Goal: Task Accomplishment & Management: Use online tool/utility

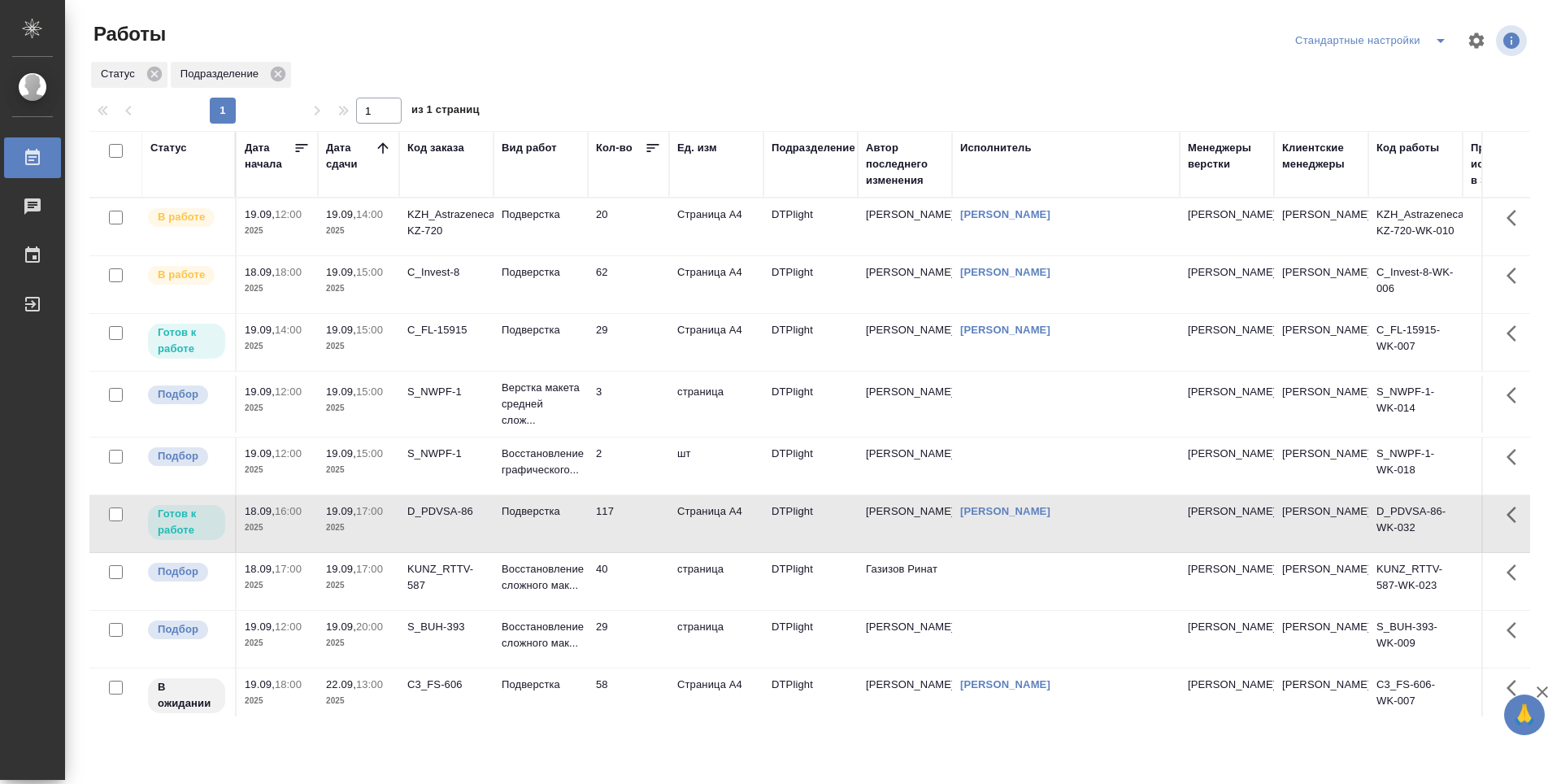
click at [455, 338] on div "C_FL-15915" at bounding box center [447, 330] width 79 height 17
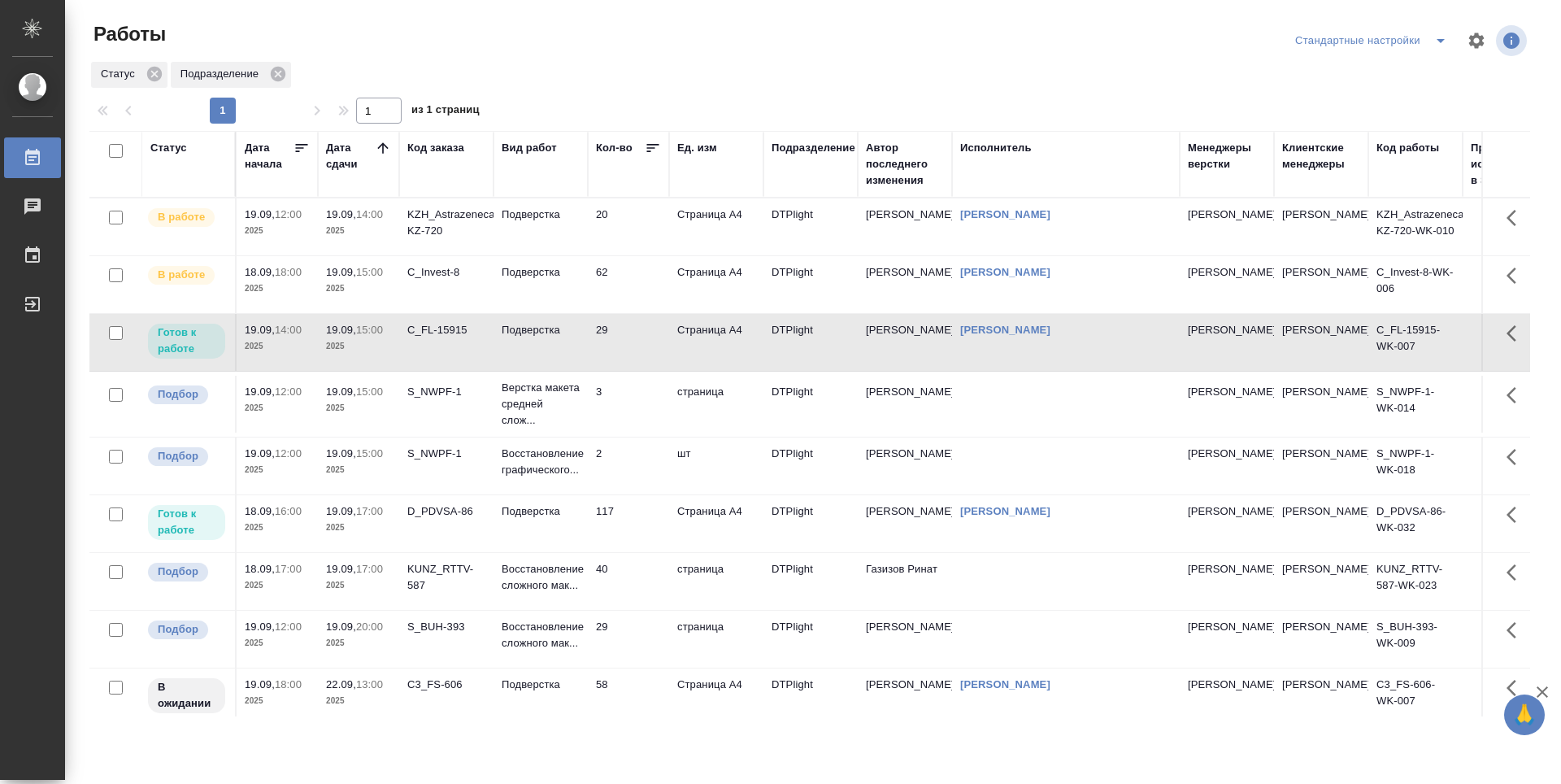
click at [455, 338] on div "C_FL-15915" at bounding box center [447, 330] width 79 height 17
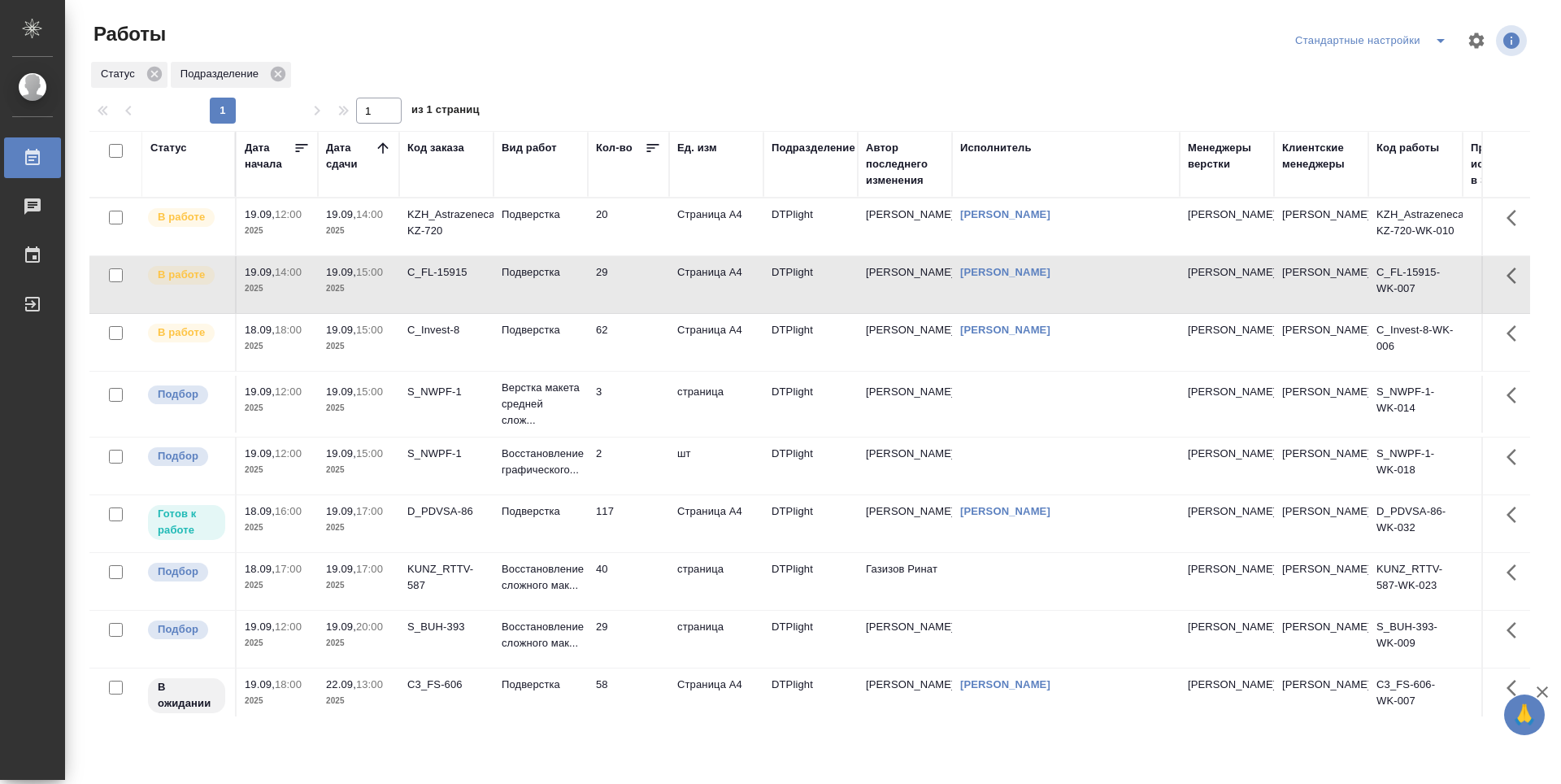
click at [636, 511] on td "117" at bounding box center [628, 523] width 81 height 57
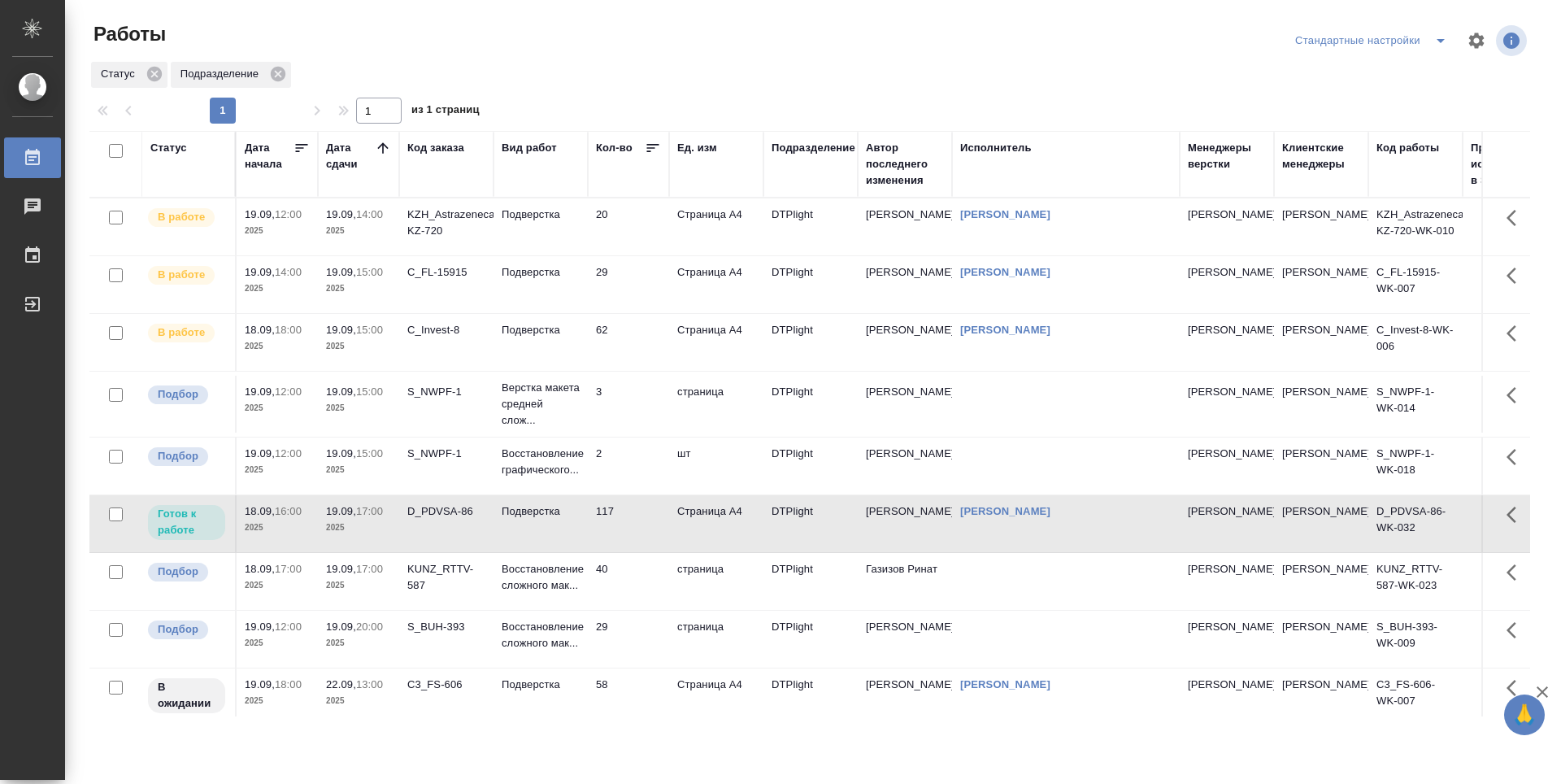
click at [645, 523] on td "117" at bounding box center [628, 523] width 81 height 57
click at [609, 405] on td "3" at bounding box center [628, 404] width 81 height 57
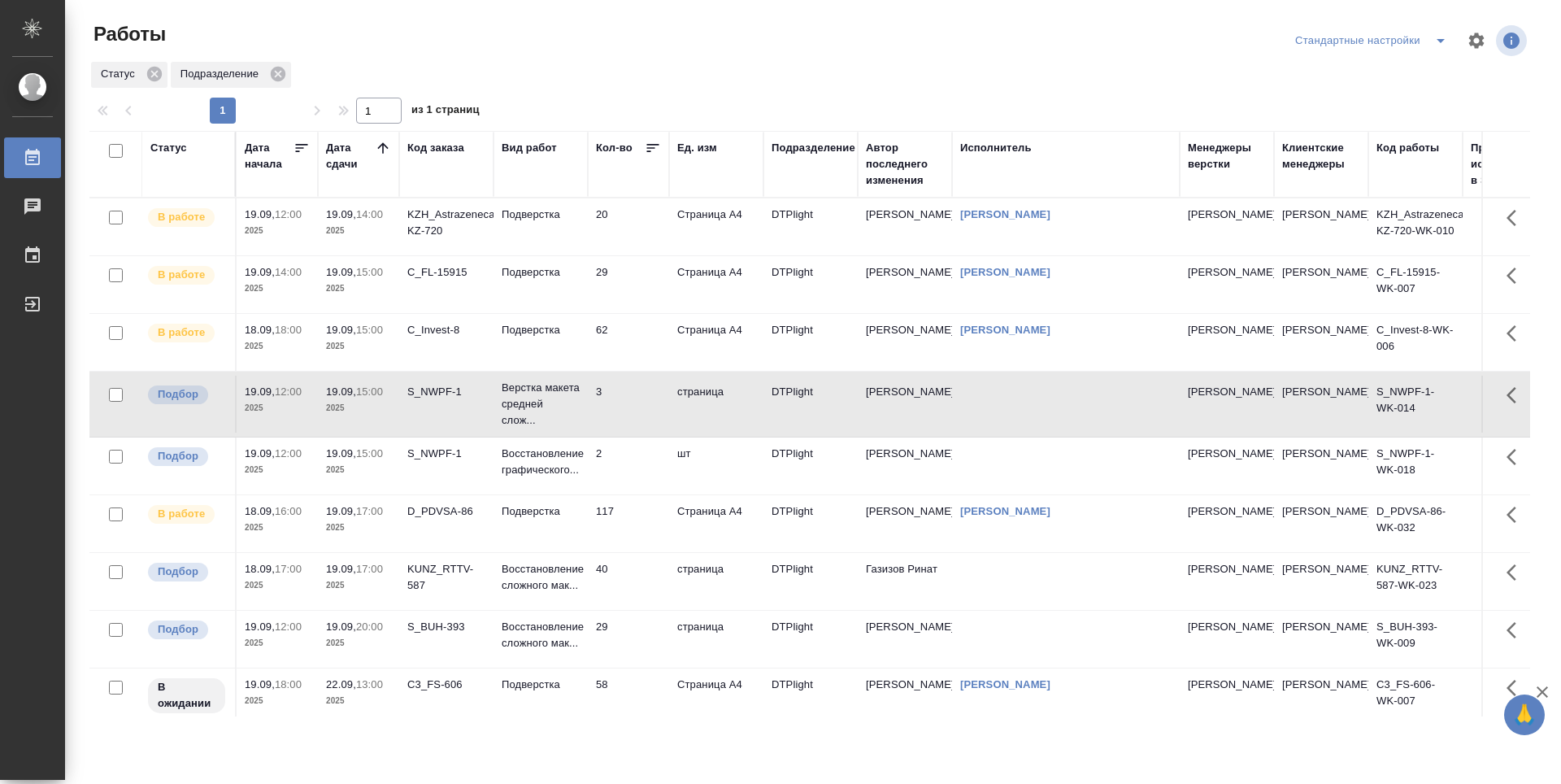
click at [639, 463] on td "2" at bounding box center [628, 466] width 81 height 57
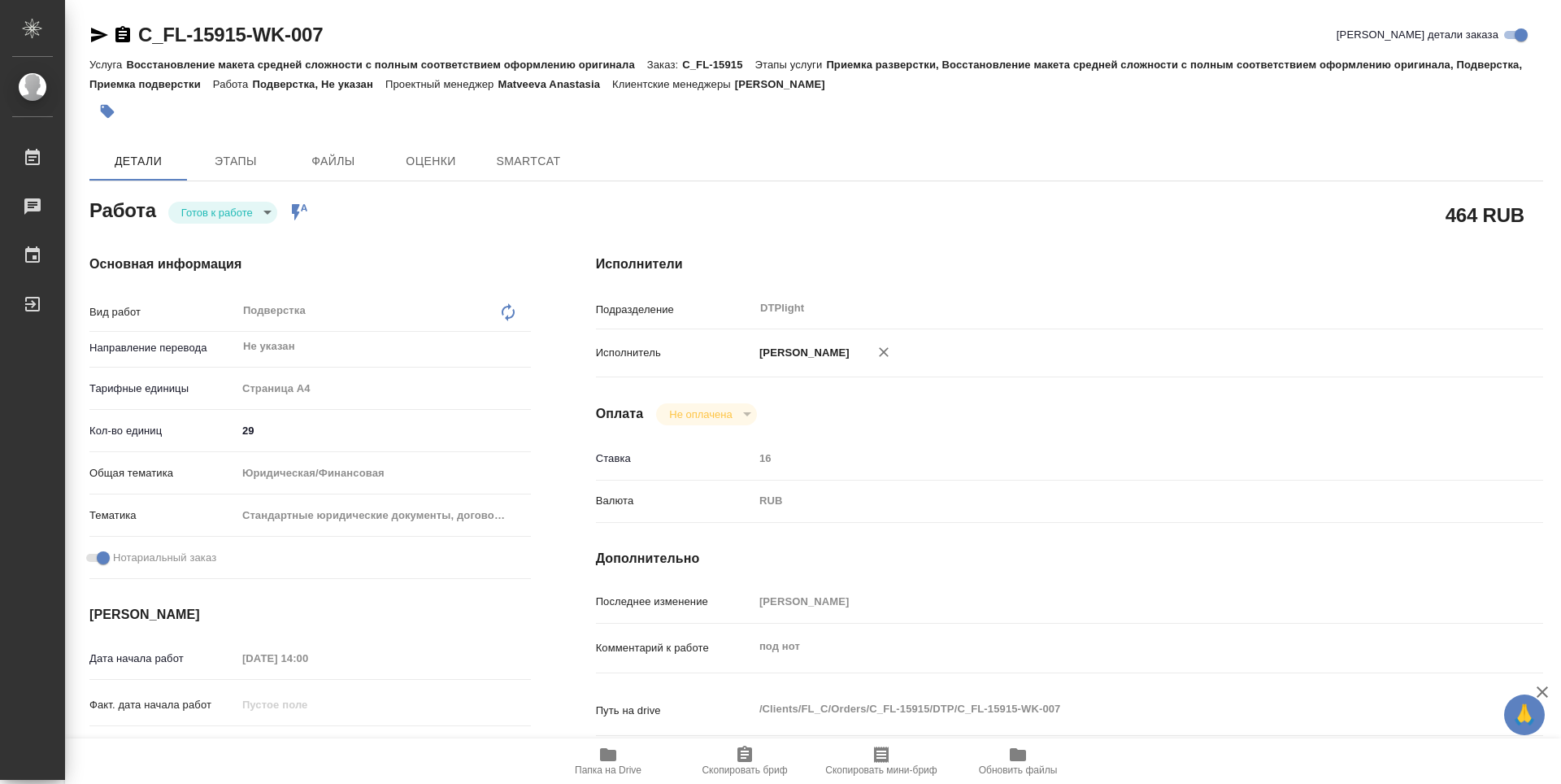
type textarea "x"
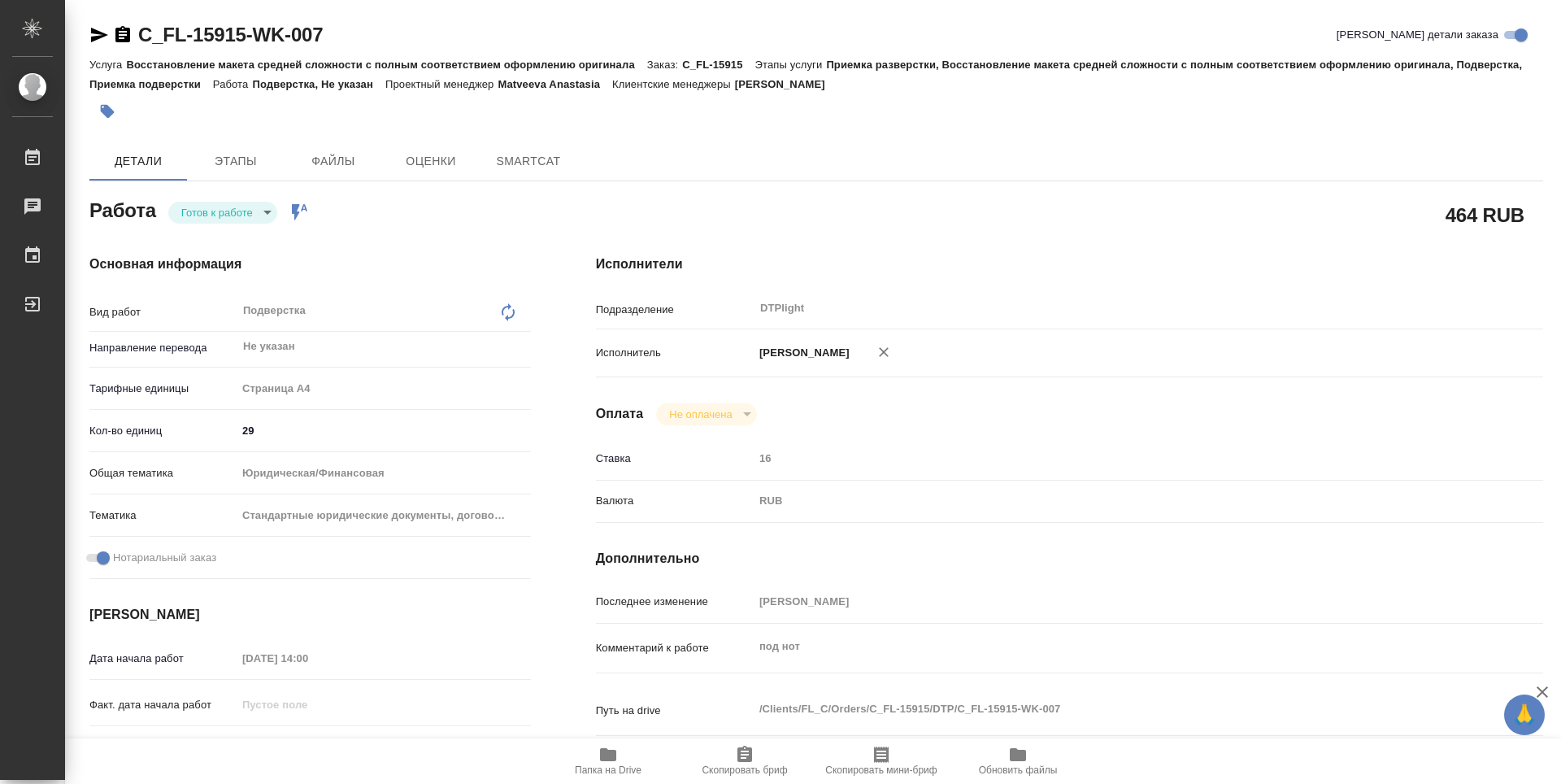
type textarea "x"
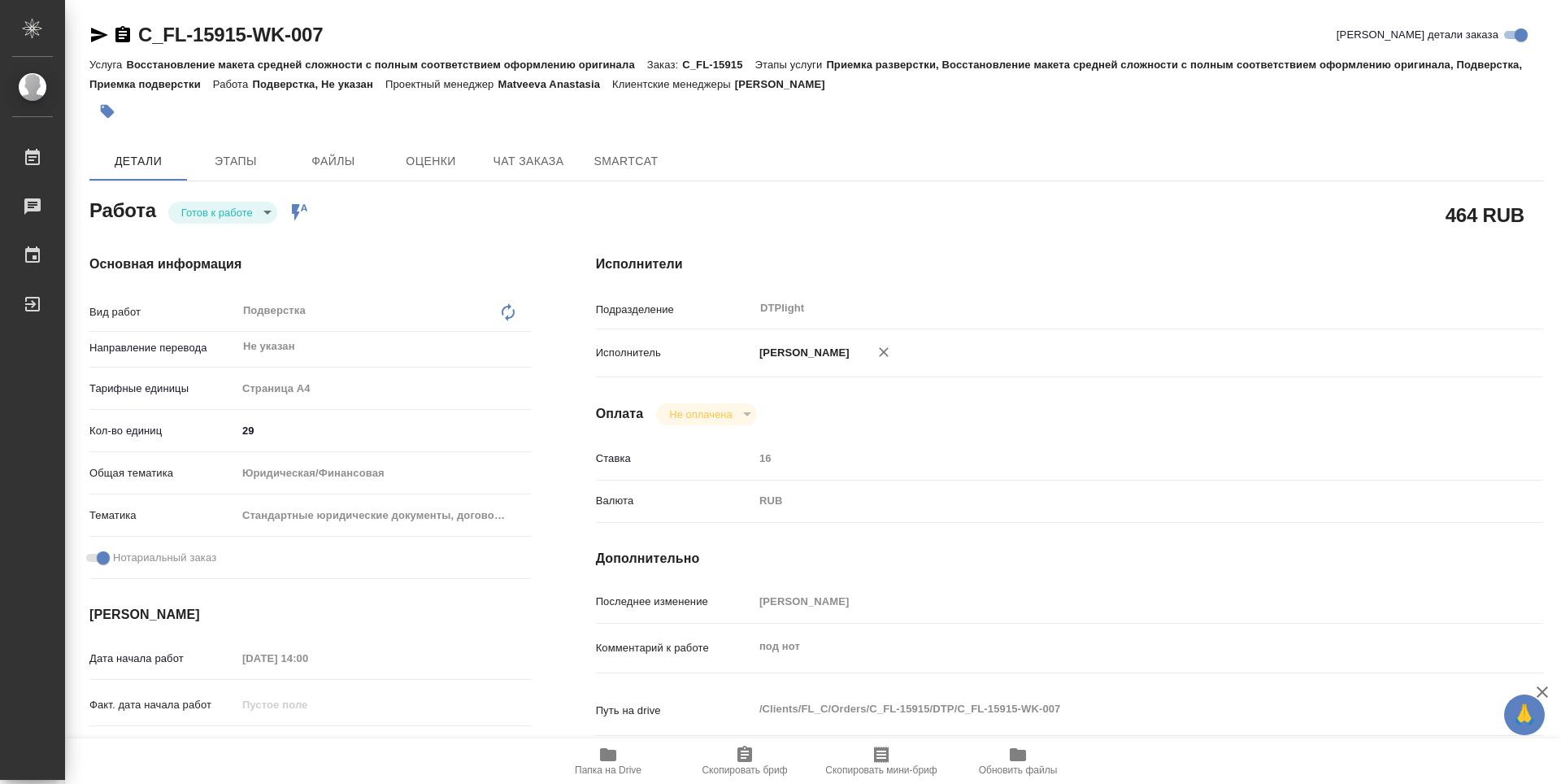
type textarea "x"
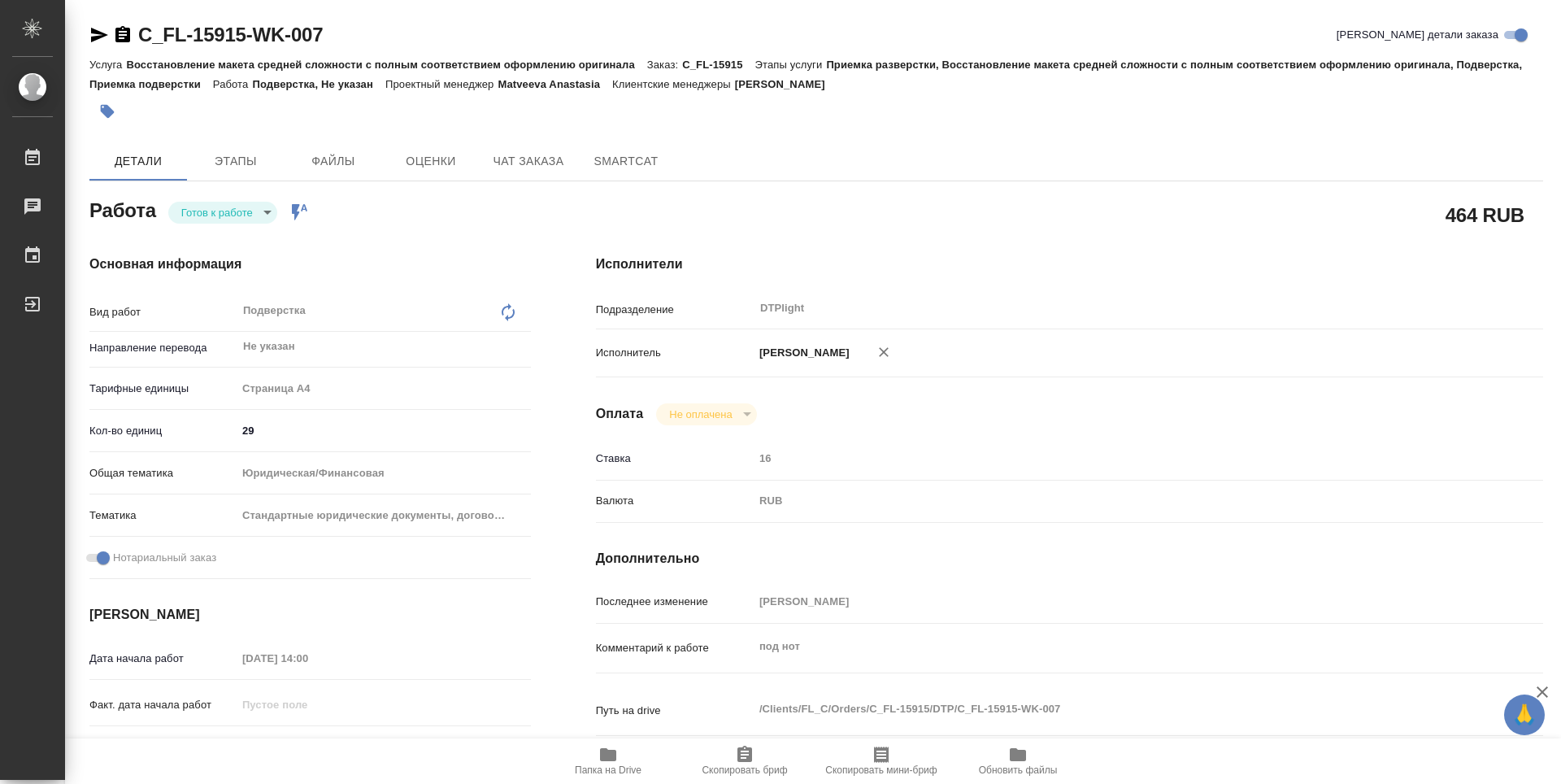
type textarea "x"
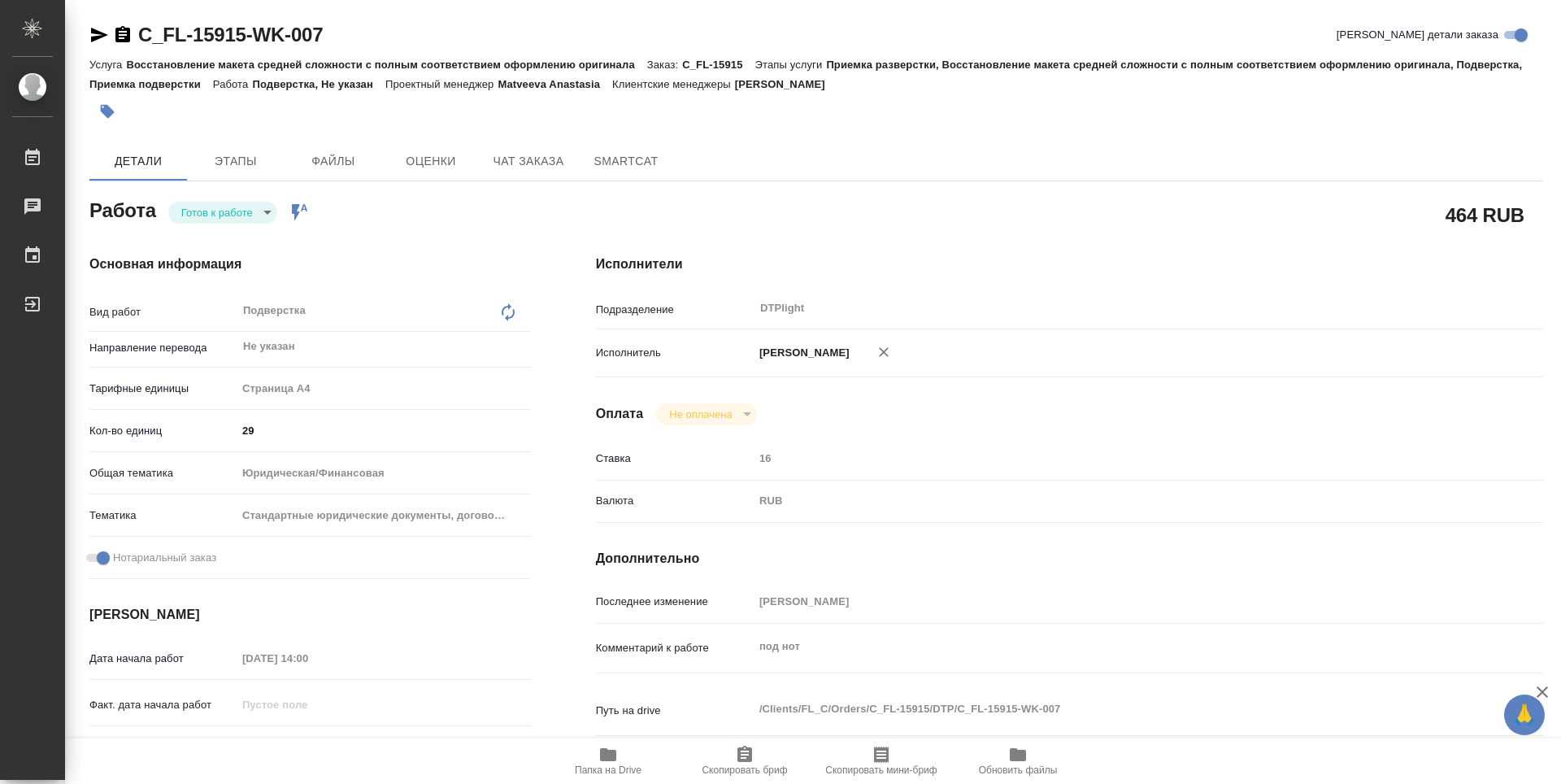
scroll to position [81, 0]
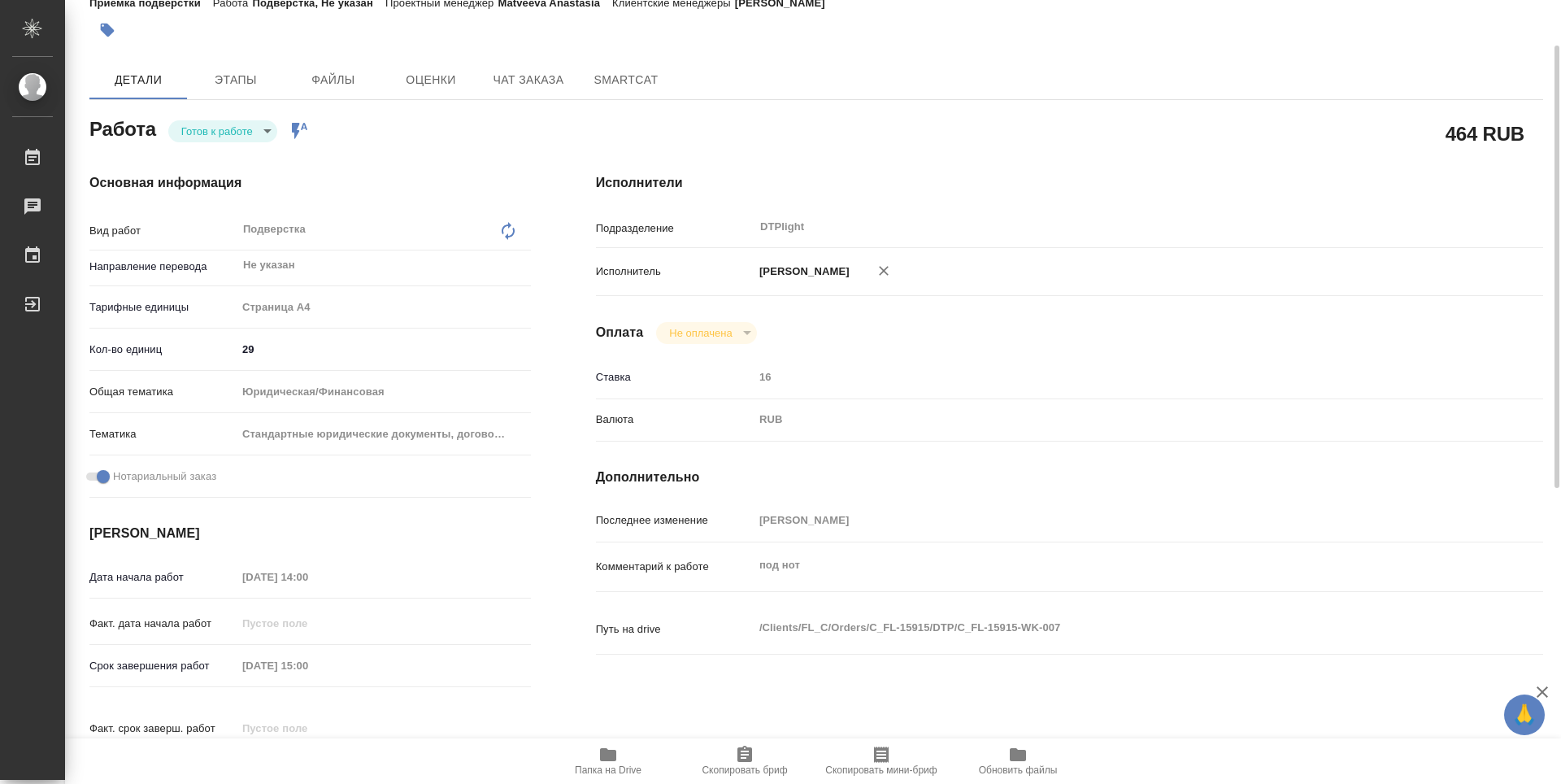
click at [621, 757] on span "Папка на Drive" at bounding box center [608, 759] width 117 height 30
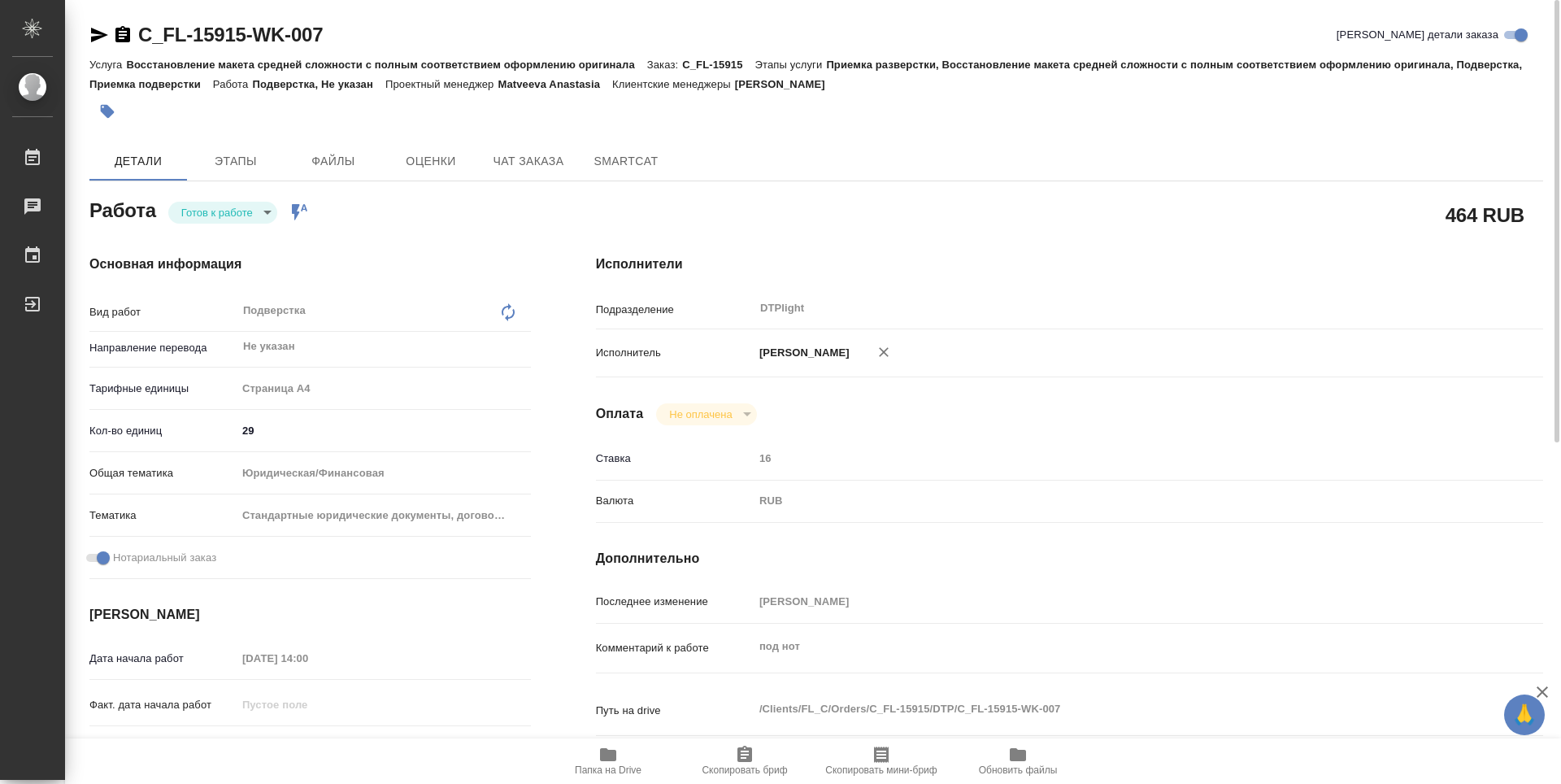
click at [263, 210] on body "🙏 .cls-1 fill:#fff; AWATERA Guselnikov Roman Работы 0 Чаты График Выйти C_FL-15…" at bounding box center [780, 392] width 1561 height 784
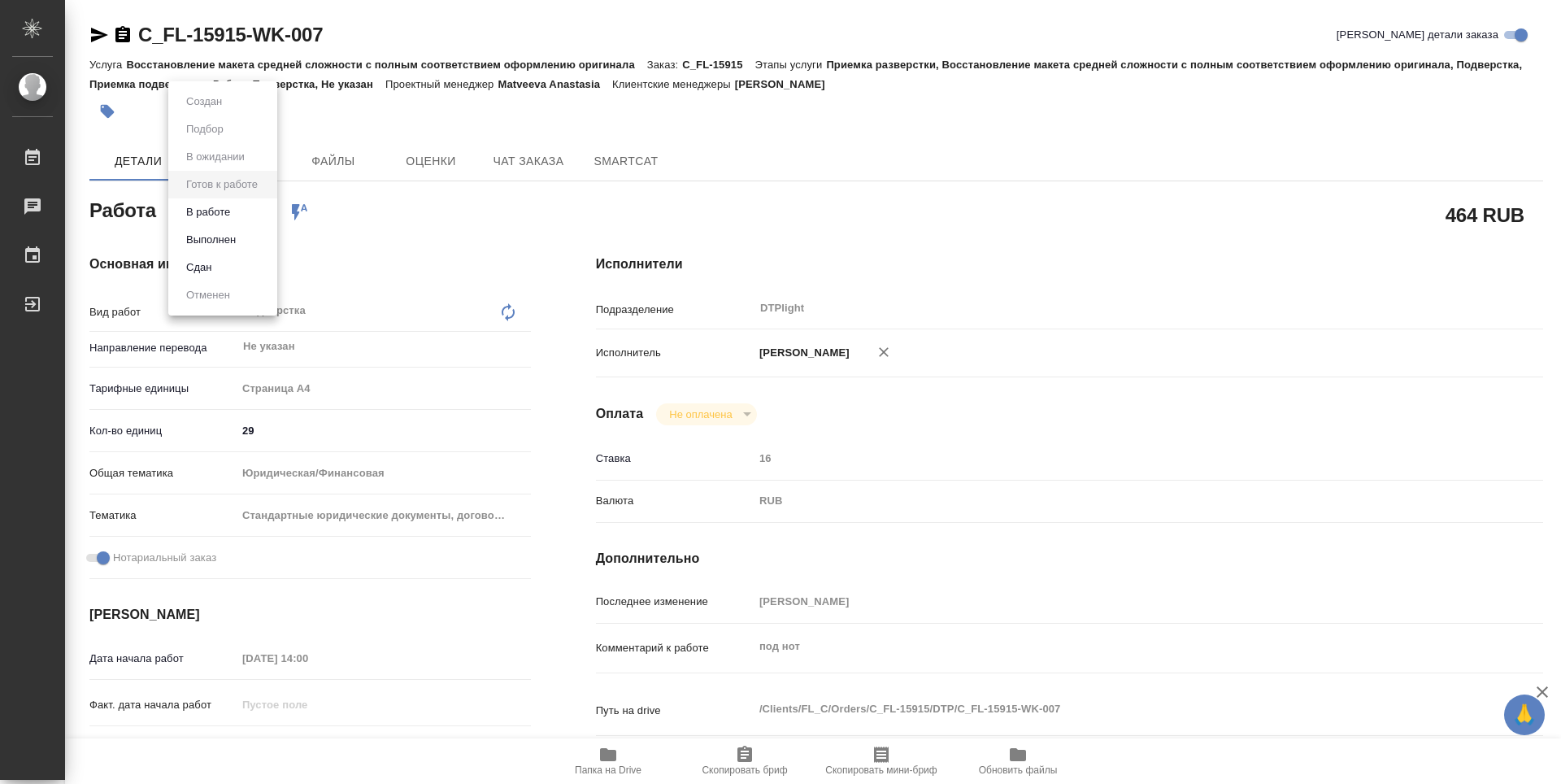
click at [233, 216] on button "В работе" at bounding box center [208, 212] width 54 height 18
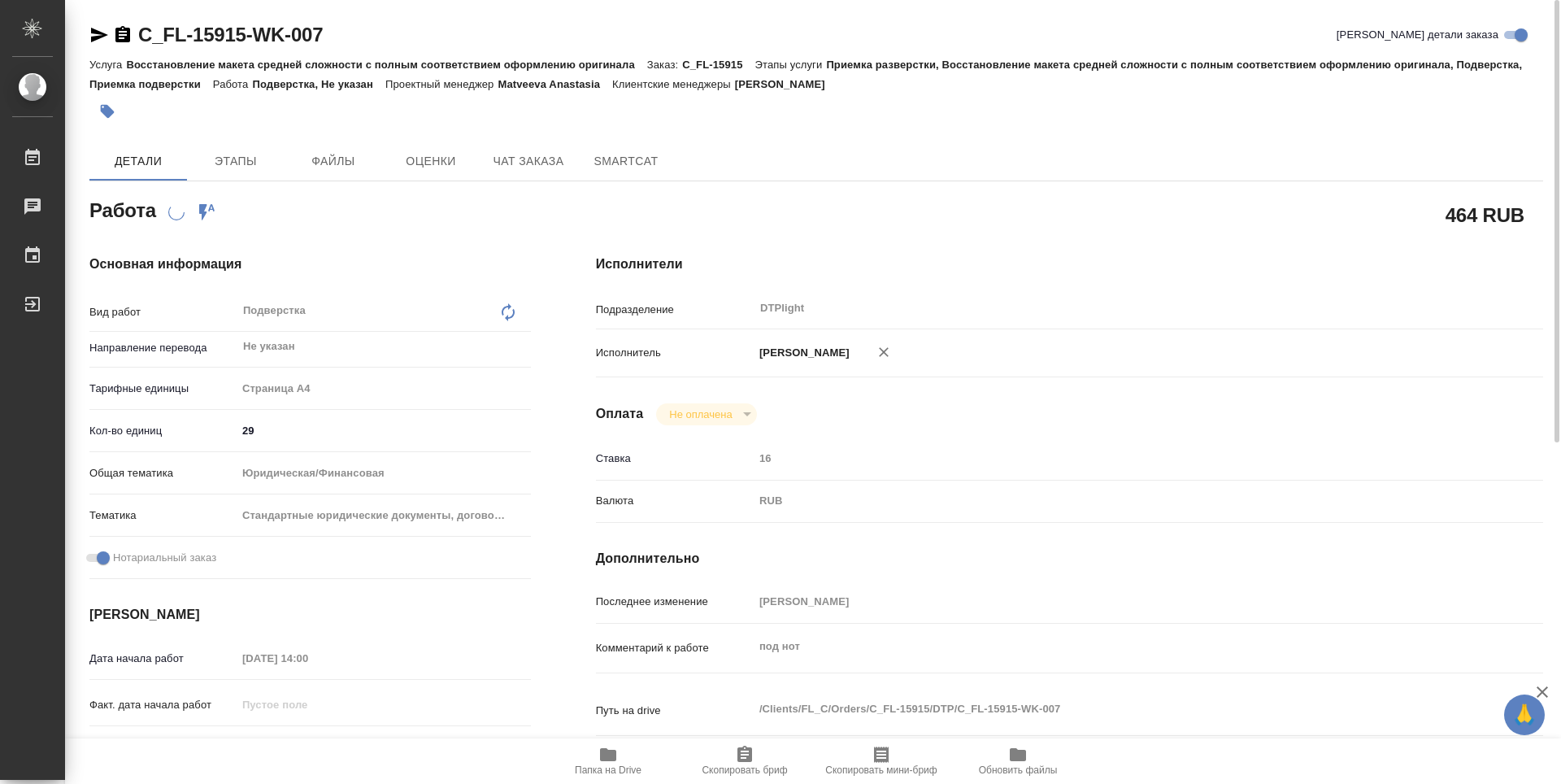
click at [119, 35] on icon "button" at bounding box center [123, 34] width 15 height 17
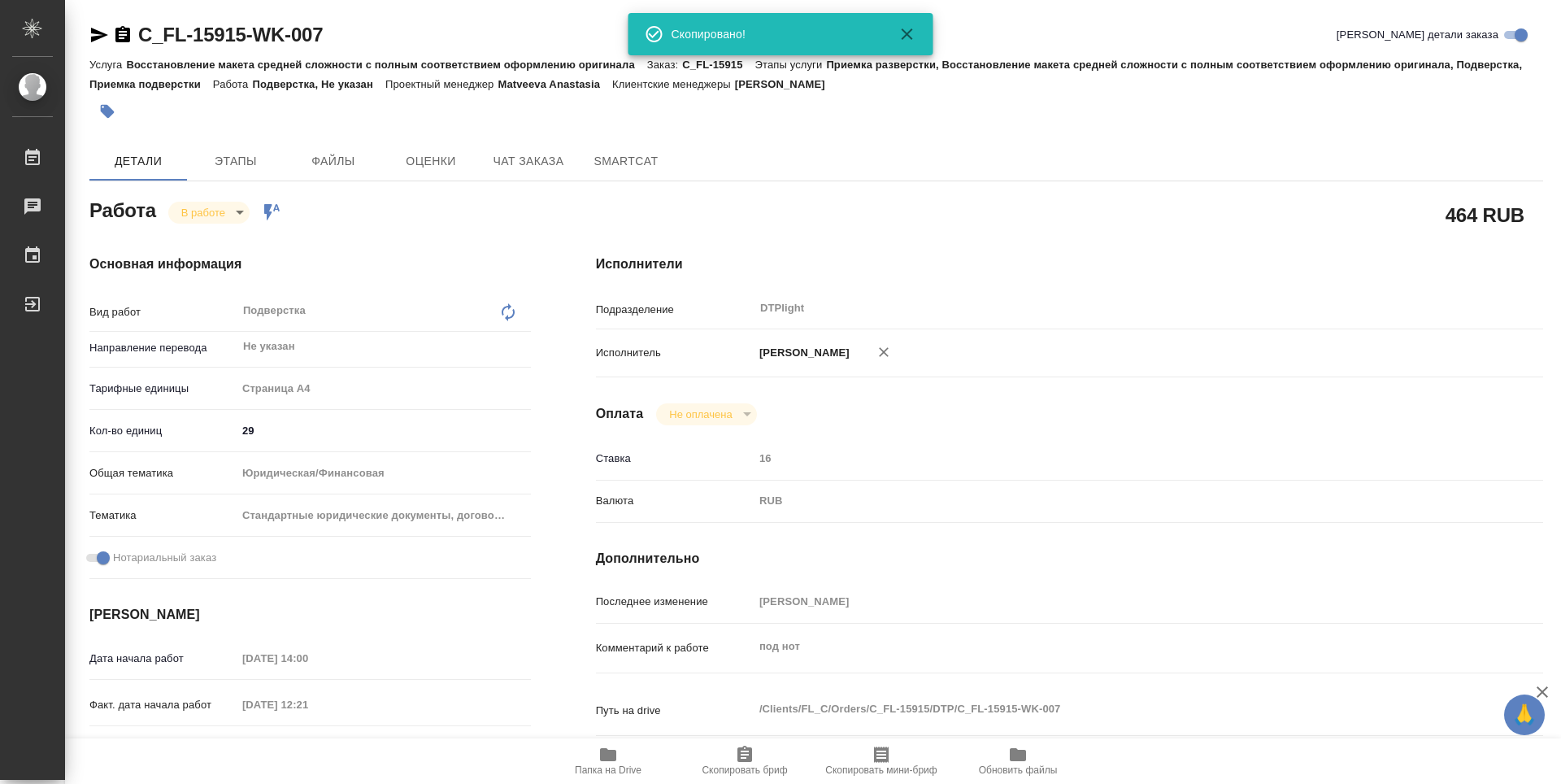
type textarea "x"
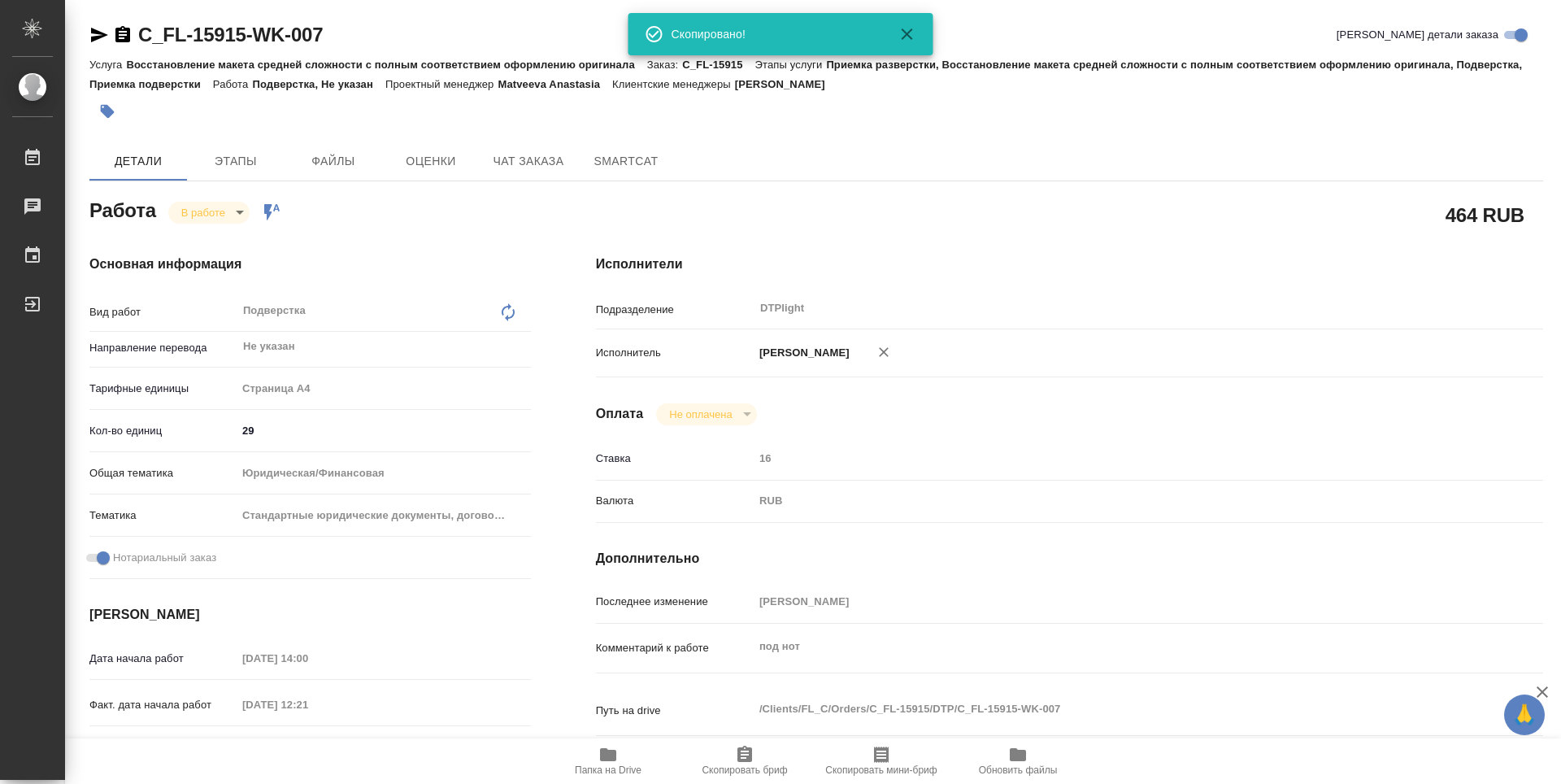
type textarea "x"
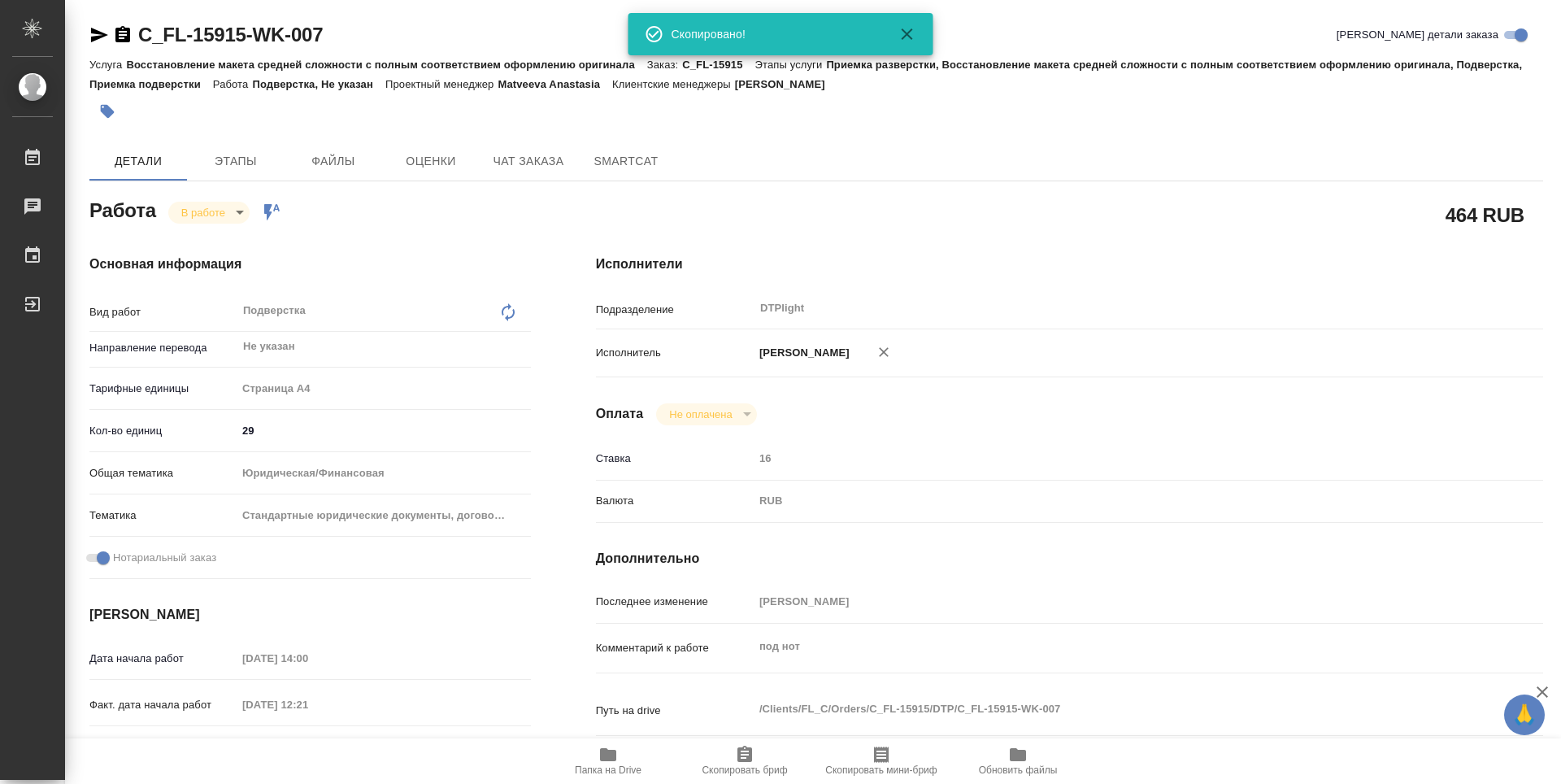
type textarea "x"
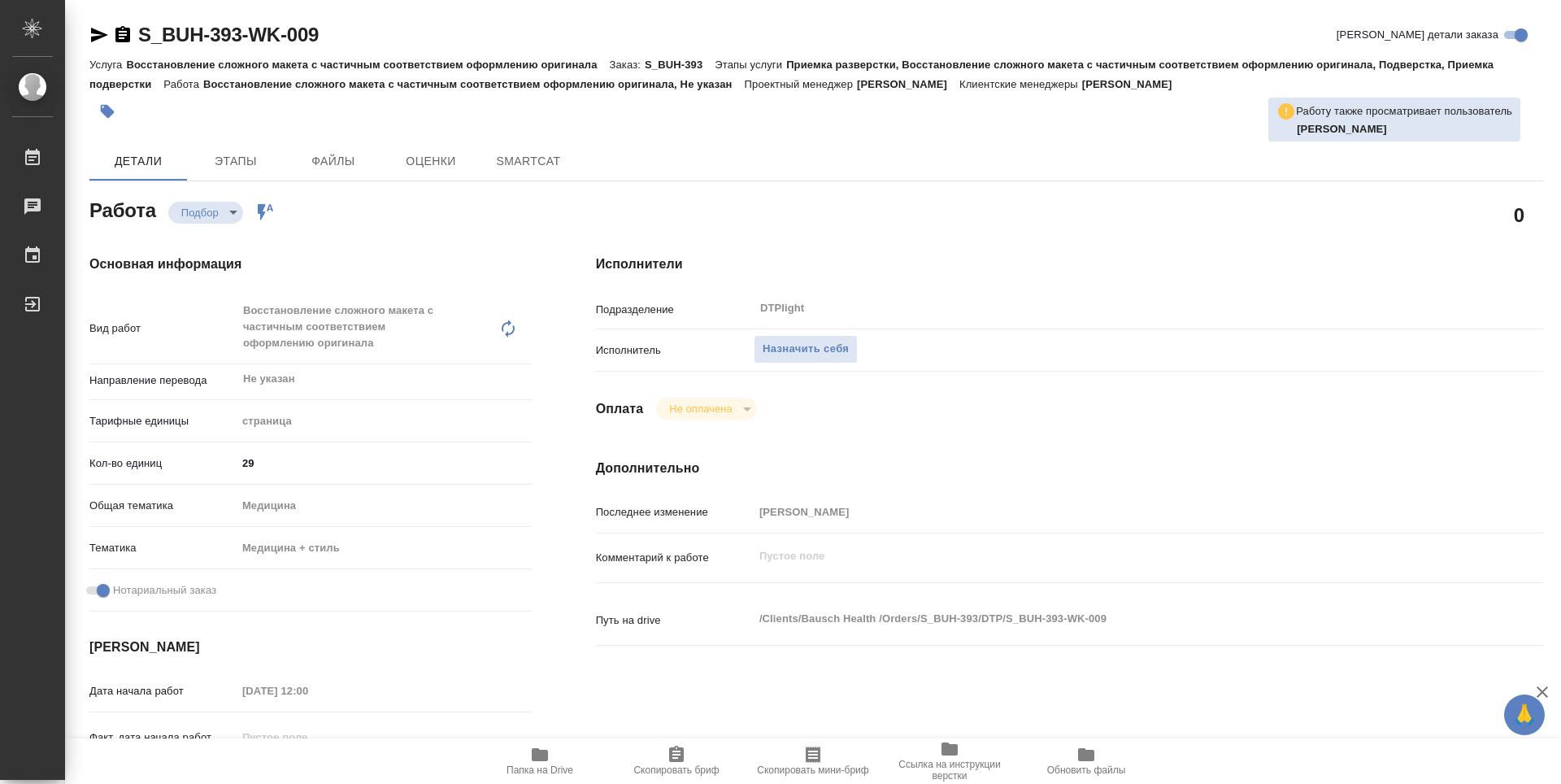
type textarea "x"
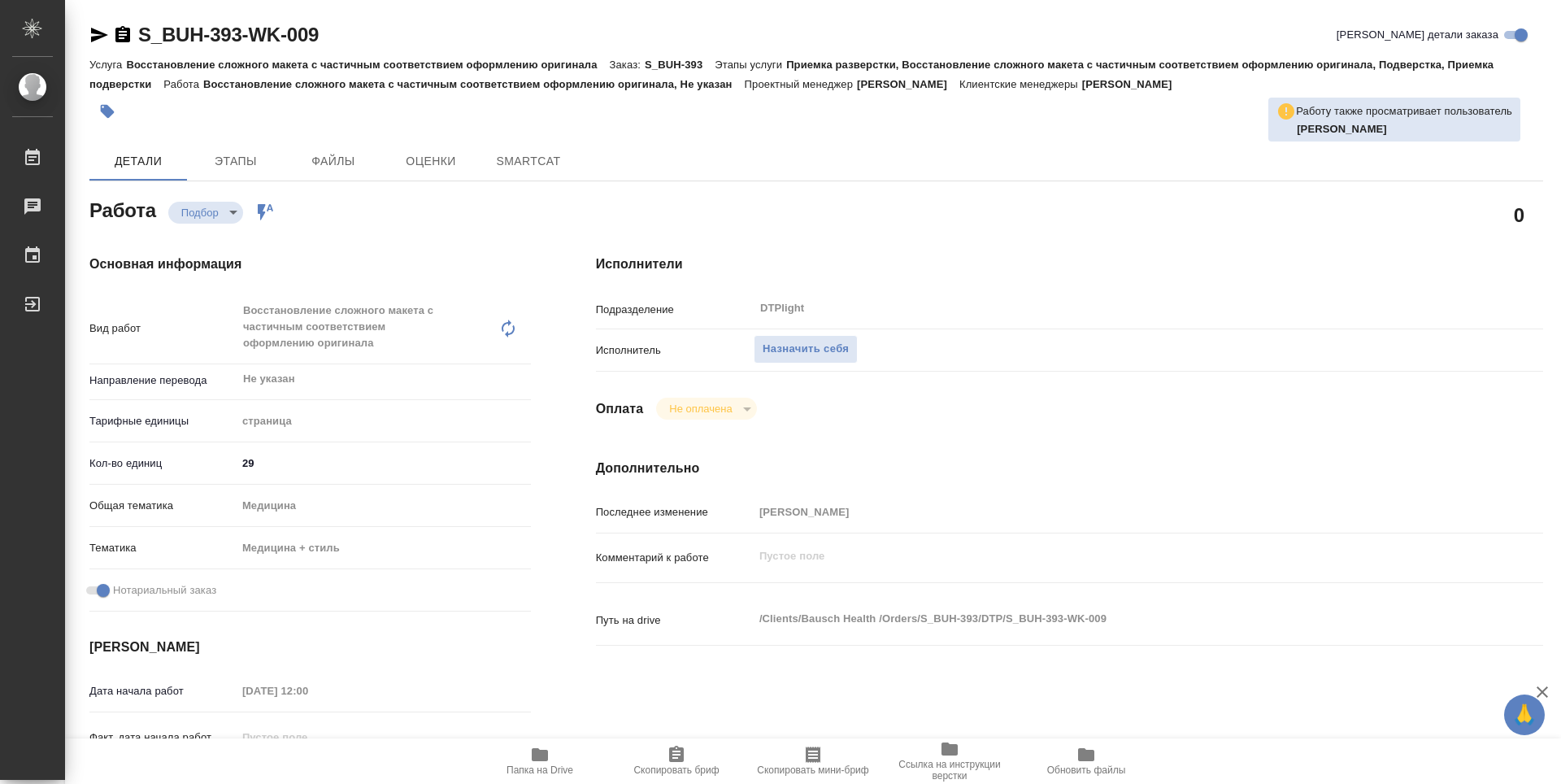
type textarea "x"
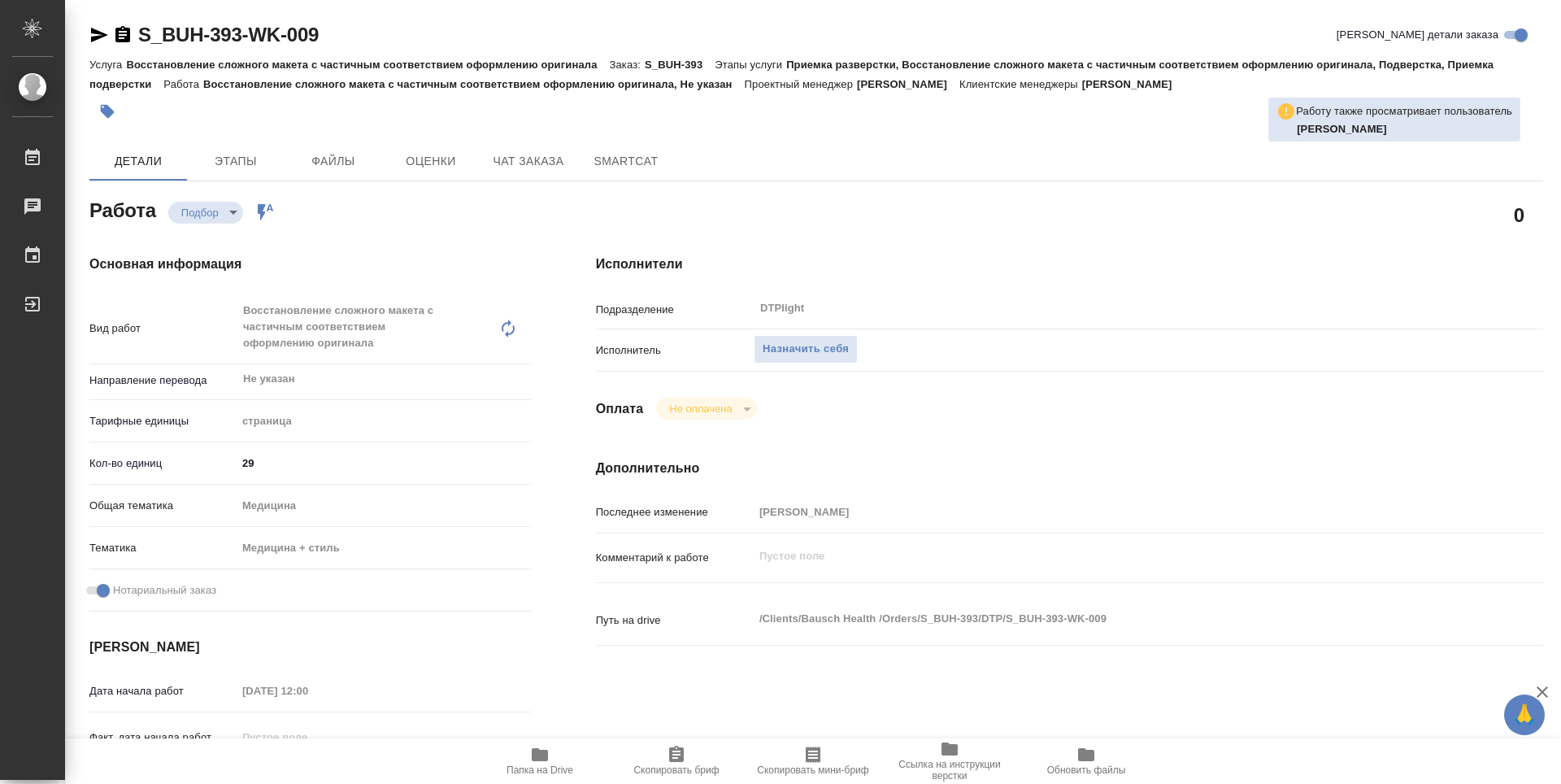
click at [551, 765] on span "Папка на Drive" at bounding box center [540, 770] width 67 height 12
type textarea "x"
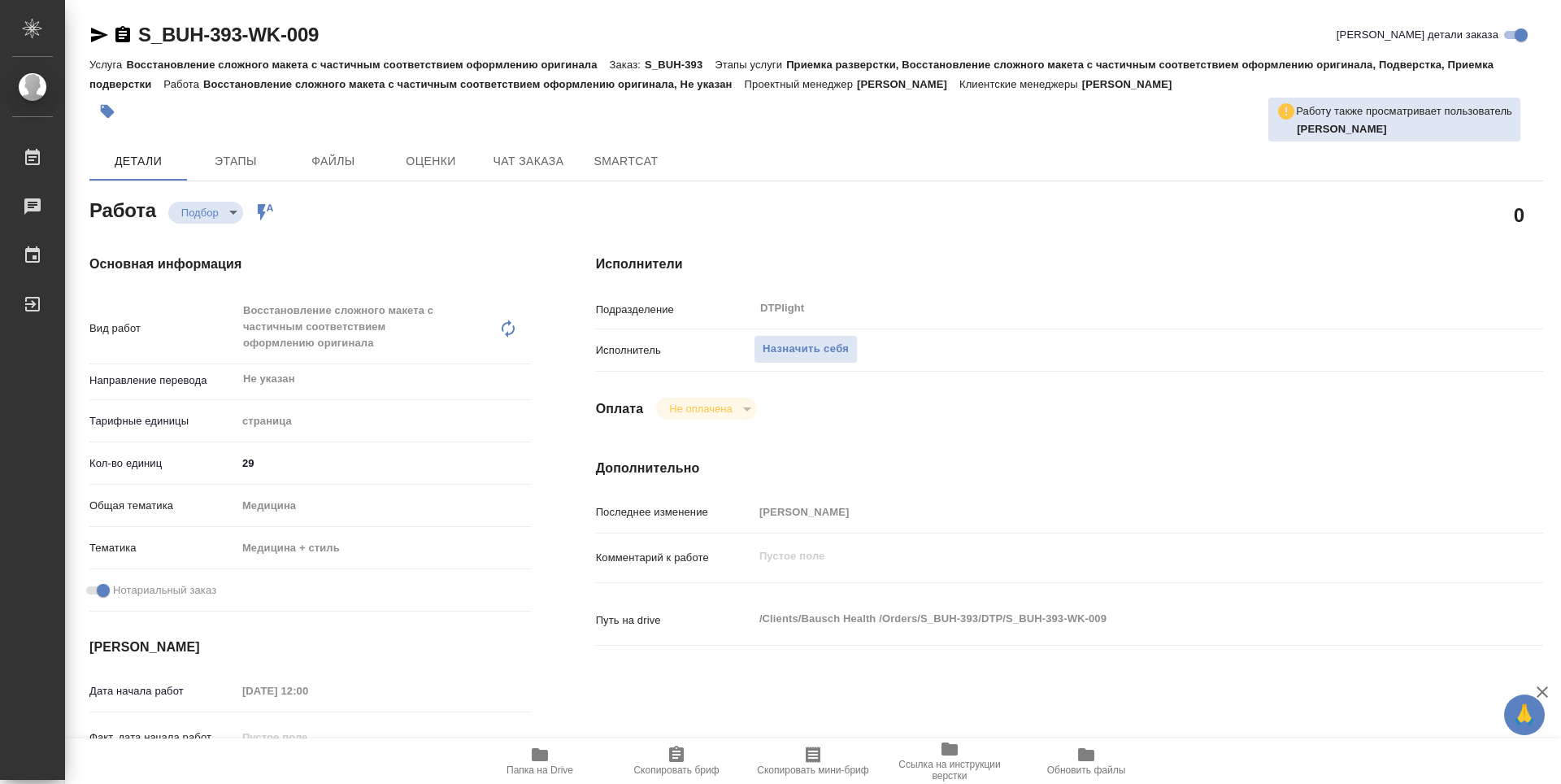
type textarea "x"
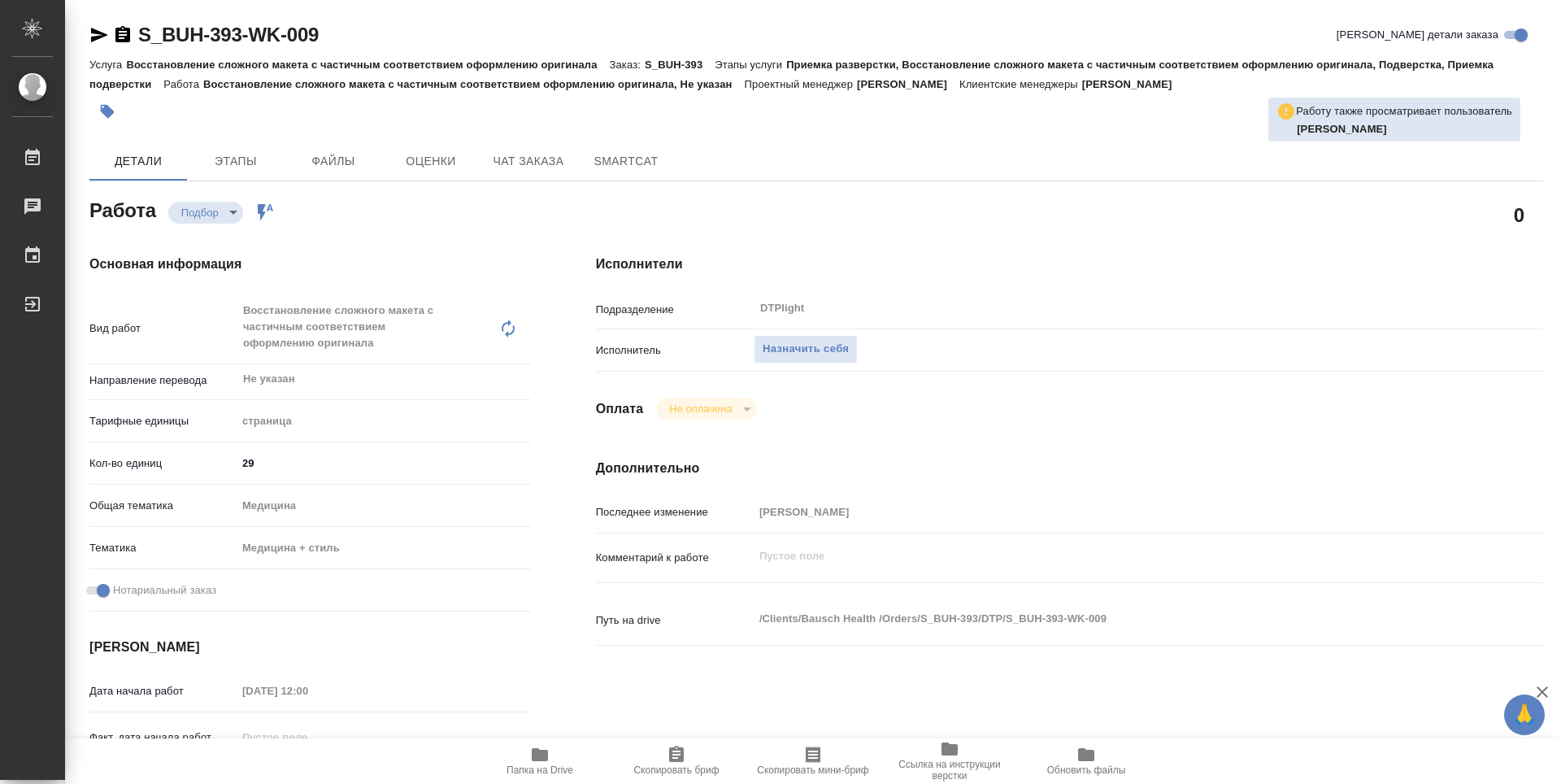
type textarea "x"
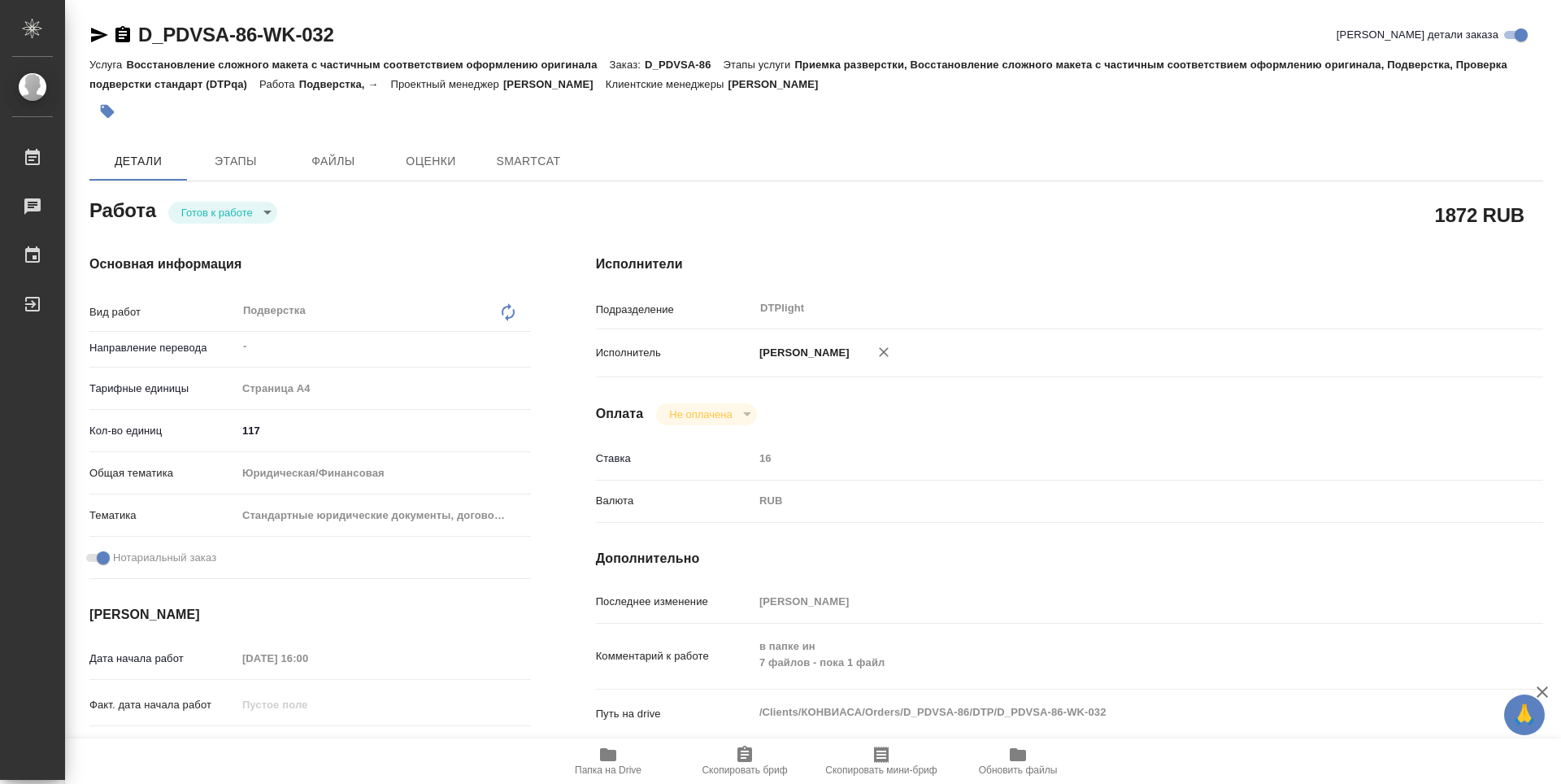
type textarea "x"
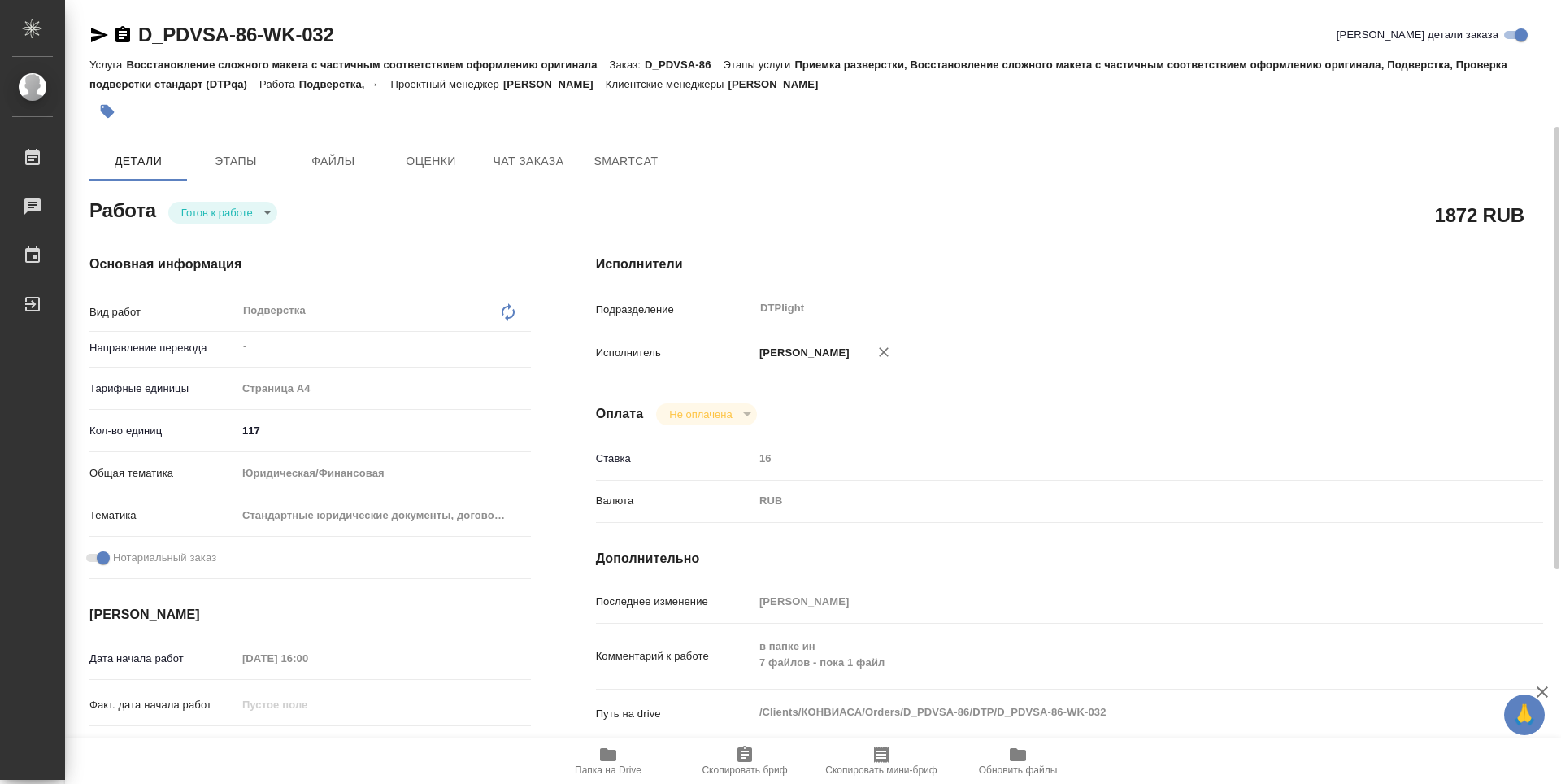
scroll to position [81, 0]
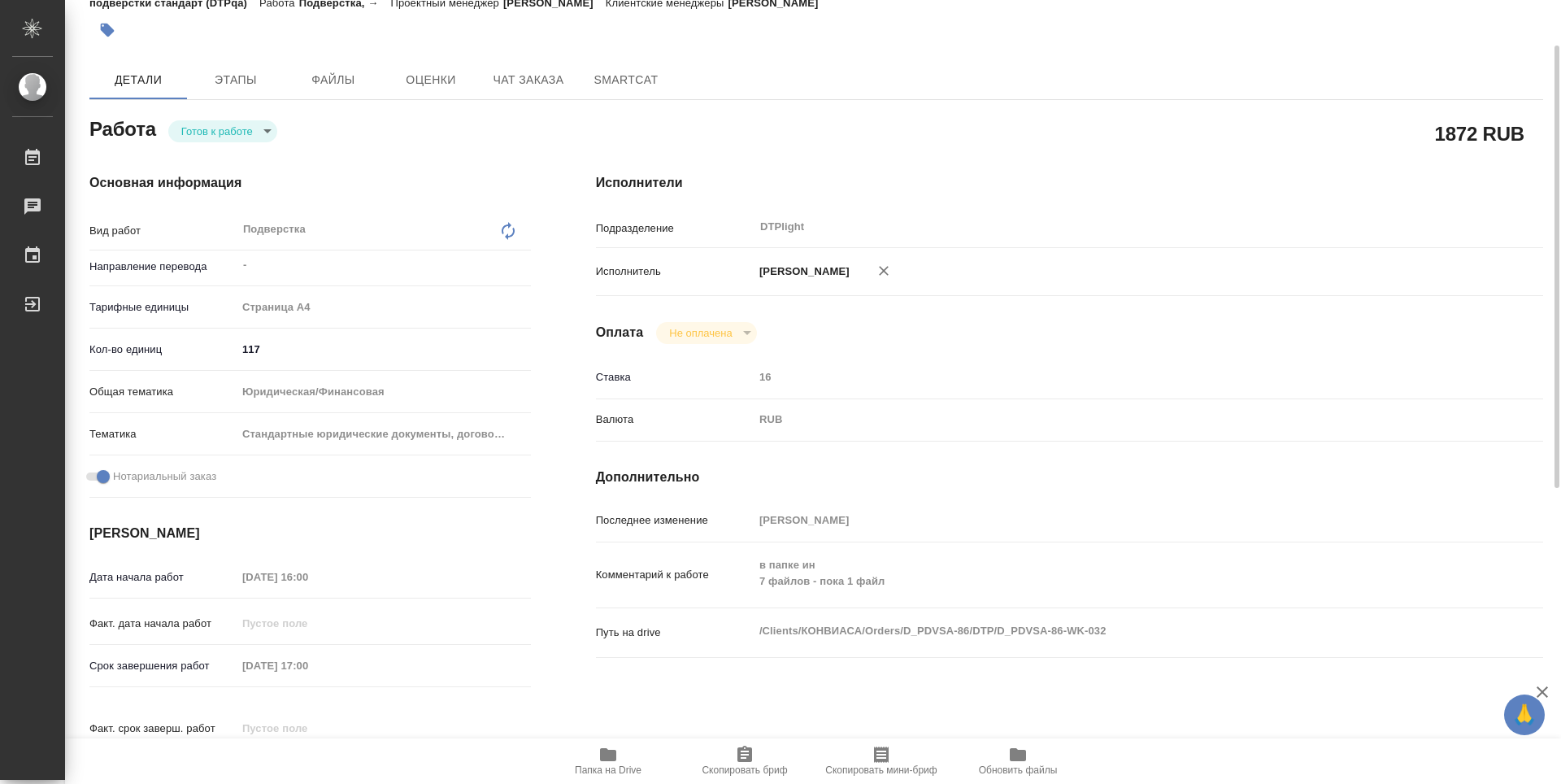
type textarea "x"
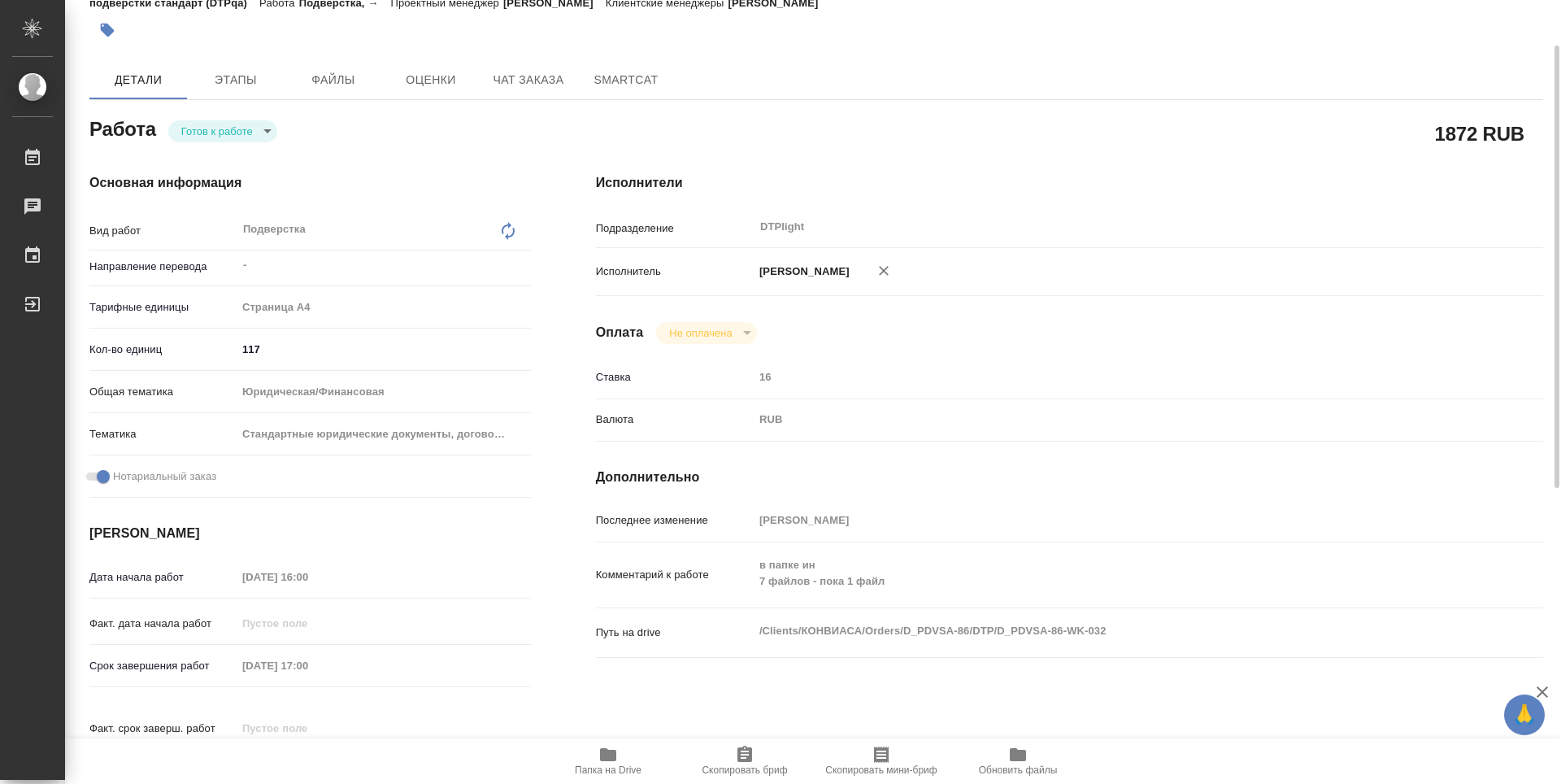
type textarea "x"
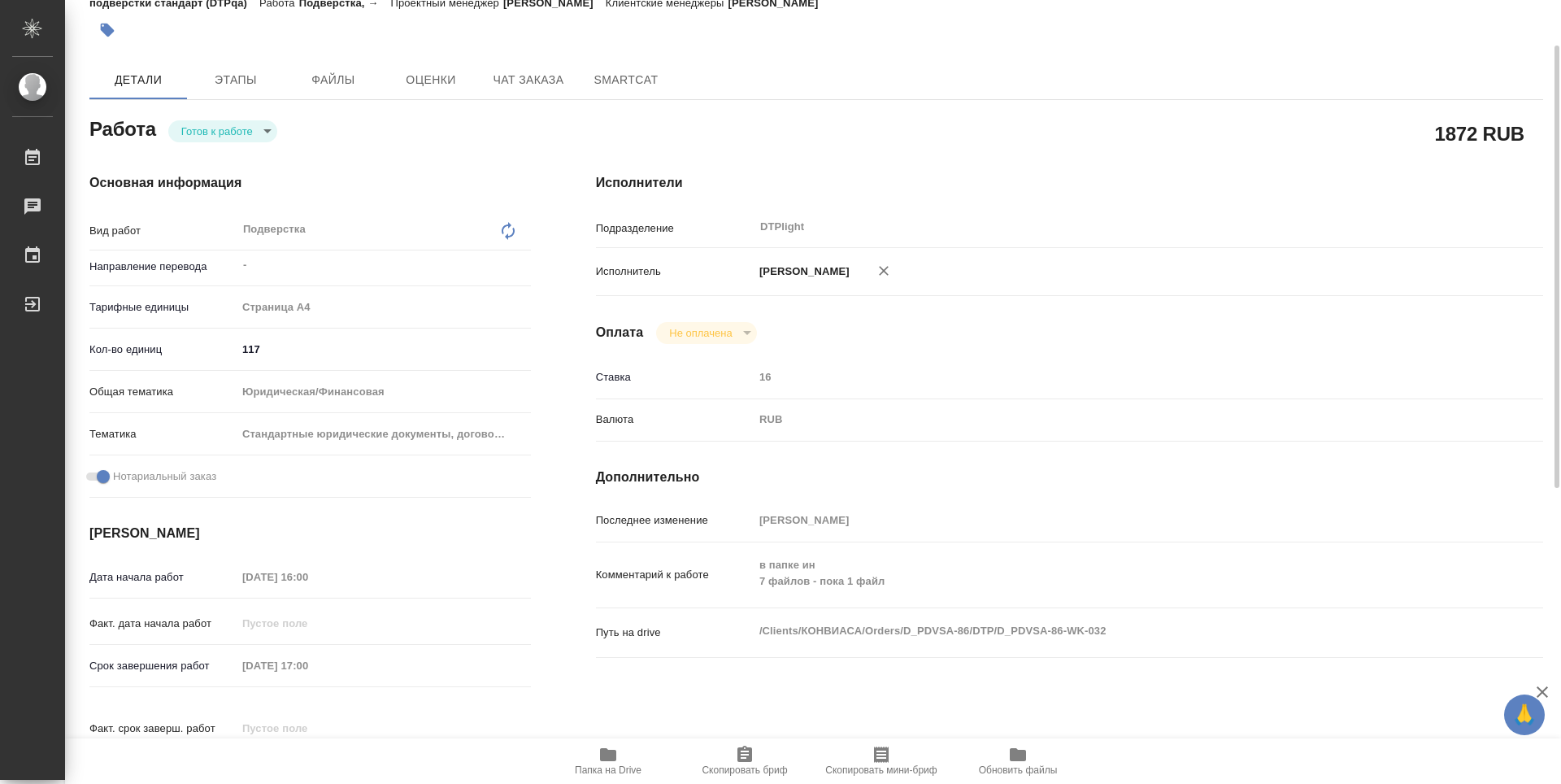
type textarea "x"
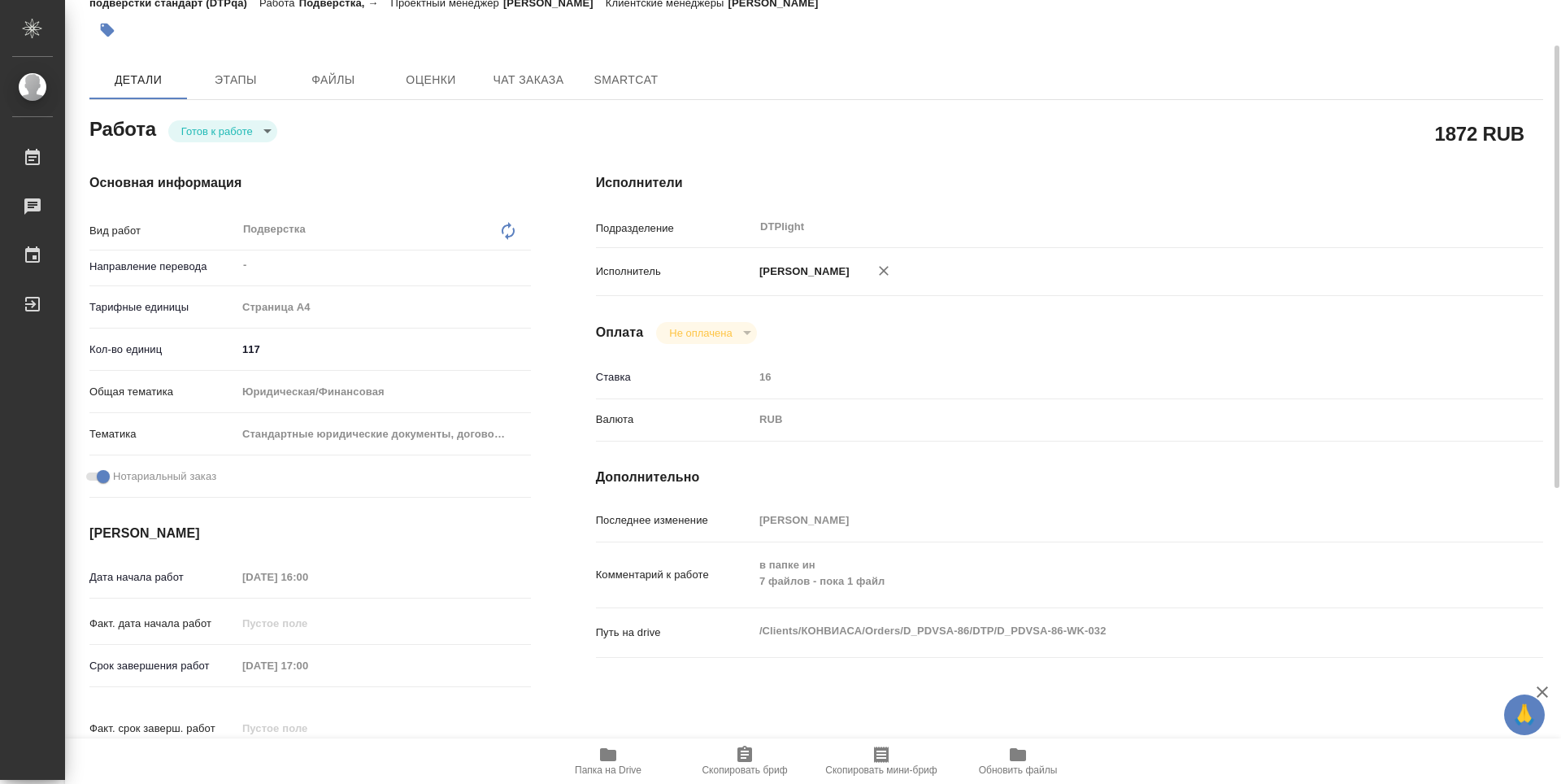
type textarea "x"
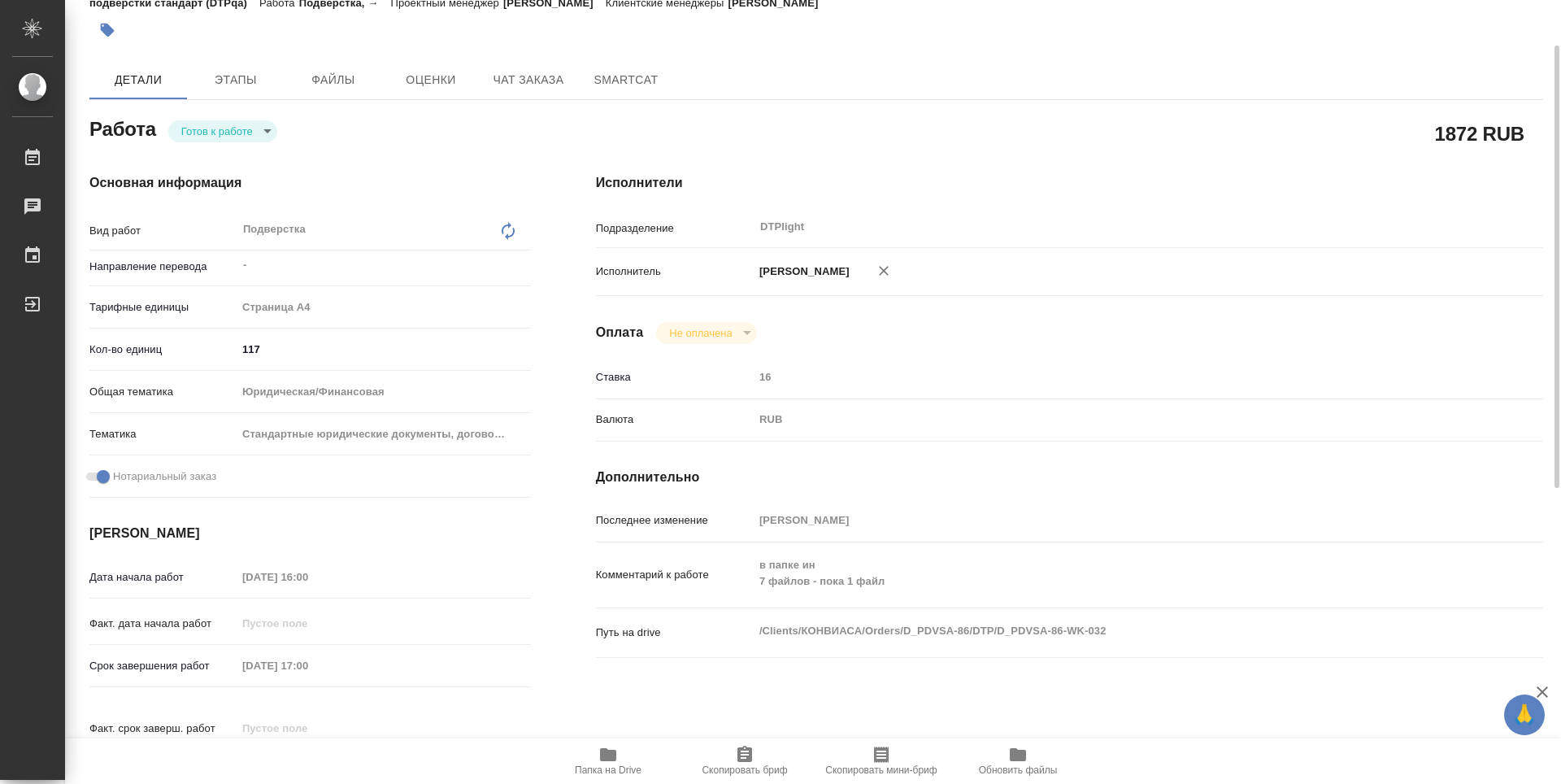
type textarea "x"
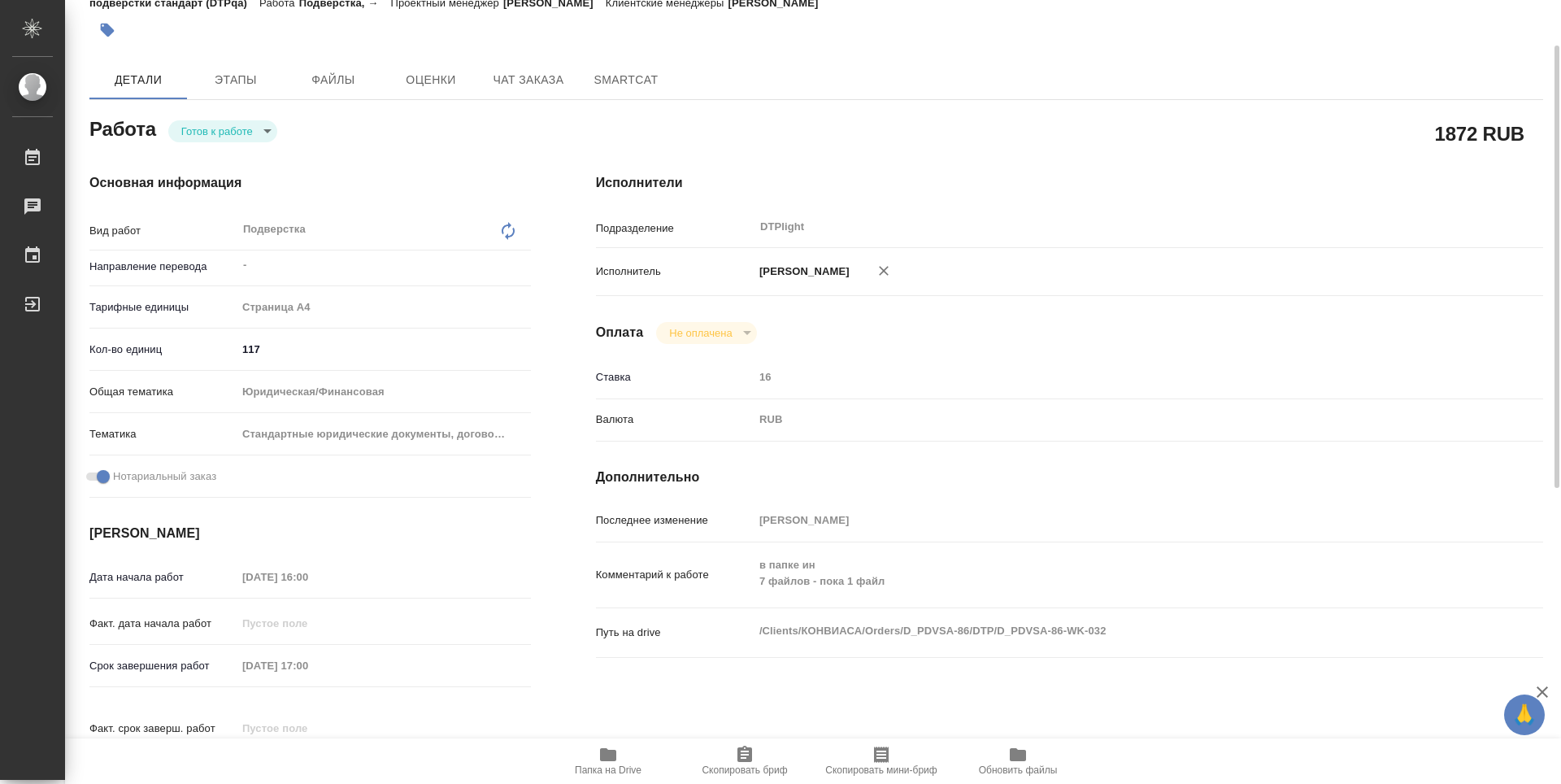
type textarea "x"
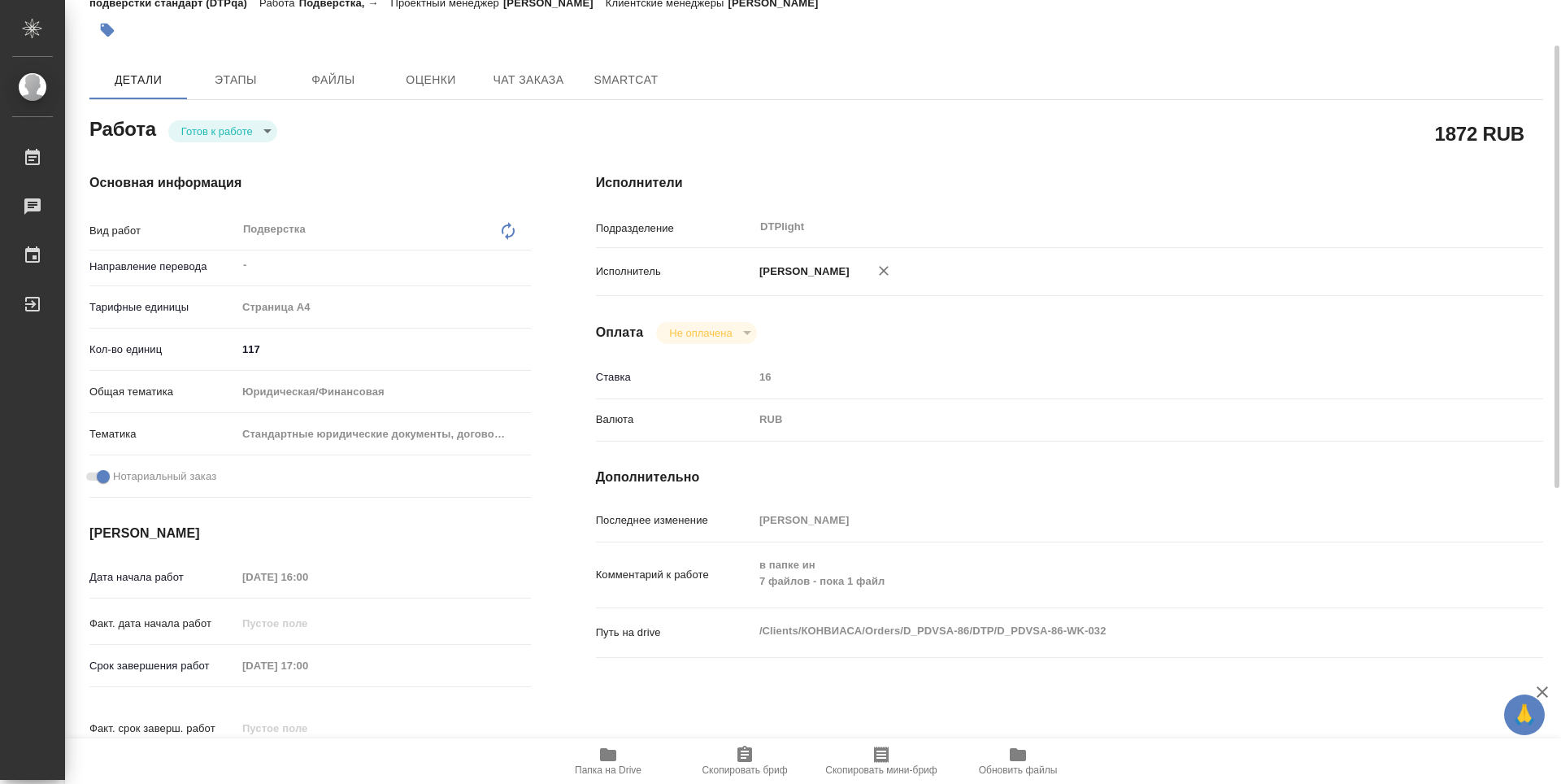
click at [619, 758] on span "Папка на Drive" at bounding box center [608, 759] width 117 height 30
click at [263, 131] on body "🙏 .cls-1 fill:#fff; AWATERA Guselnikov Roman Работы 0 Чаты График Выйти D_PDVSA…" at bounding box center [780, 392] width 1561 height 784
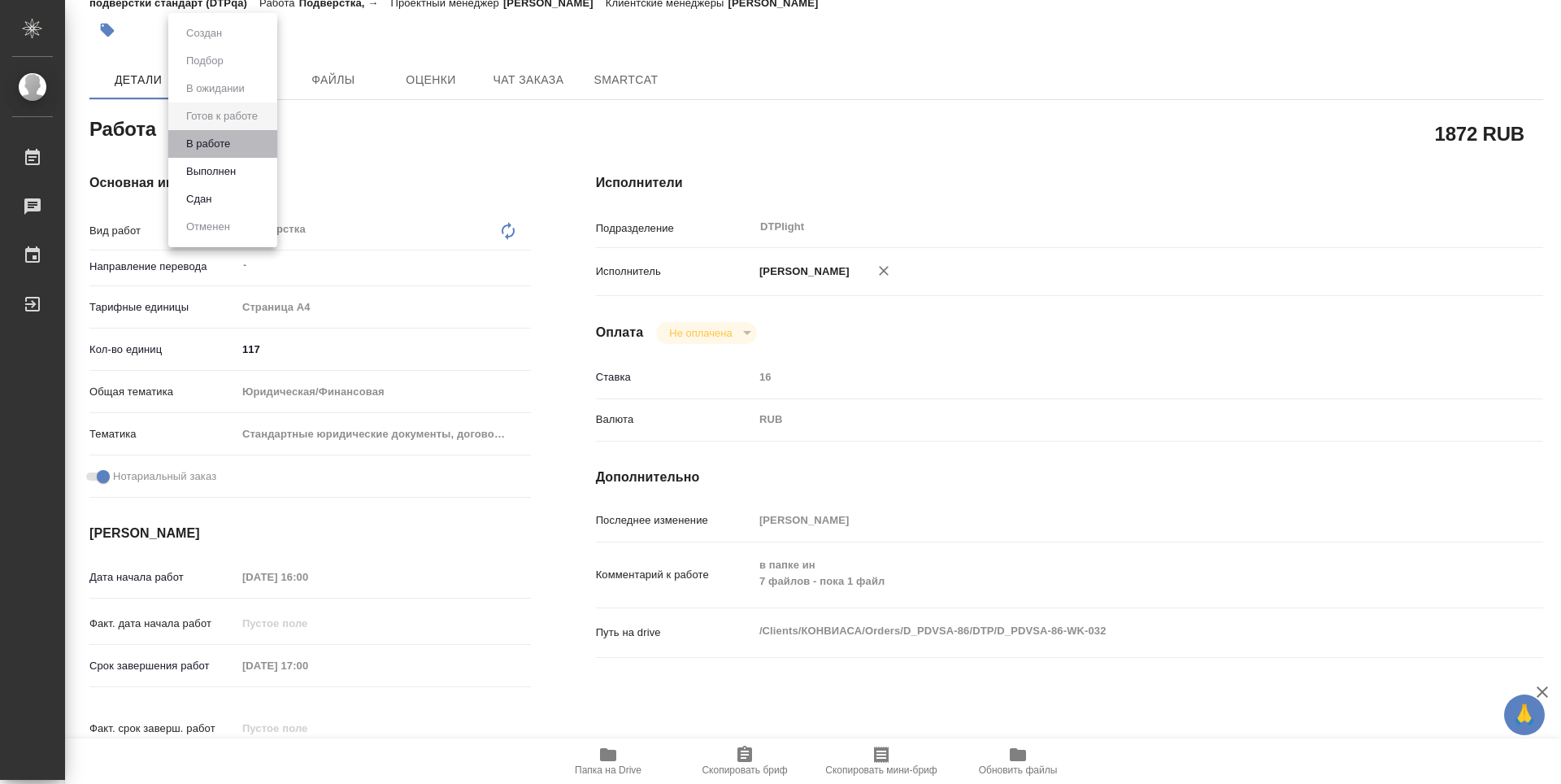
click at [208, 131] on li "В работе" at bounding box center [222, 144] width 109 height 27
type textarea "x"
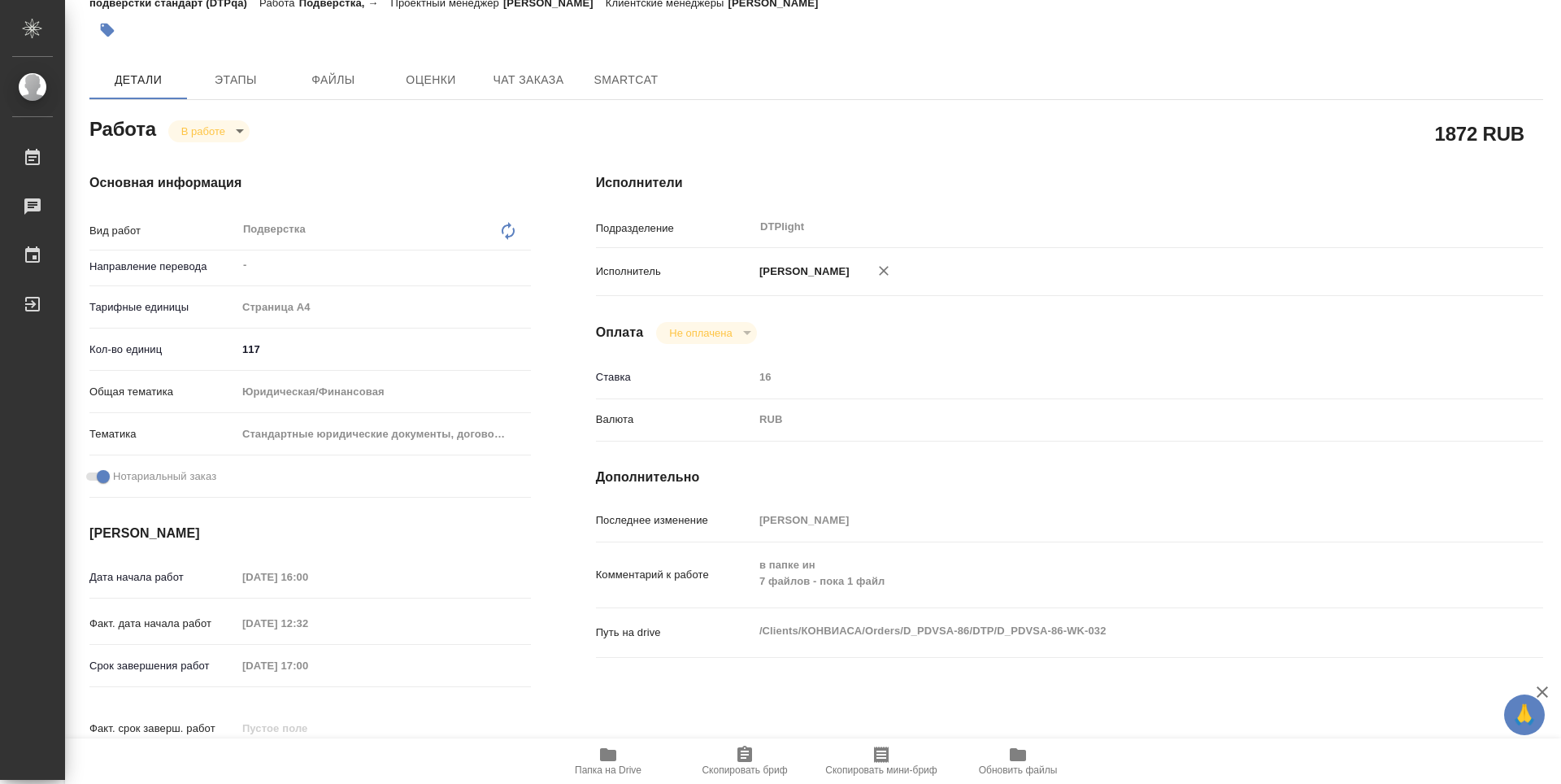
type textarea "x"
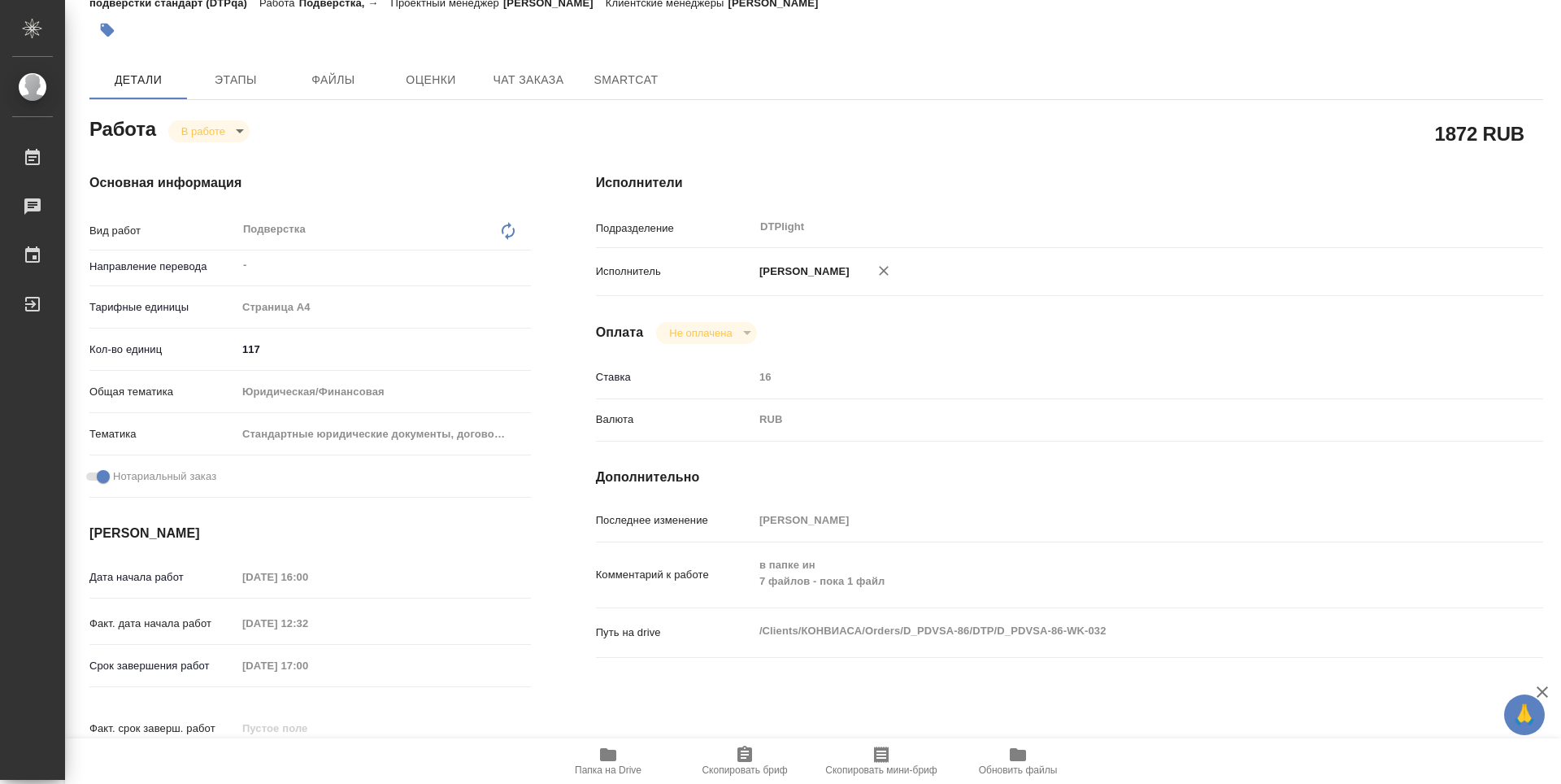
type textarea "x"
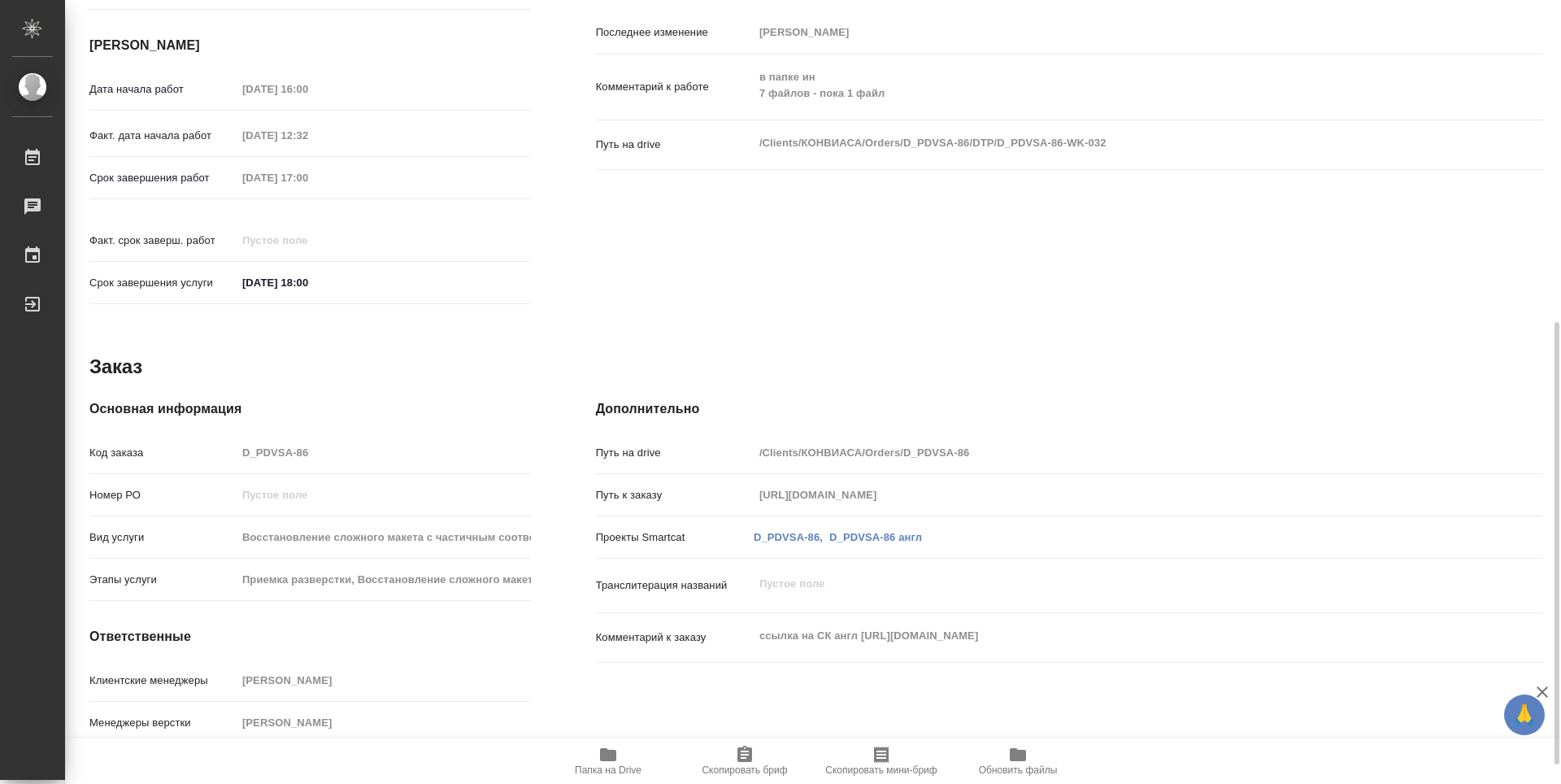
type textarea "x"
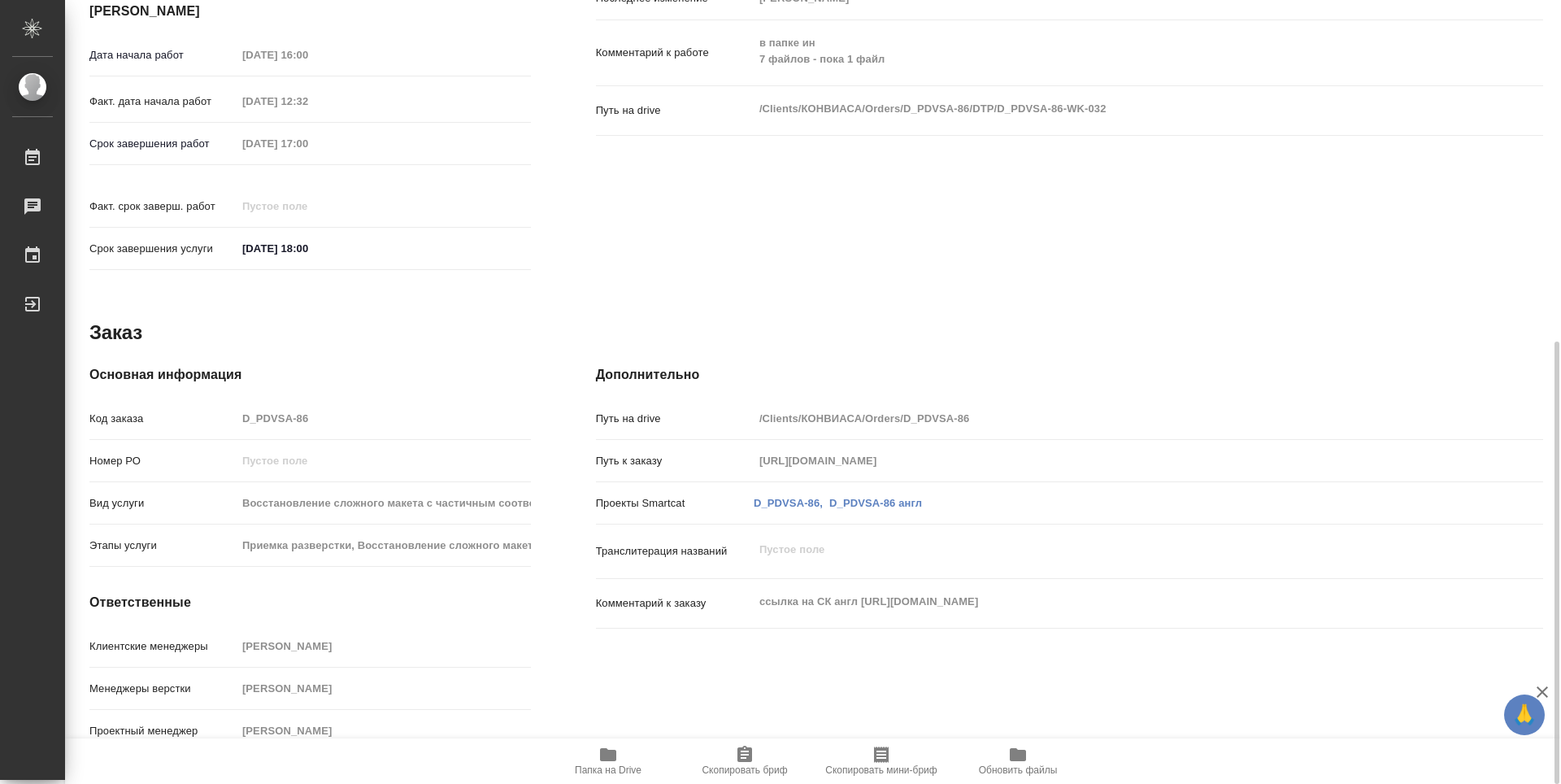
scroll to position [522, 0]
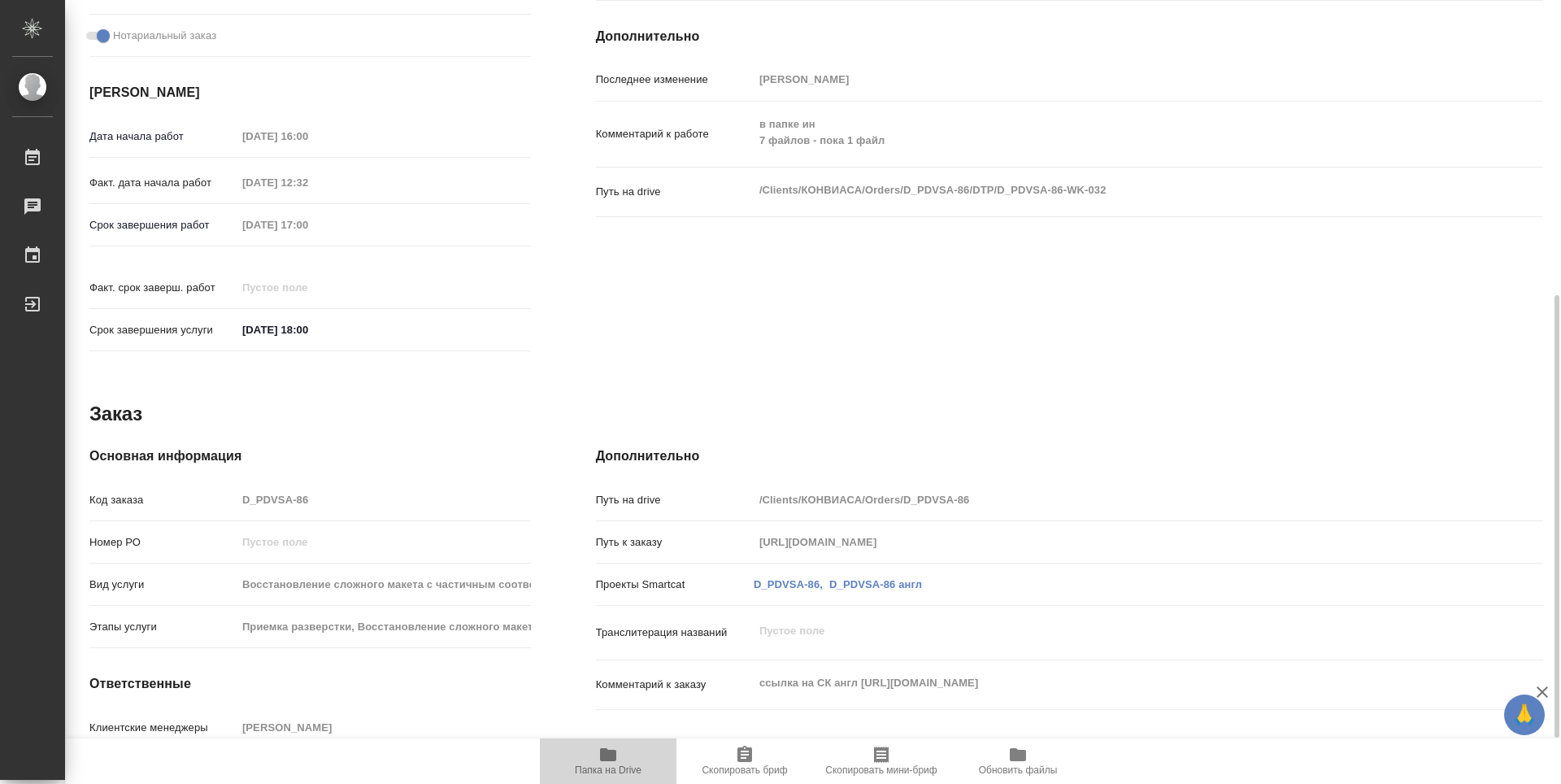
click at [616, 751] on icon "button" at bounding box center [608, 754] width 17 height 13
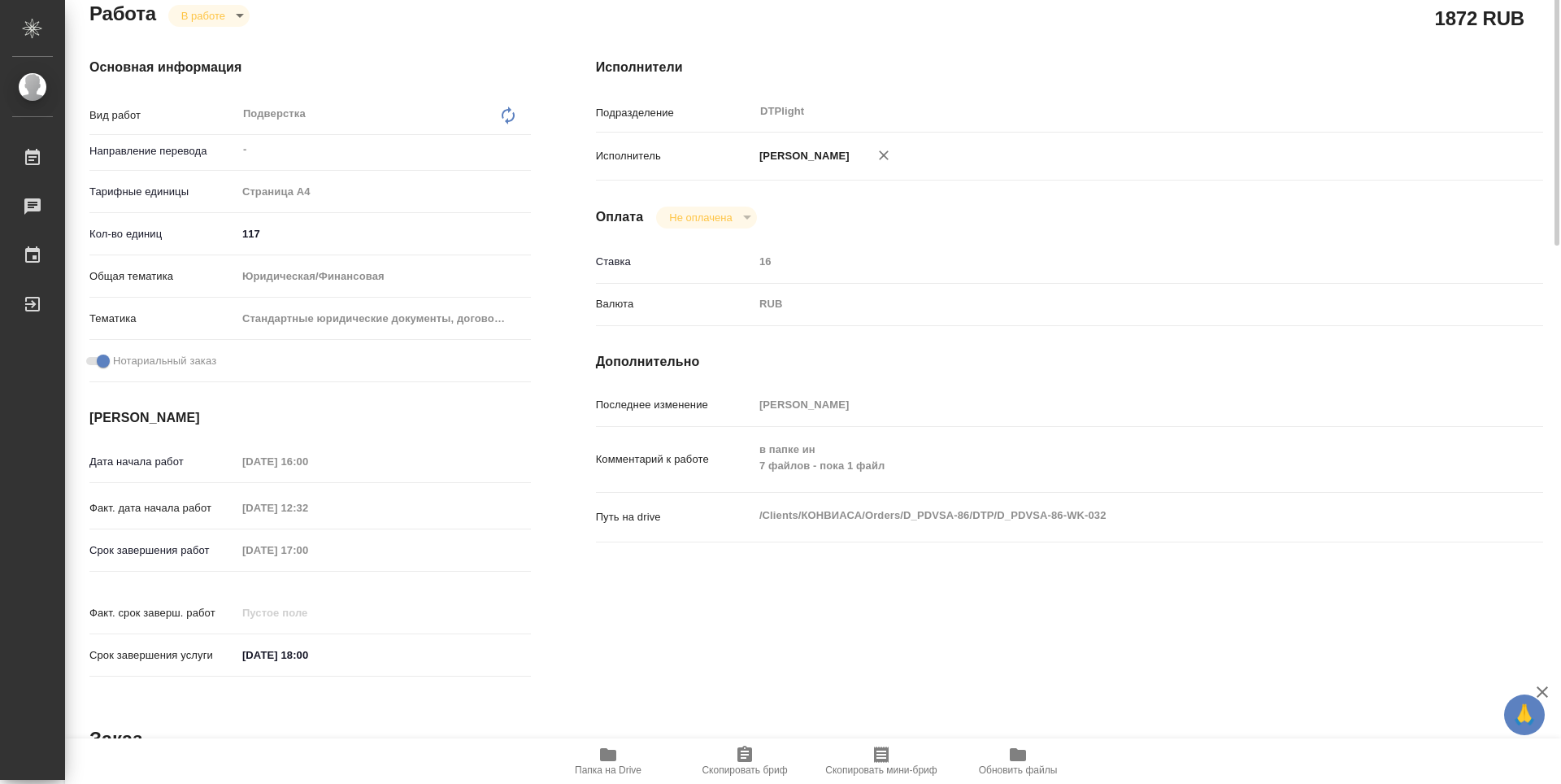
scroll to position [0, 0]
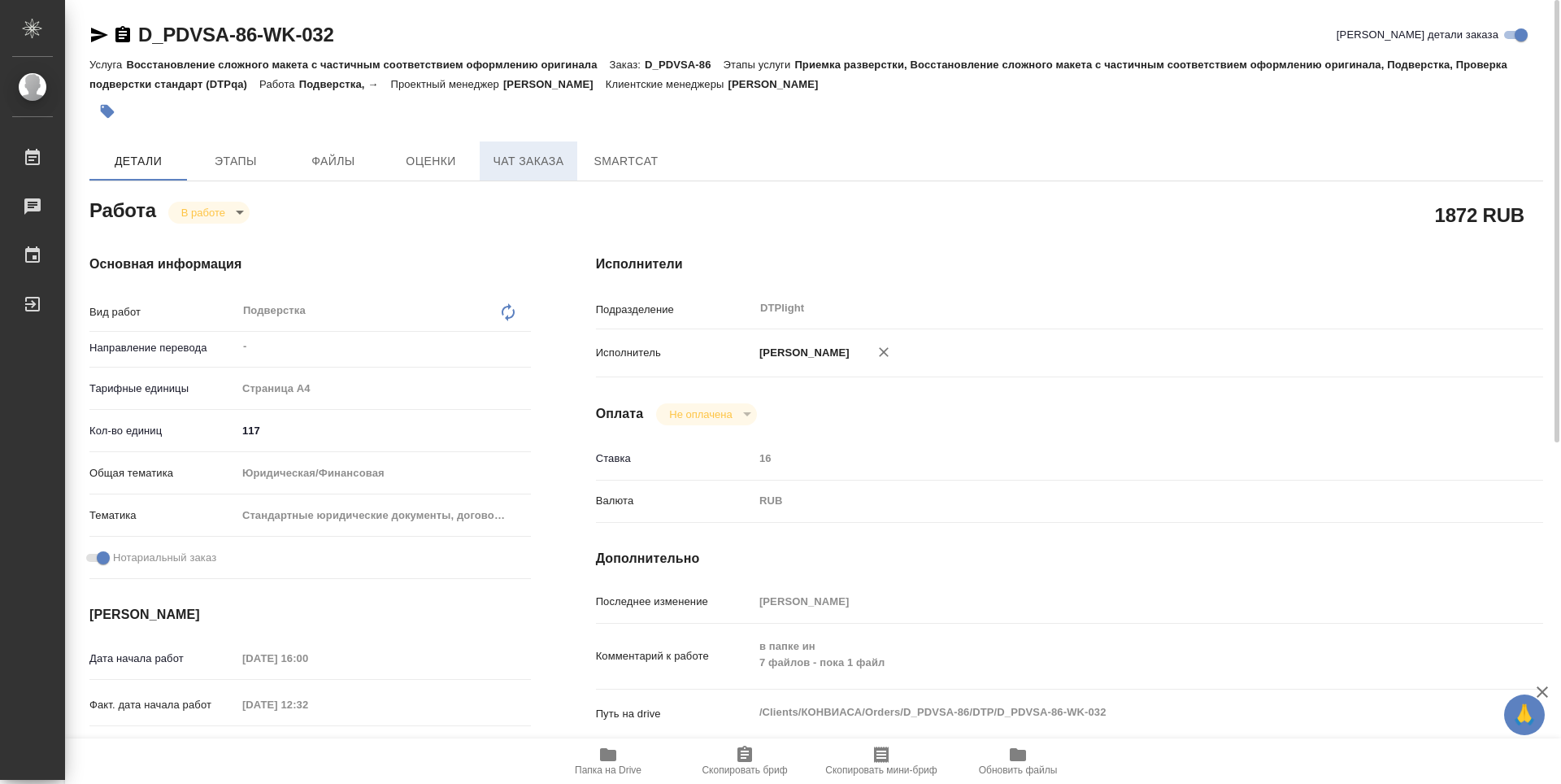
click at [526, 175] on button "Чат заказа" at bounding box center [528, 161] width 97 height 39
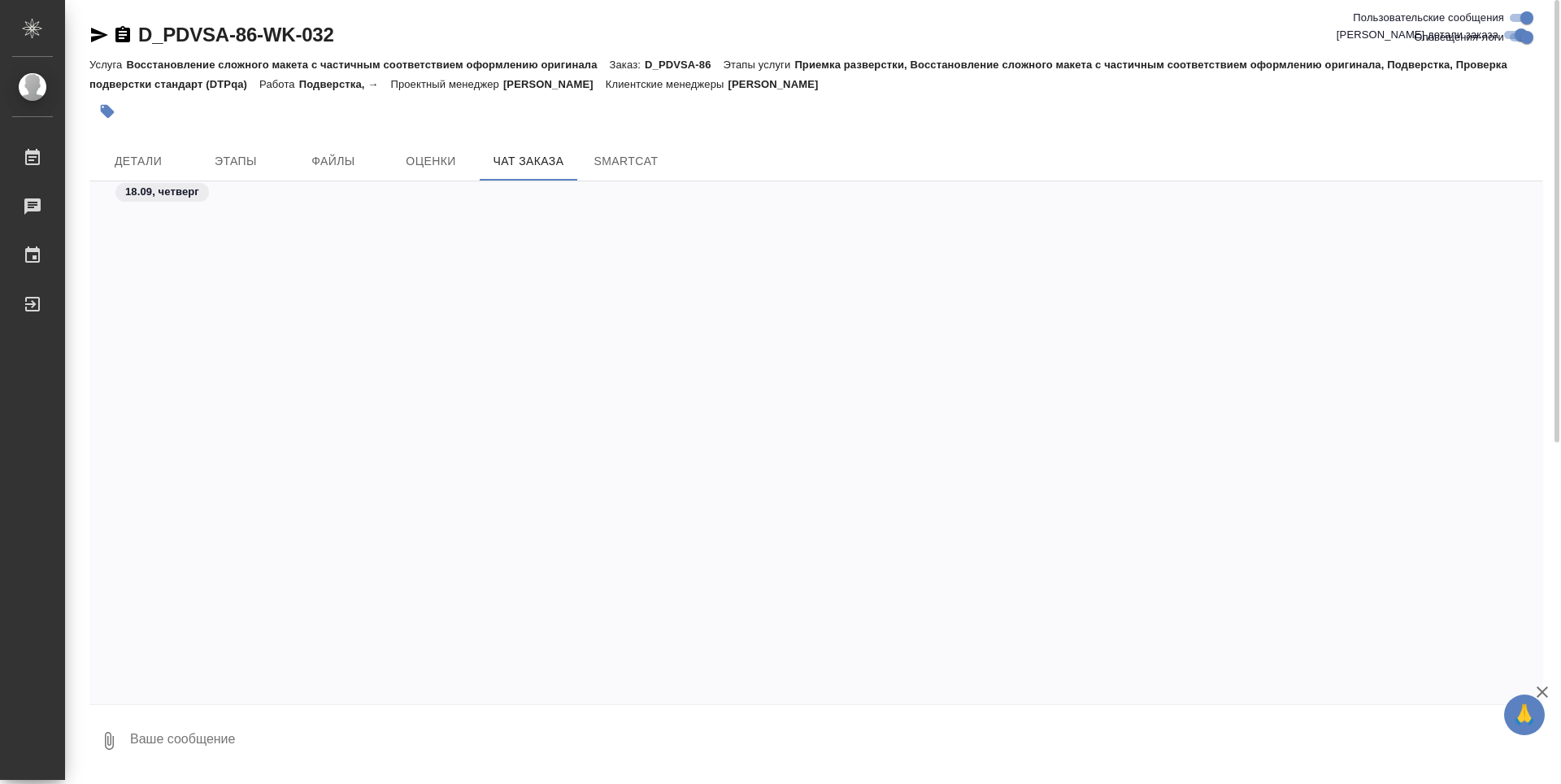
scroll to position [27013, 0]
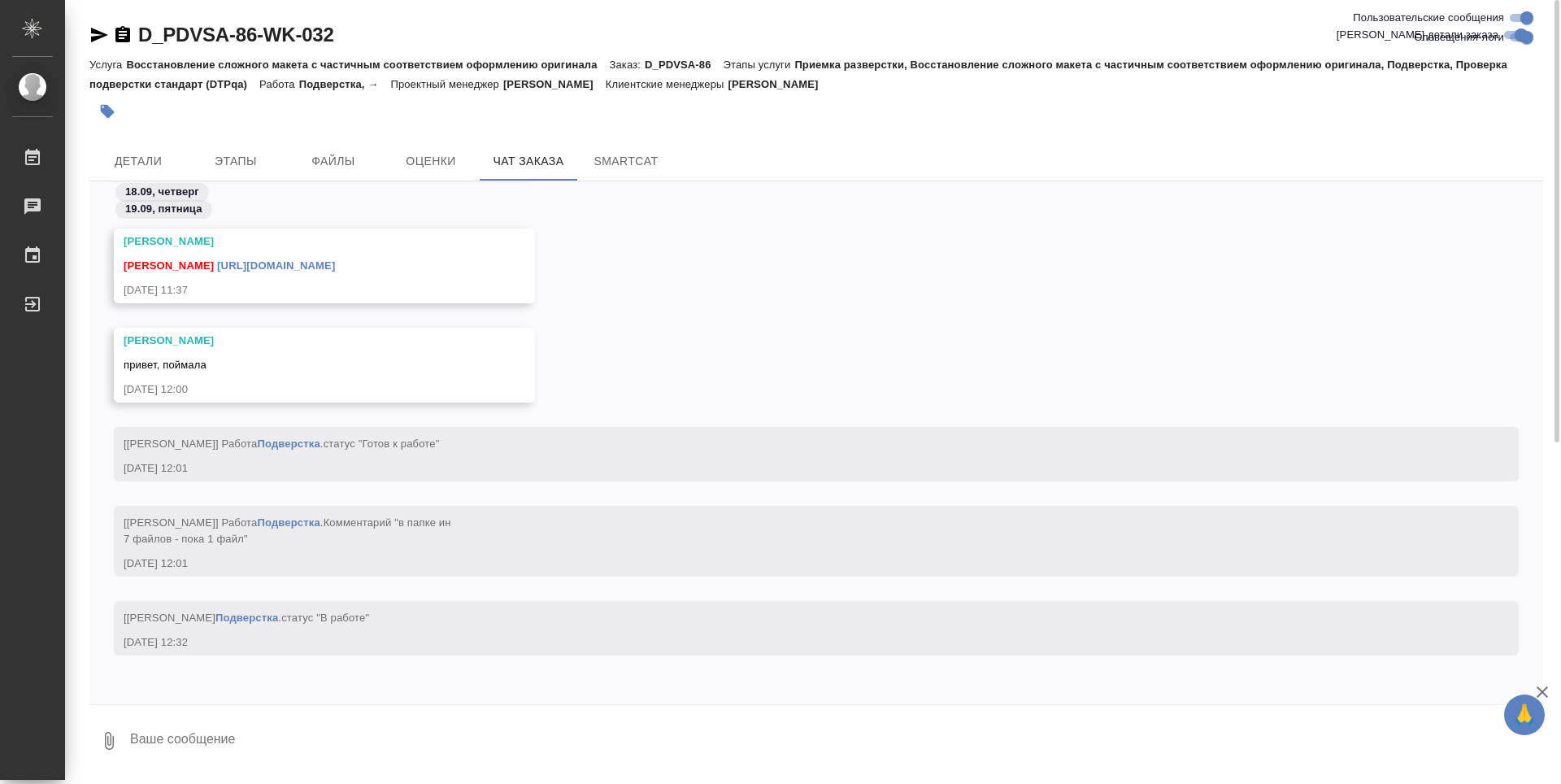
click at [1265, 296] on div "Бабкина Анастасия Заборова Александра https://drive.awatera.com/s/xJmMnYWmPnt2Y…" at bounding box center [816, 278] width 1454 height 99
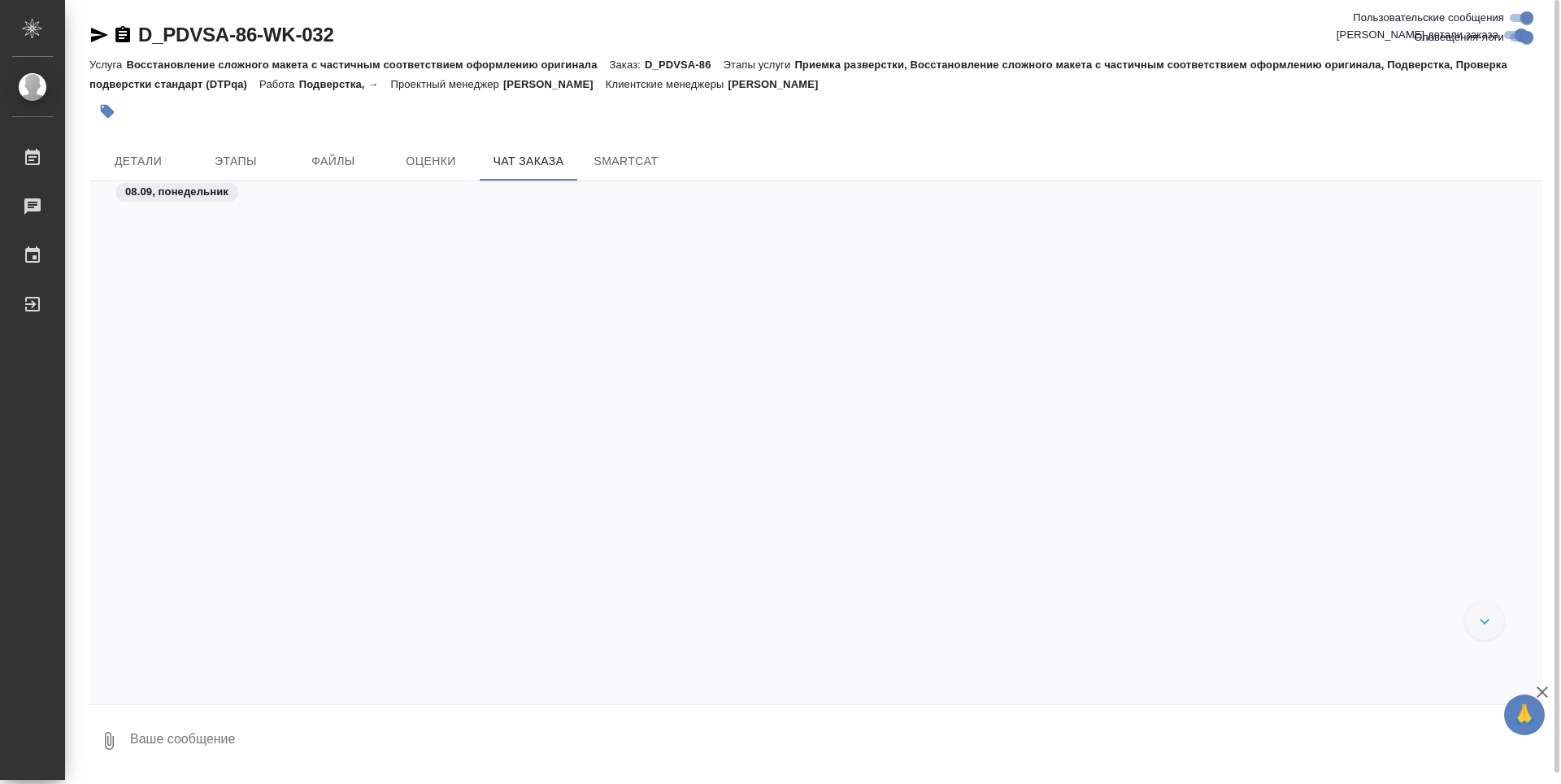
scroll to position [14375, 0]
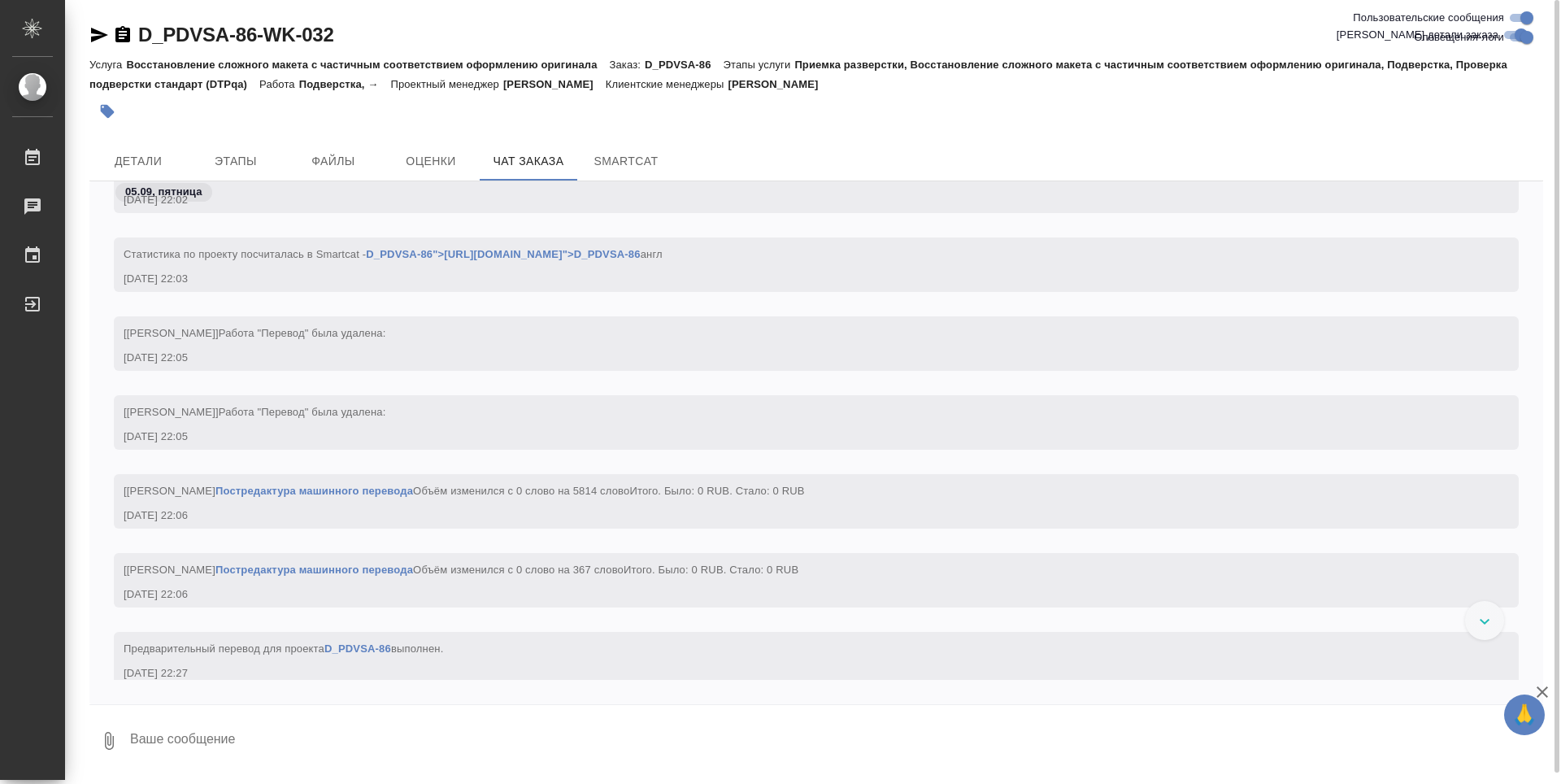
click at [1038, 265] on div "Cтатистика по проекту посчиталась в Smartcat - D_PDVSA-86">https://tera.awatera…" at bounding box center [792, 265] width 1338 height 45
click at [1040, 251] on div "Cтатистика по проекту посчиталась в Smartcat - D_PDVSA-86">https://tera.awatera…" at bounding box center [792, 252] width 1338 height 21
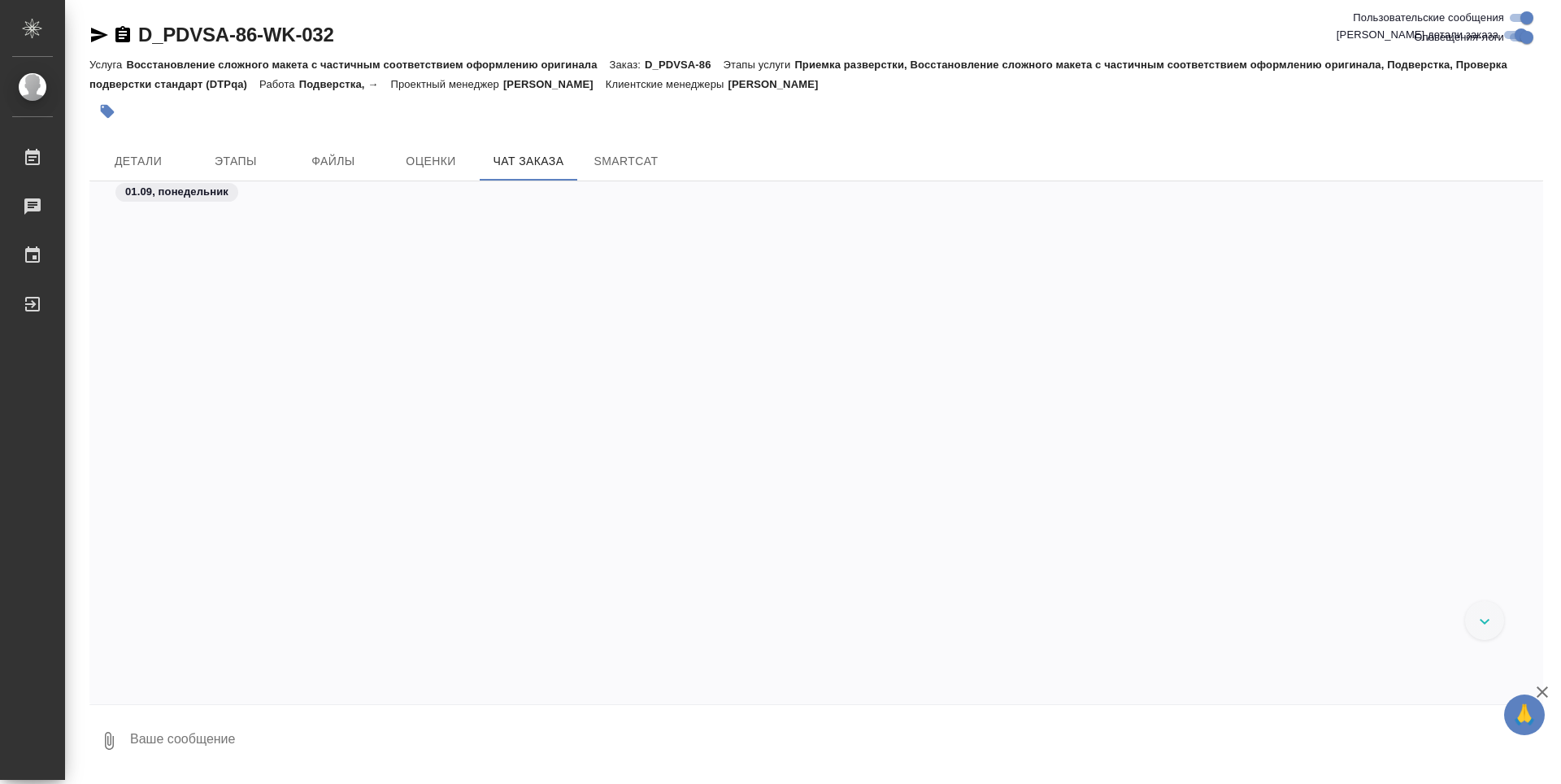
scroll to position [0, 0]
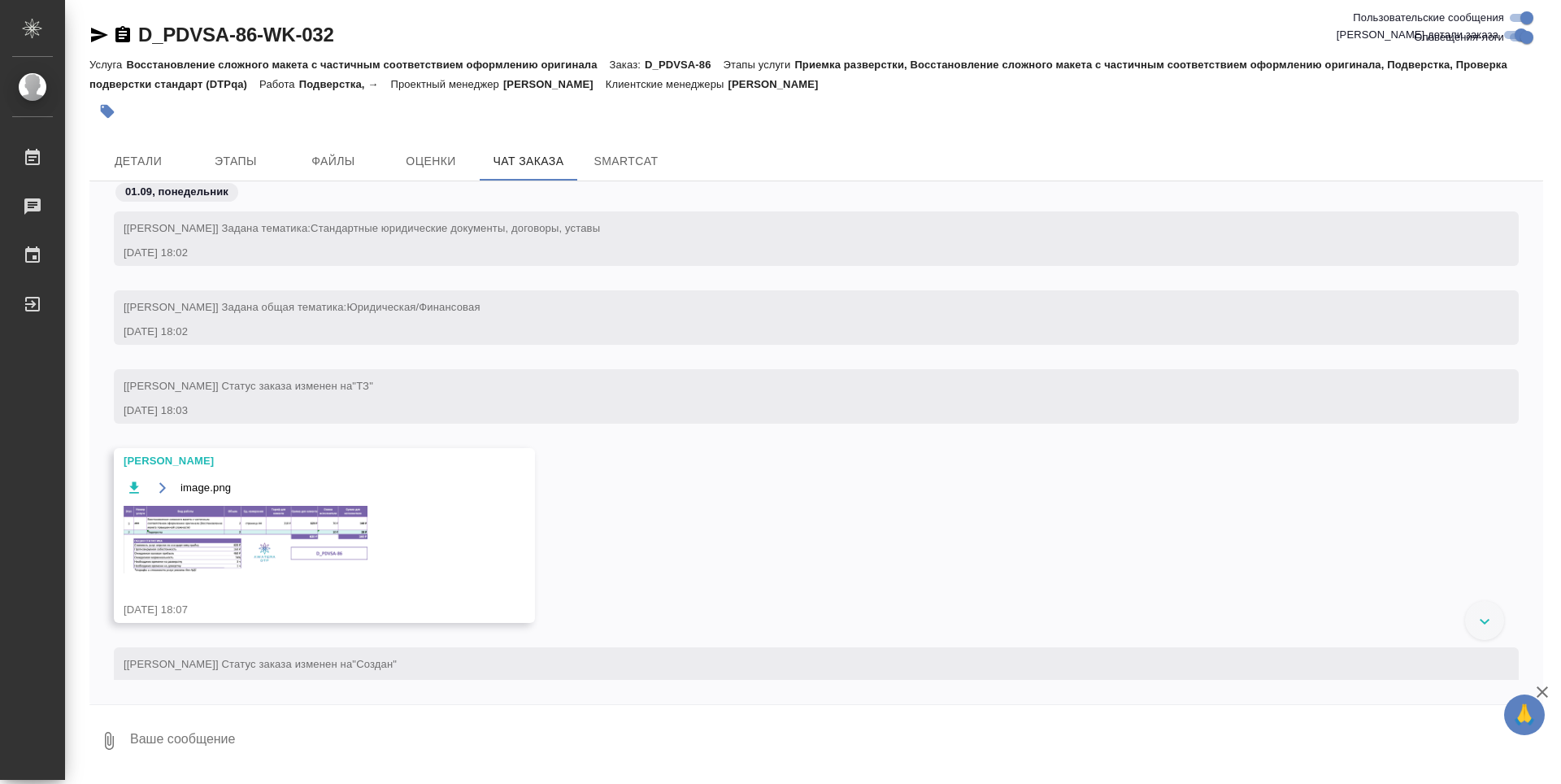
click at [680, 346] on div "[Давыдова Елена] Задана общая тематика: Юридическая/Финансовая 01.09.25, 18:02" at bounding box center [816, 330] width 1454 height 78
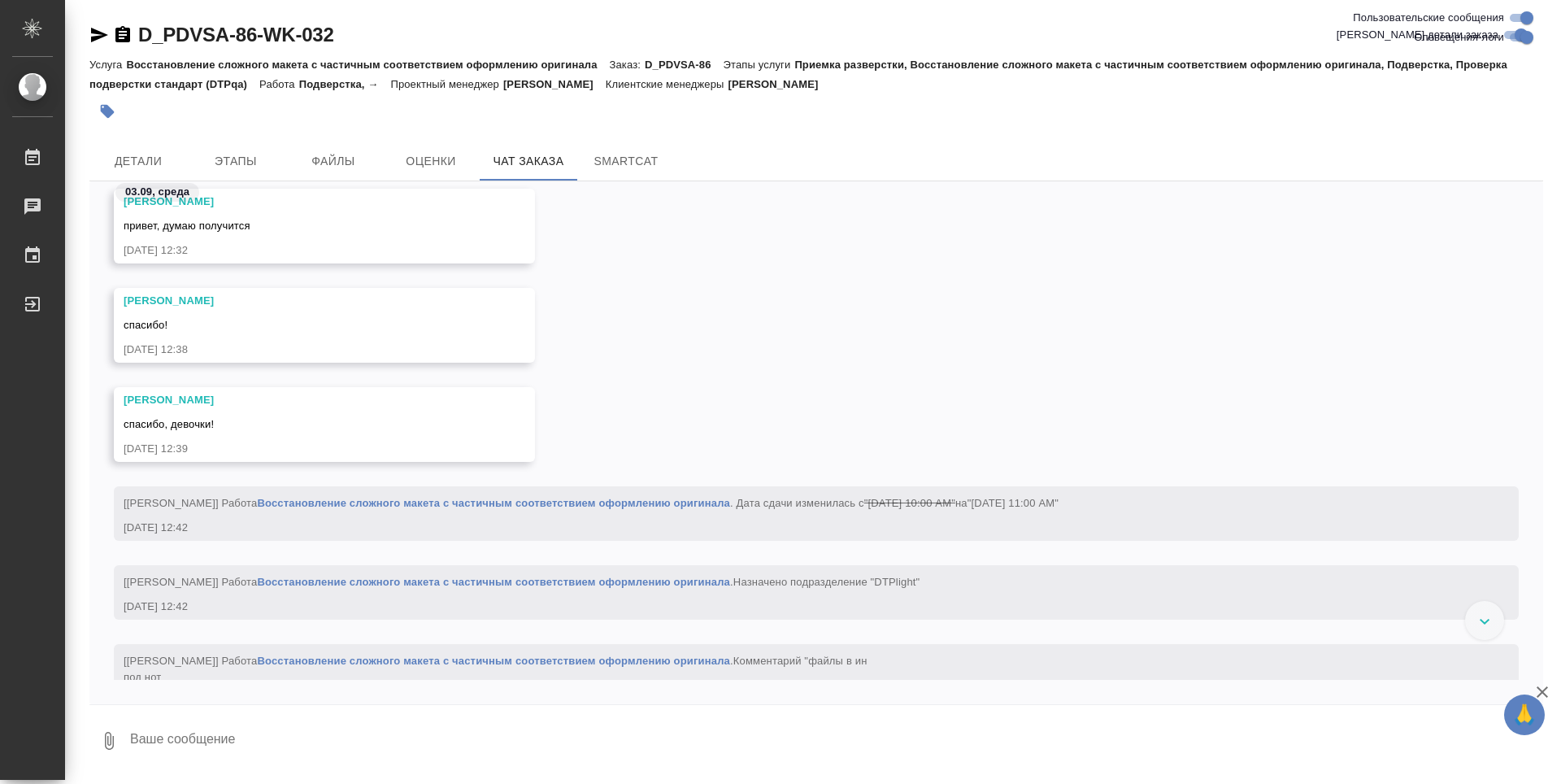
scroll to position [5364, 0]
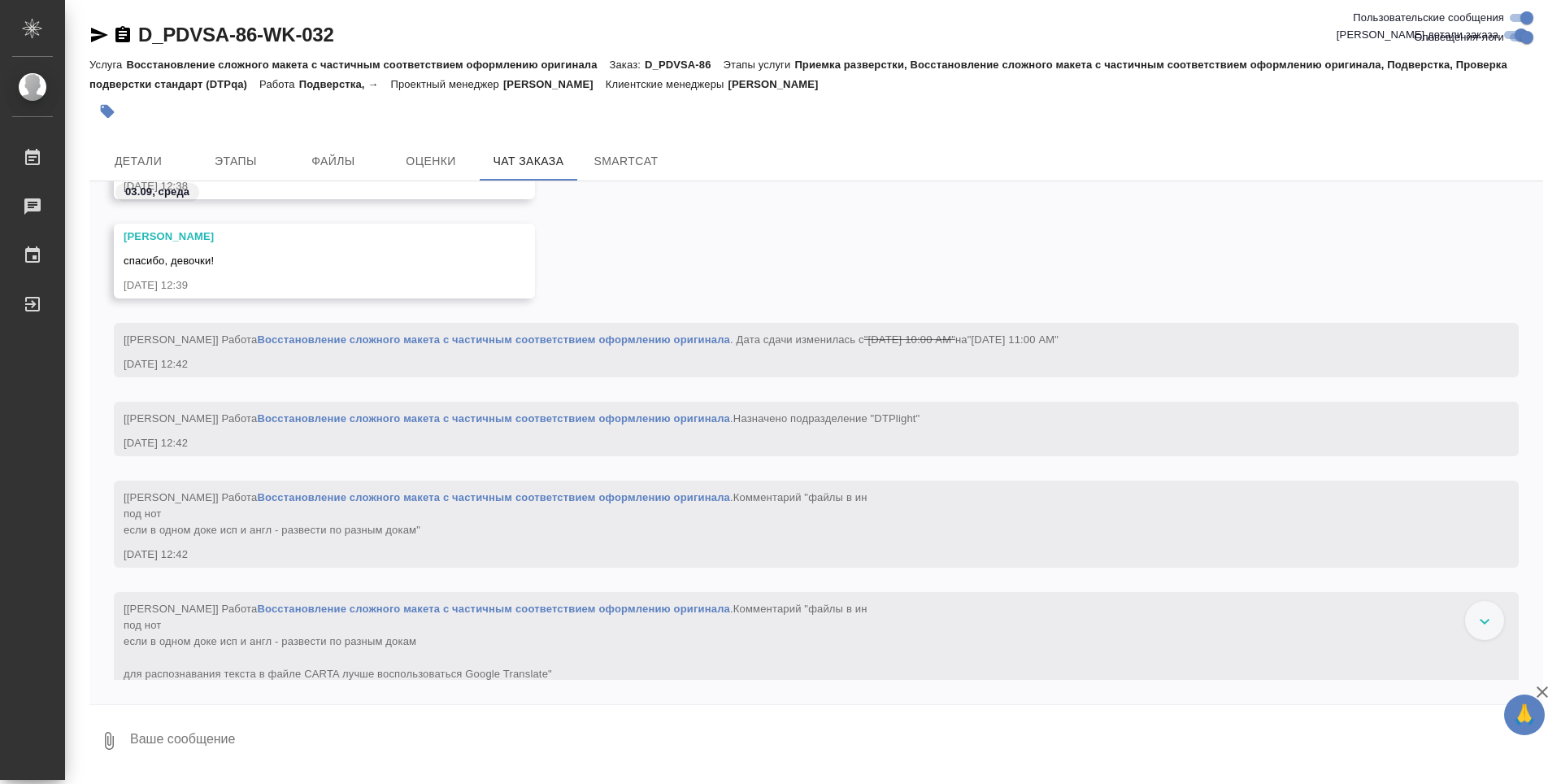
click at [727, 301] on div "Давыдова Елена спасибо, девочки! 03.09.25, 12:39" at bounding box center [816, 273] width 1454 height 99
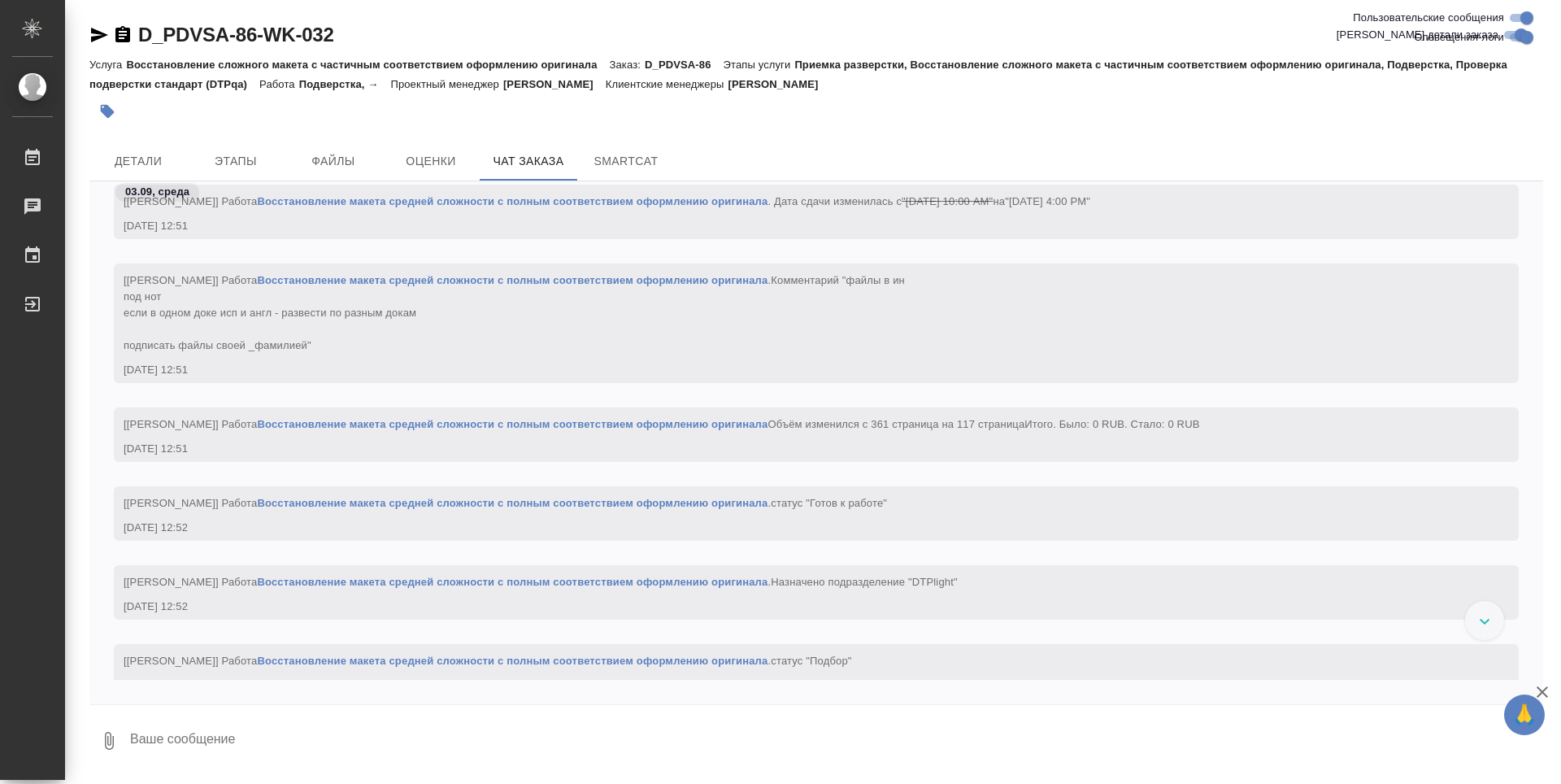
scroll to position [8128, 0]
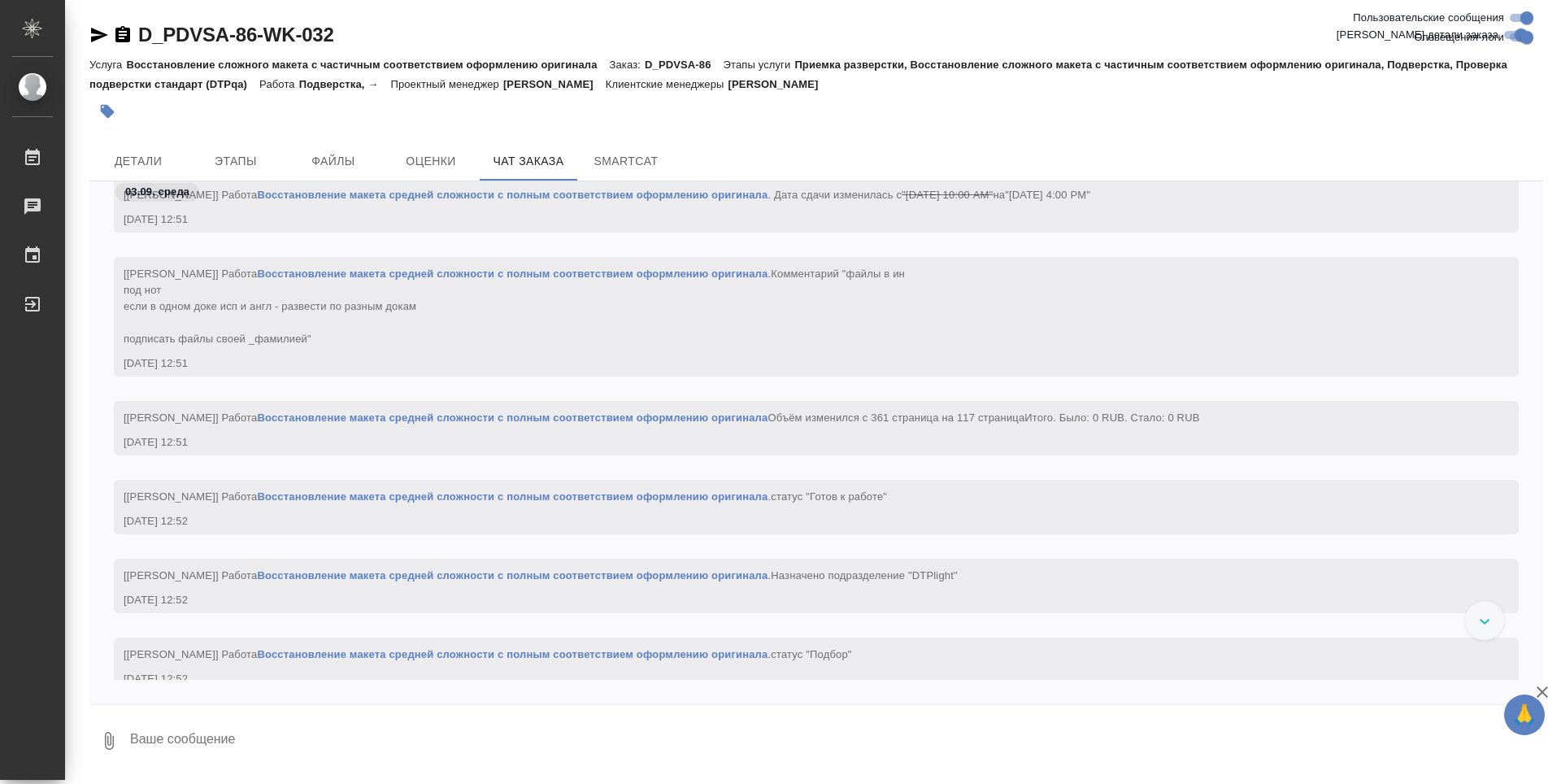
click at [570, 414] on link "Восстановление макета средней сложности с полным соответствием оформлению ориги…" at bounding box center [512, 417] width 511 height 12
click at [154, 152] on span "Детали" at bounding box center [138, 161] width 79 height 21
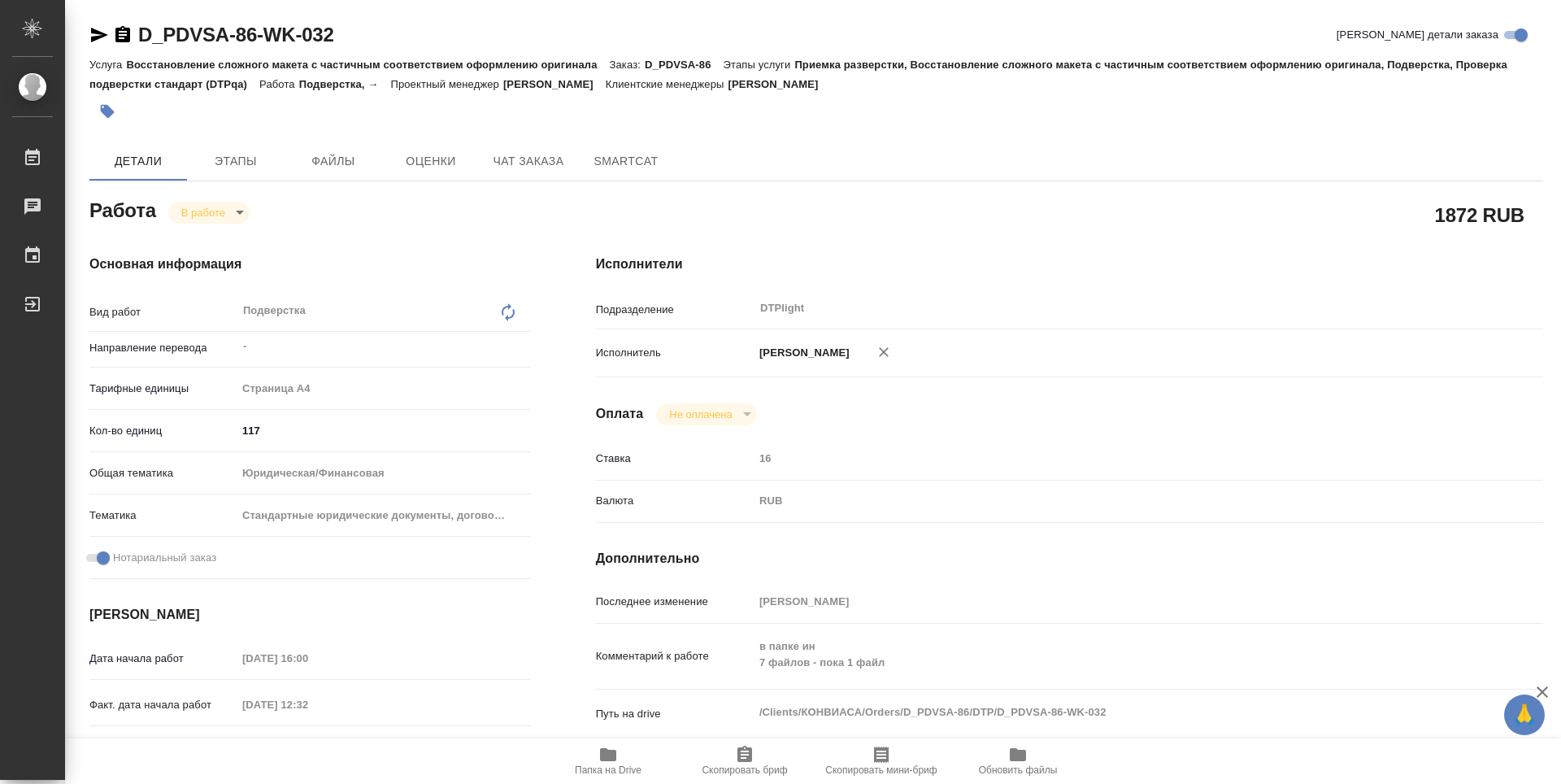
type textarea "x"
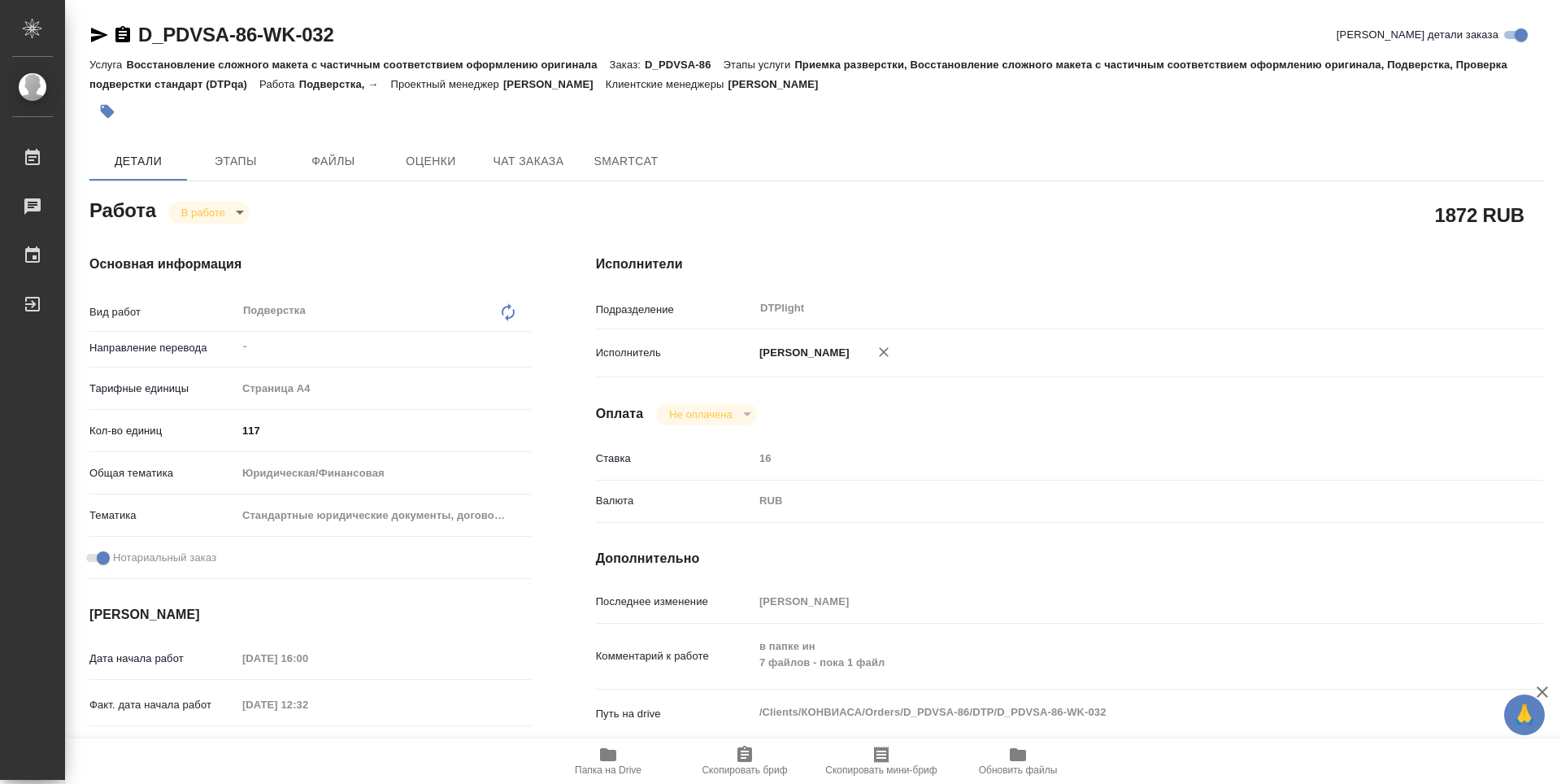
type textarea "x"
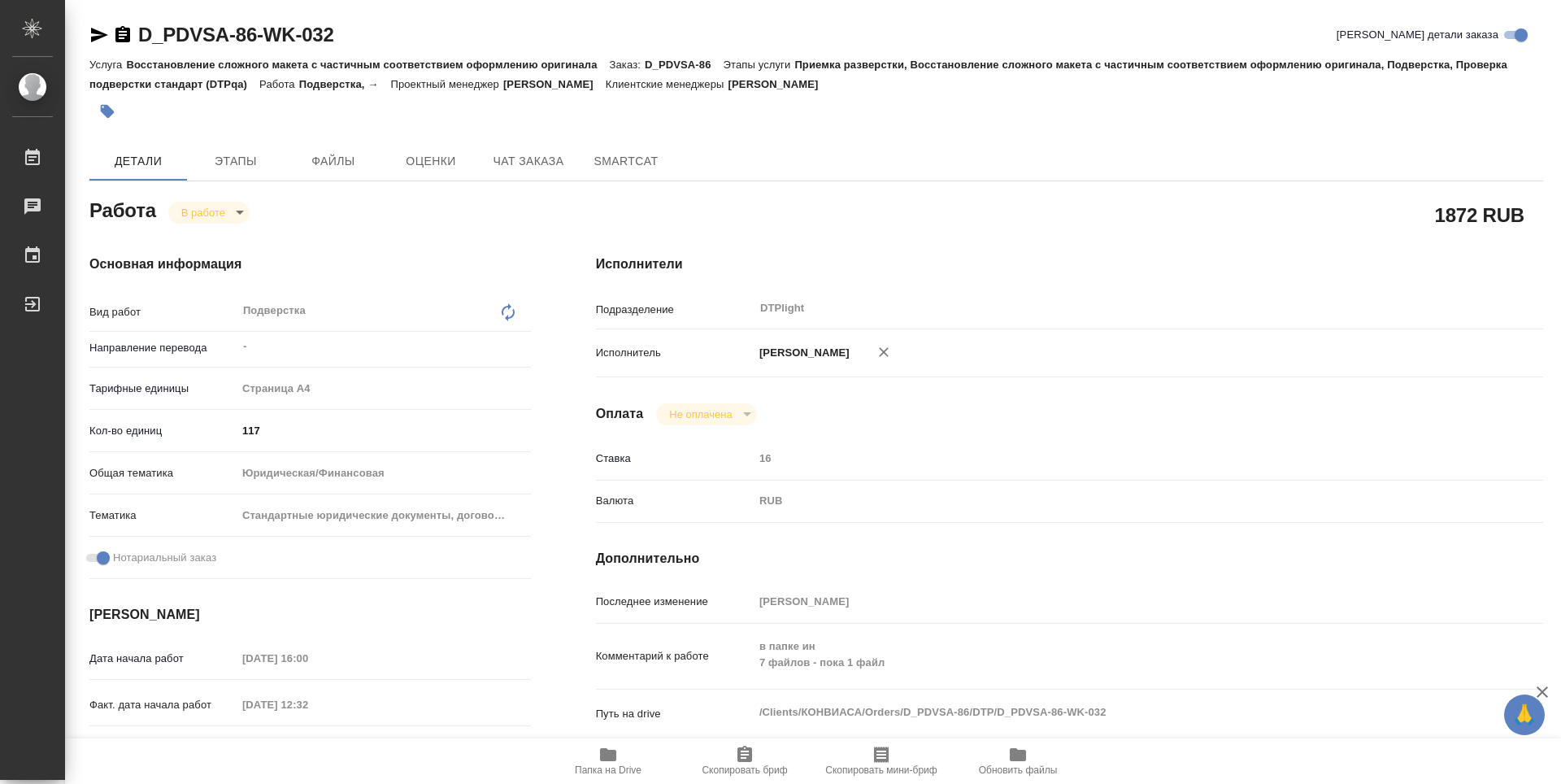
type textarea "x"
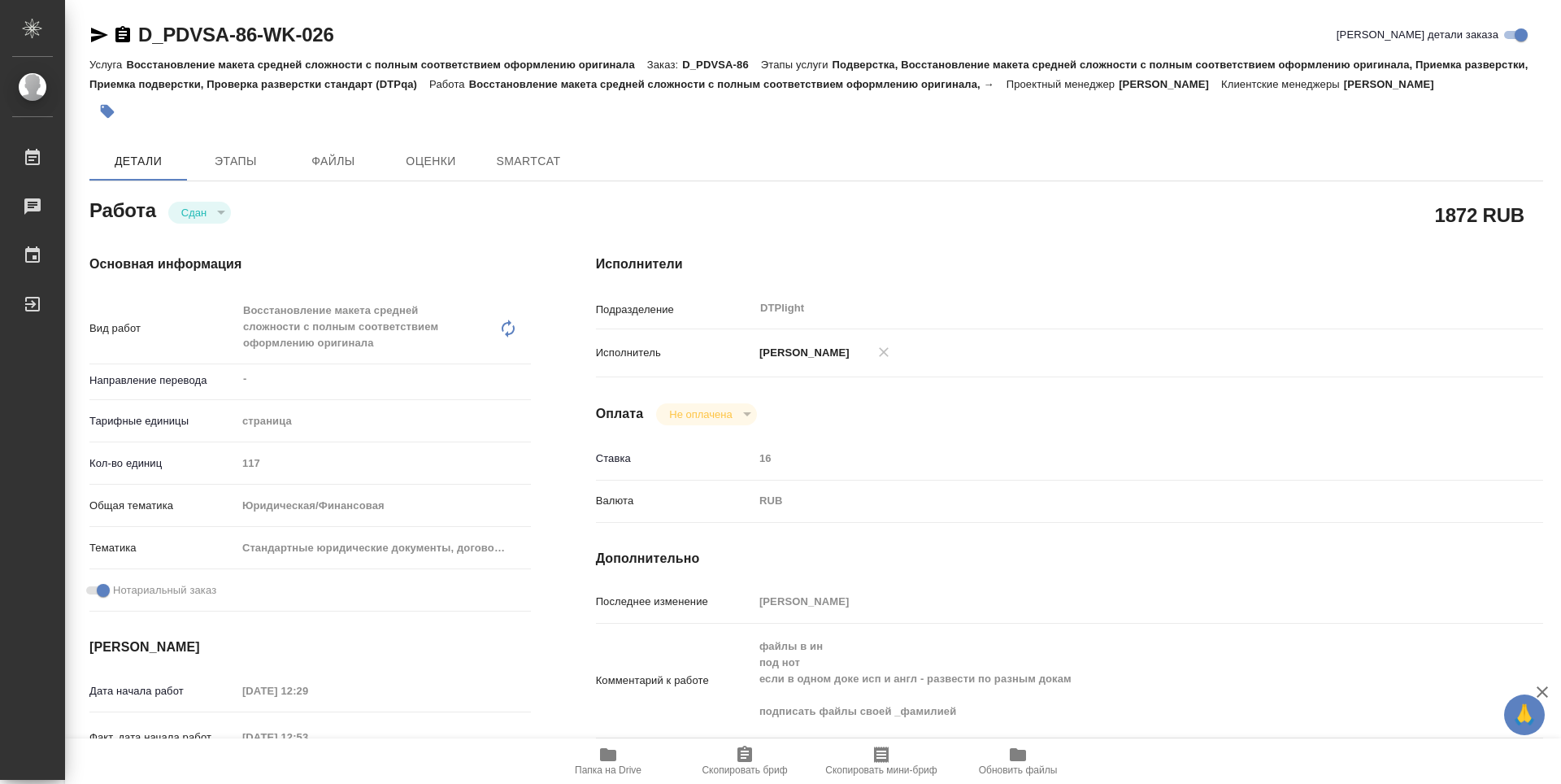
type textarea "x"
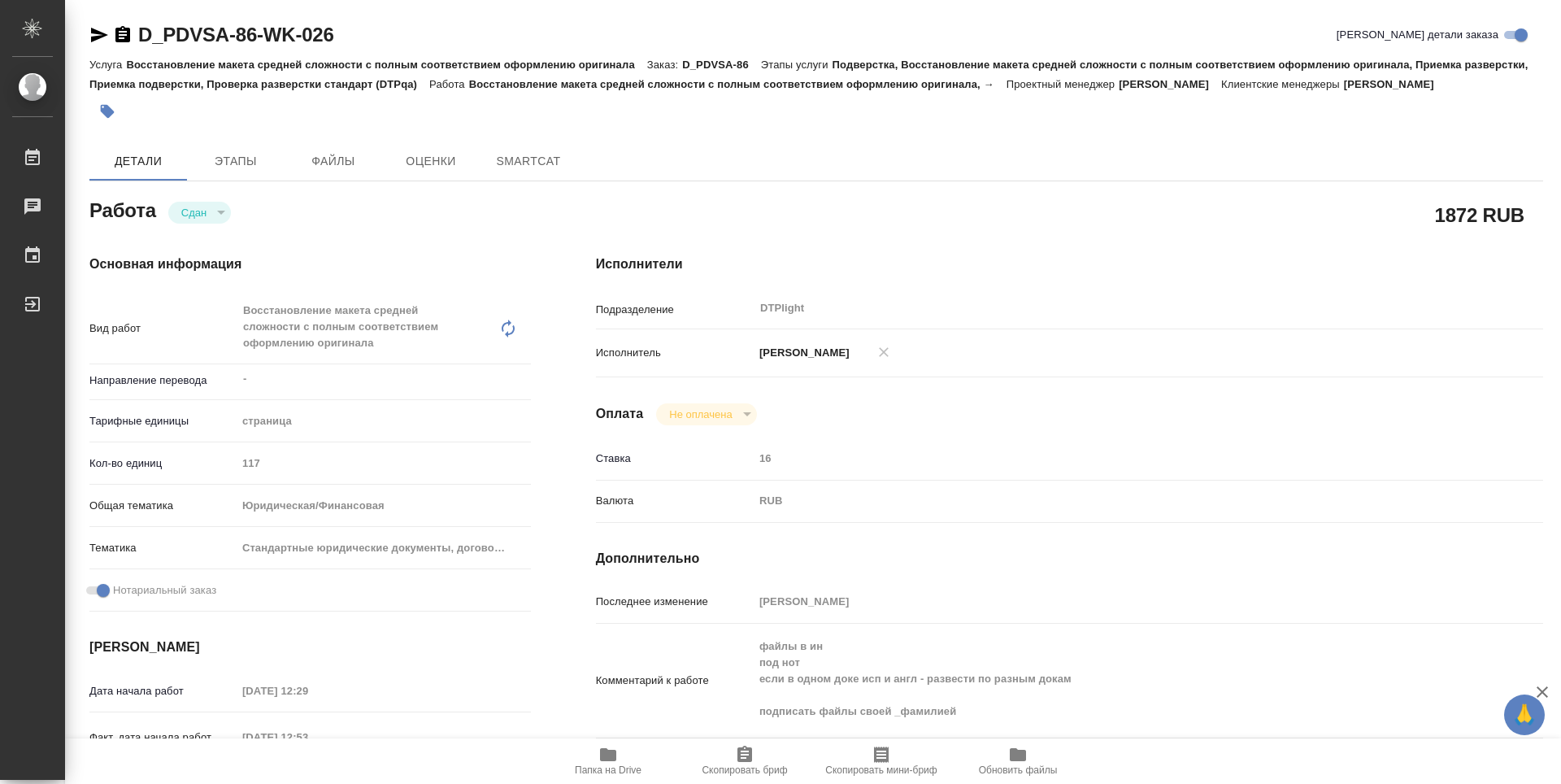
type textarea "x"
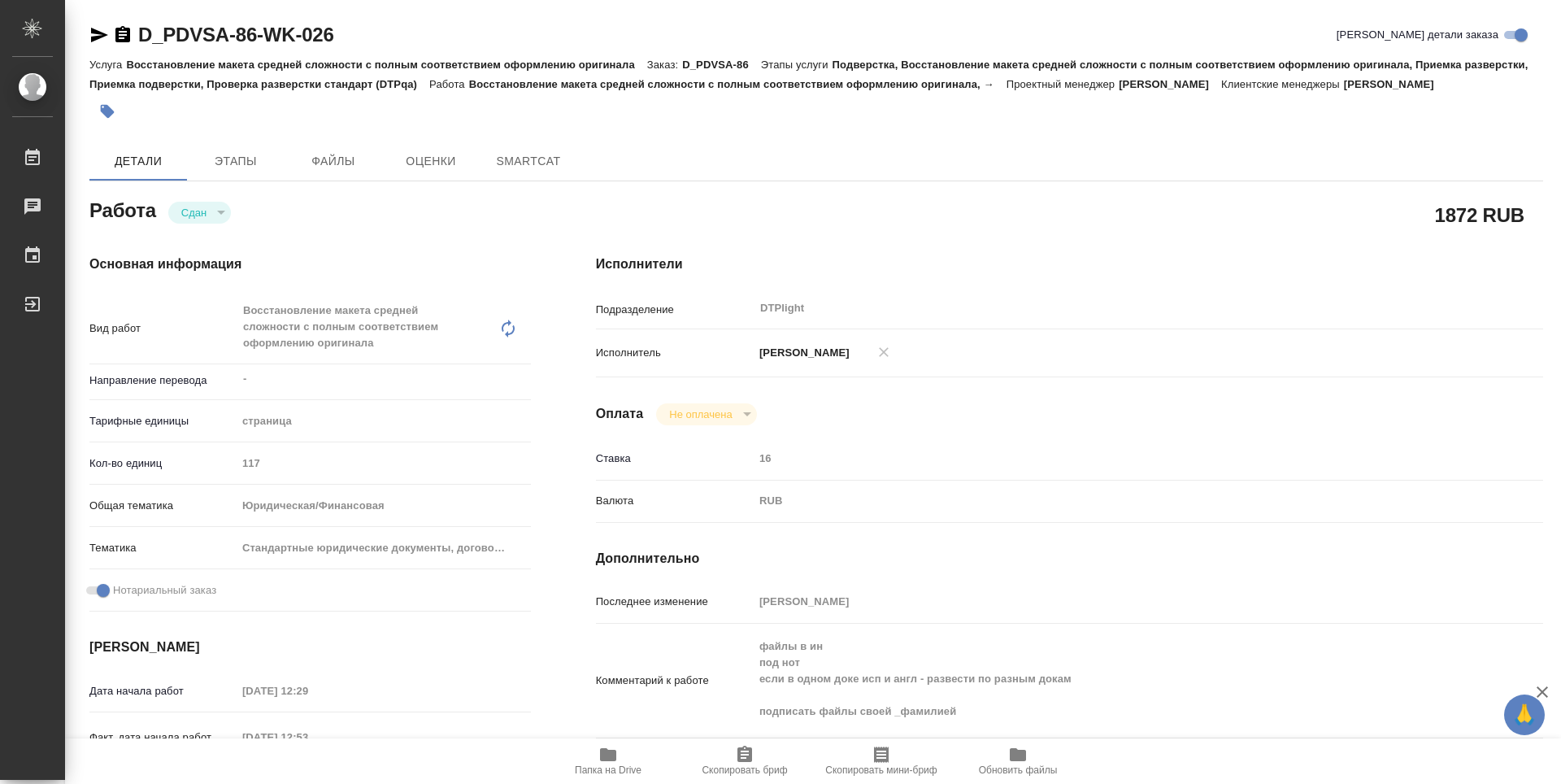
type textarea "x"
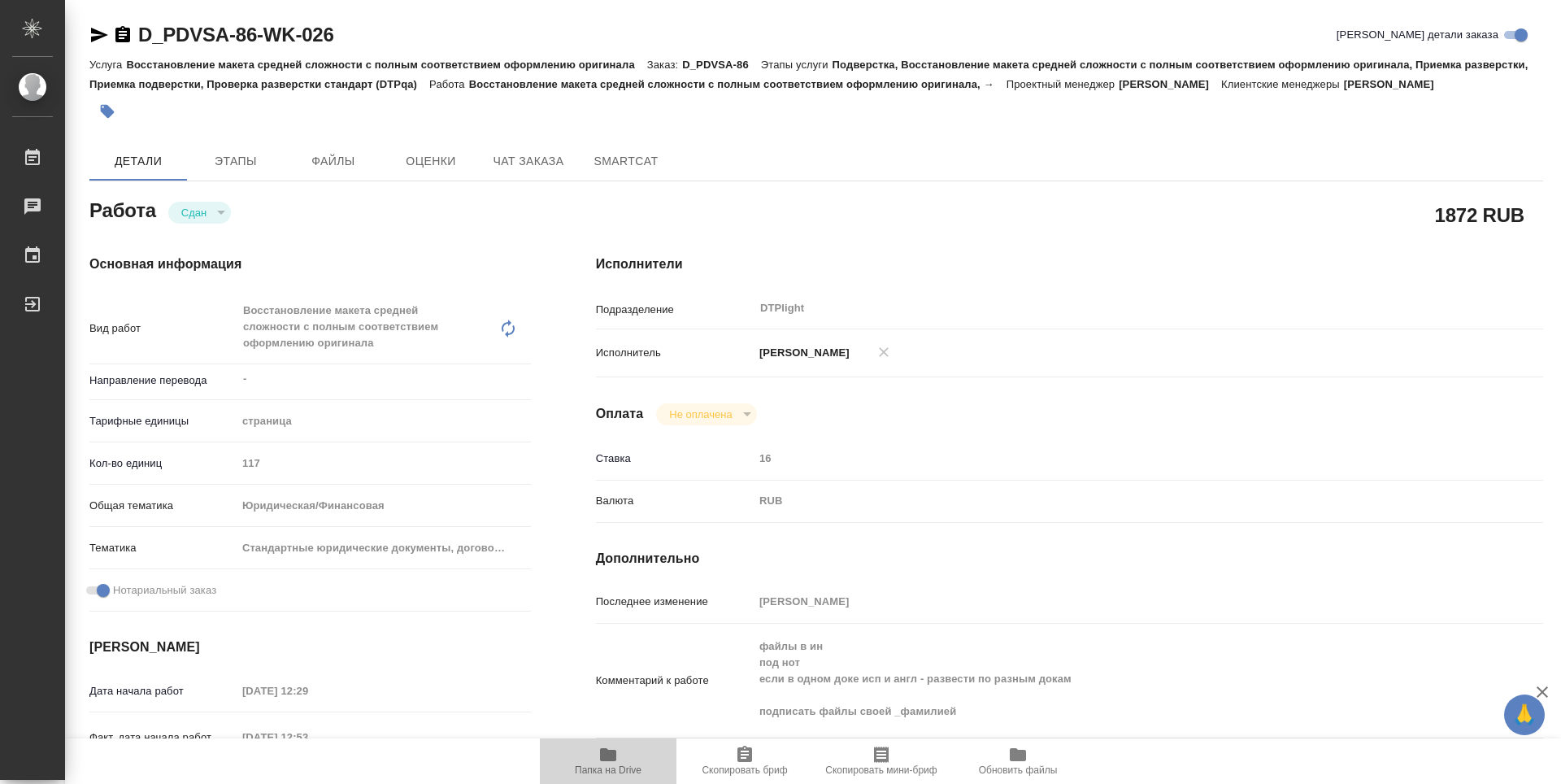
click at [633, 756] on span "Папка на Drive" at bounding box center [608, 759] width 117 height 30
type textarea "x"
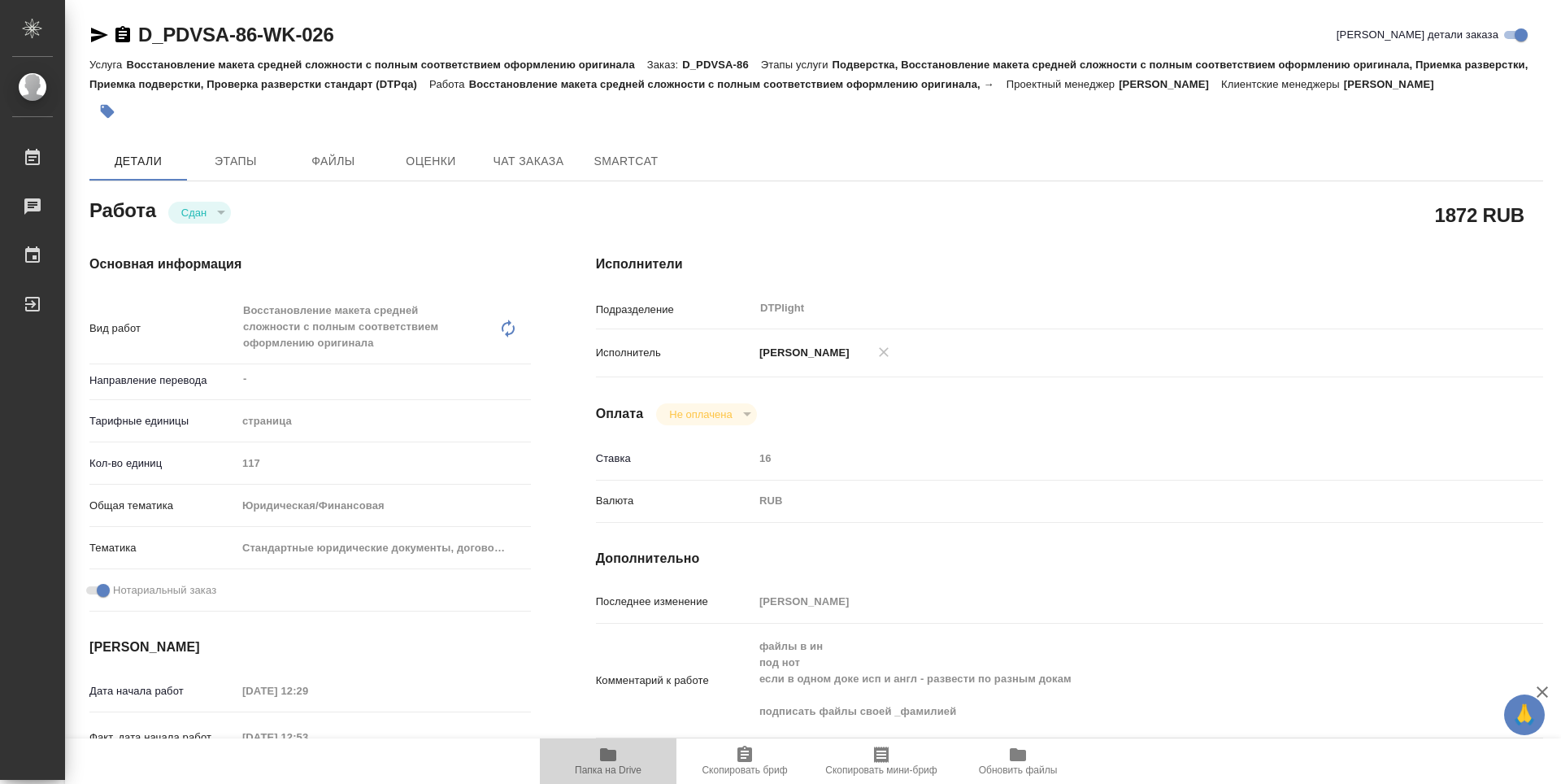
type textarea "x"
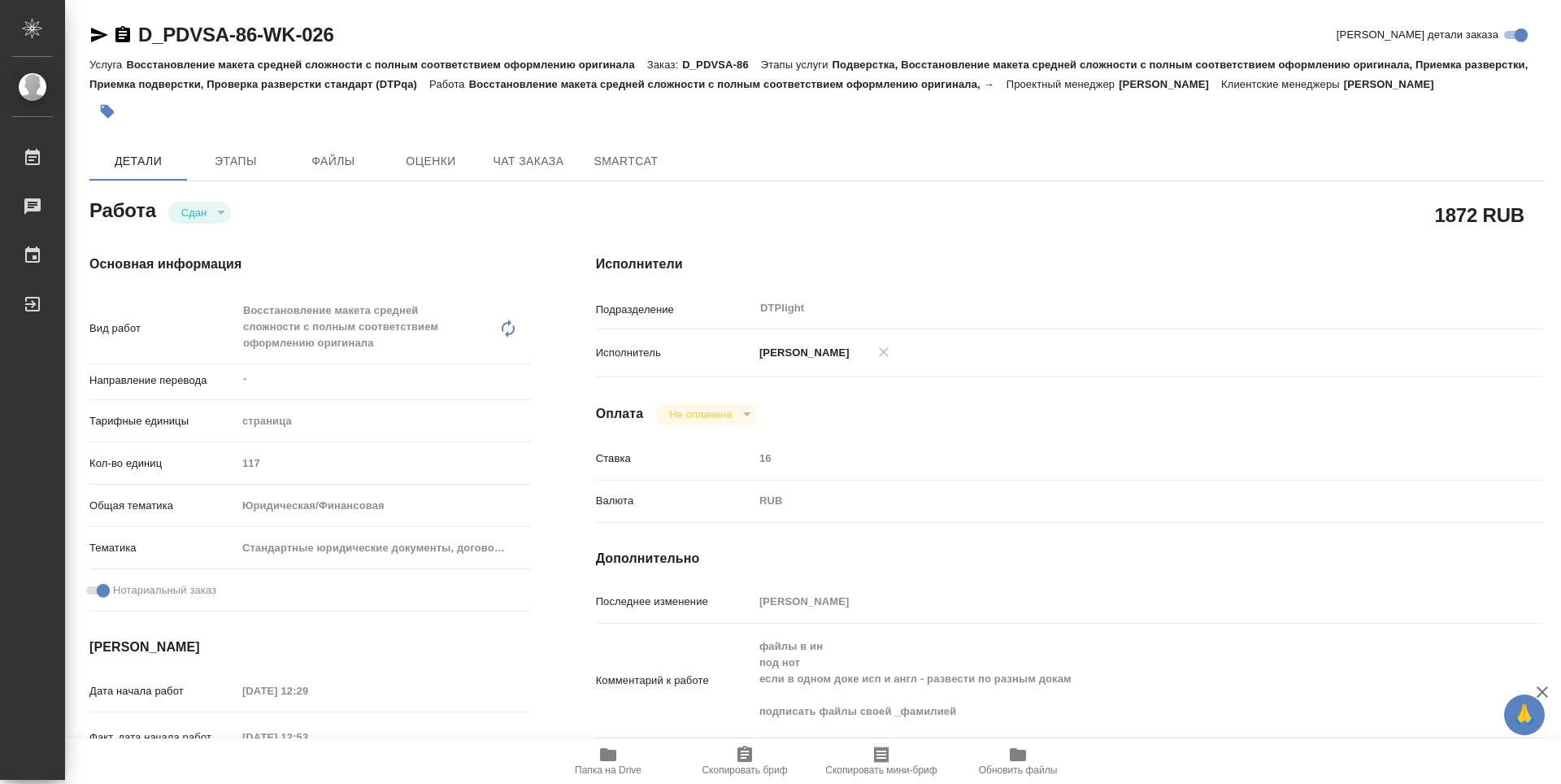
type textarea "x"
click at [124, 32] on icon "button" at bounding box center [123, 34] width 15 height 17
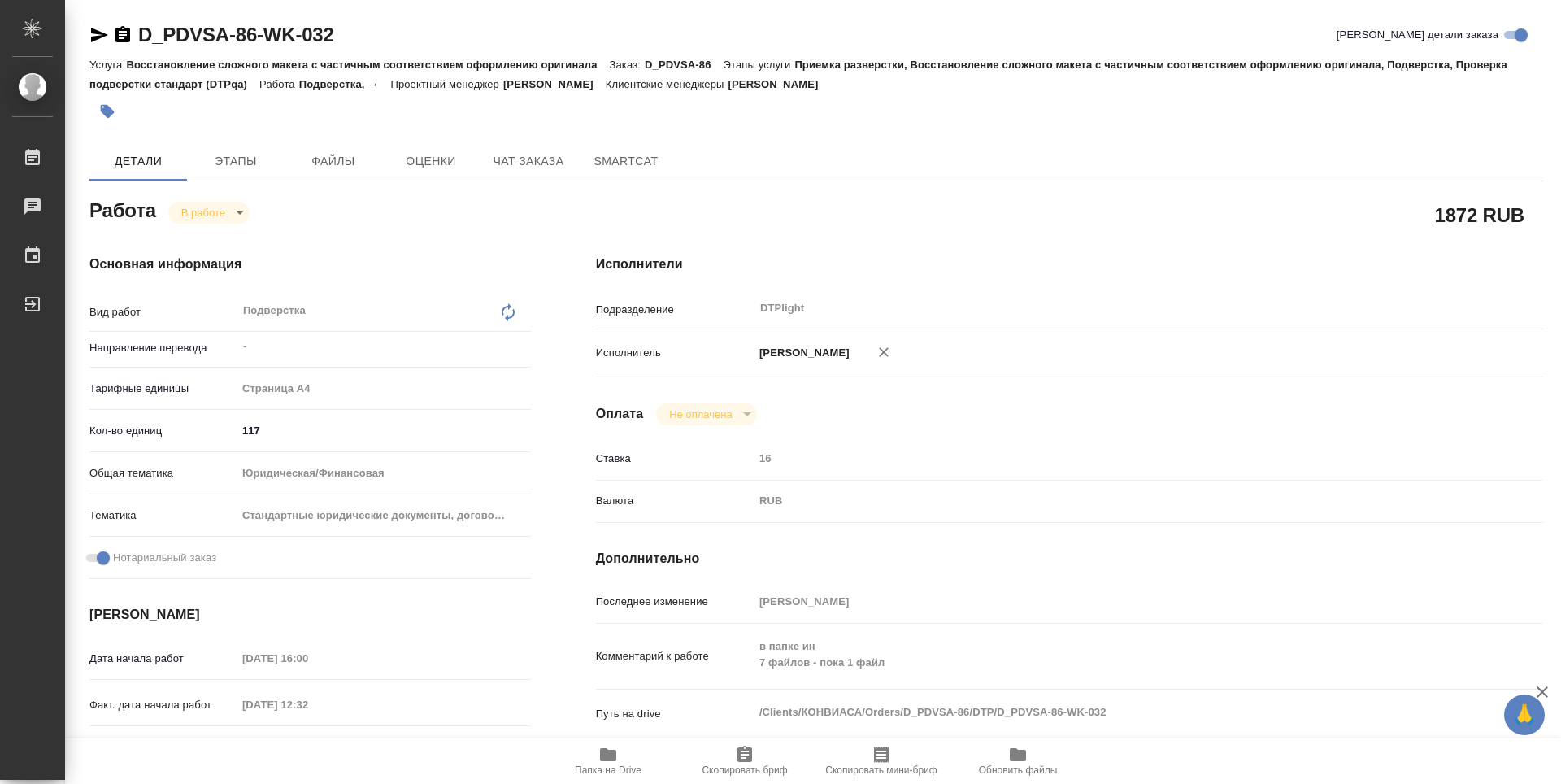
click at [607, 760] on icon "button" at bounding box center [608, 754] width 17 height 13
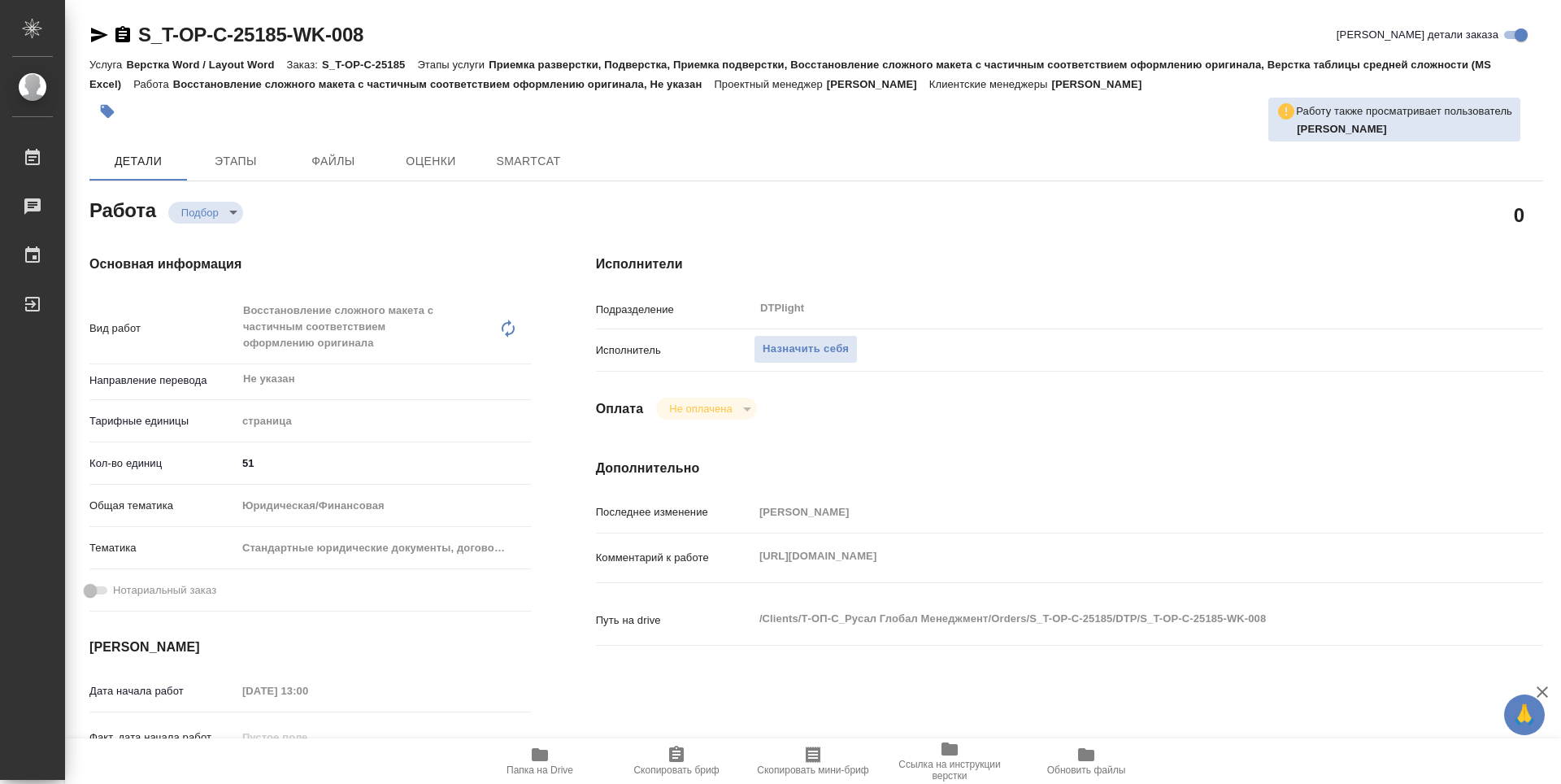
type textarea "x"
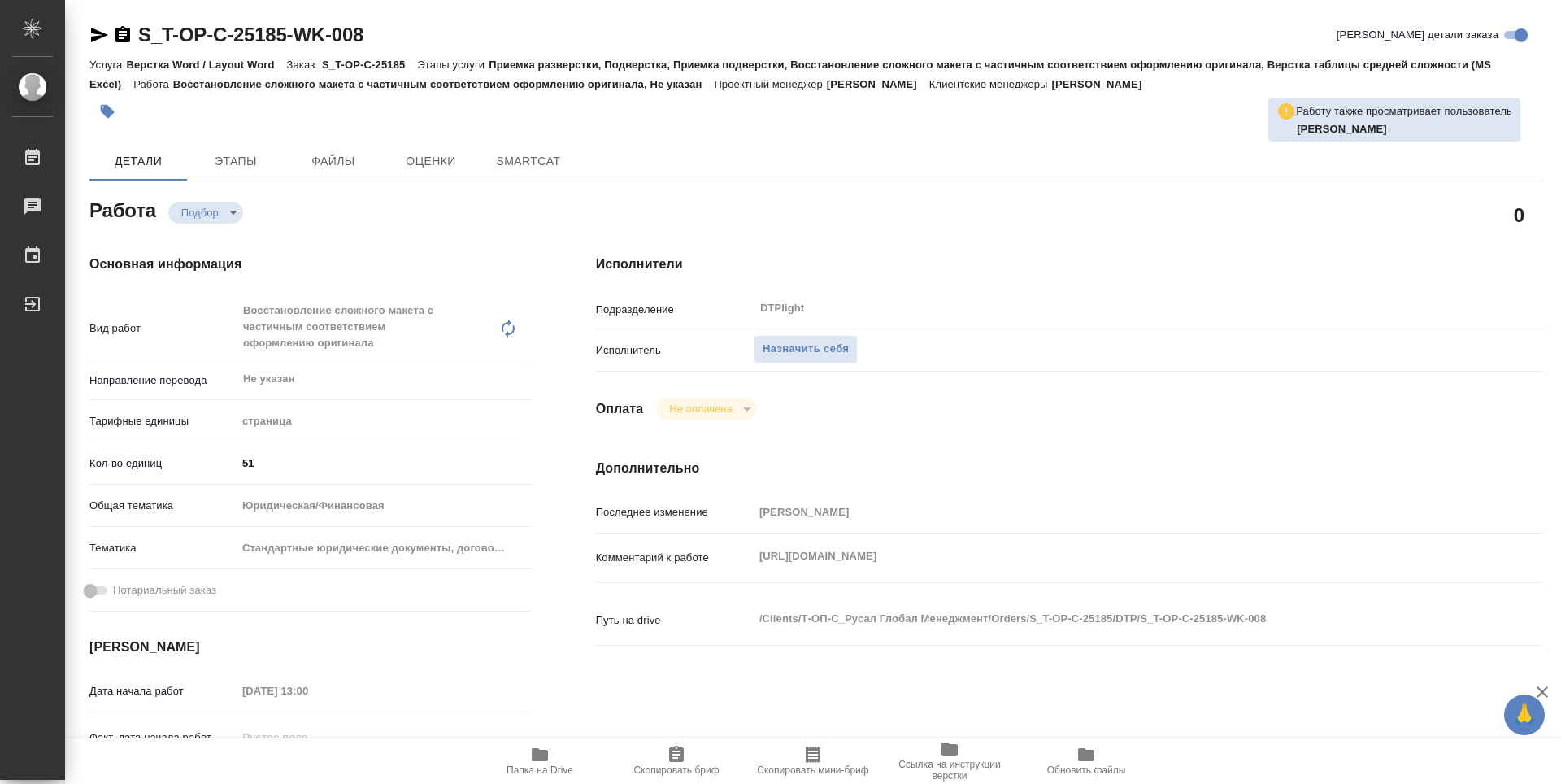
type textarea "x"
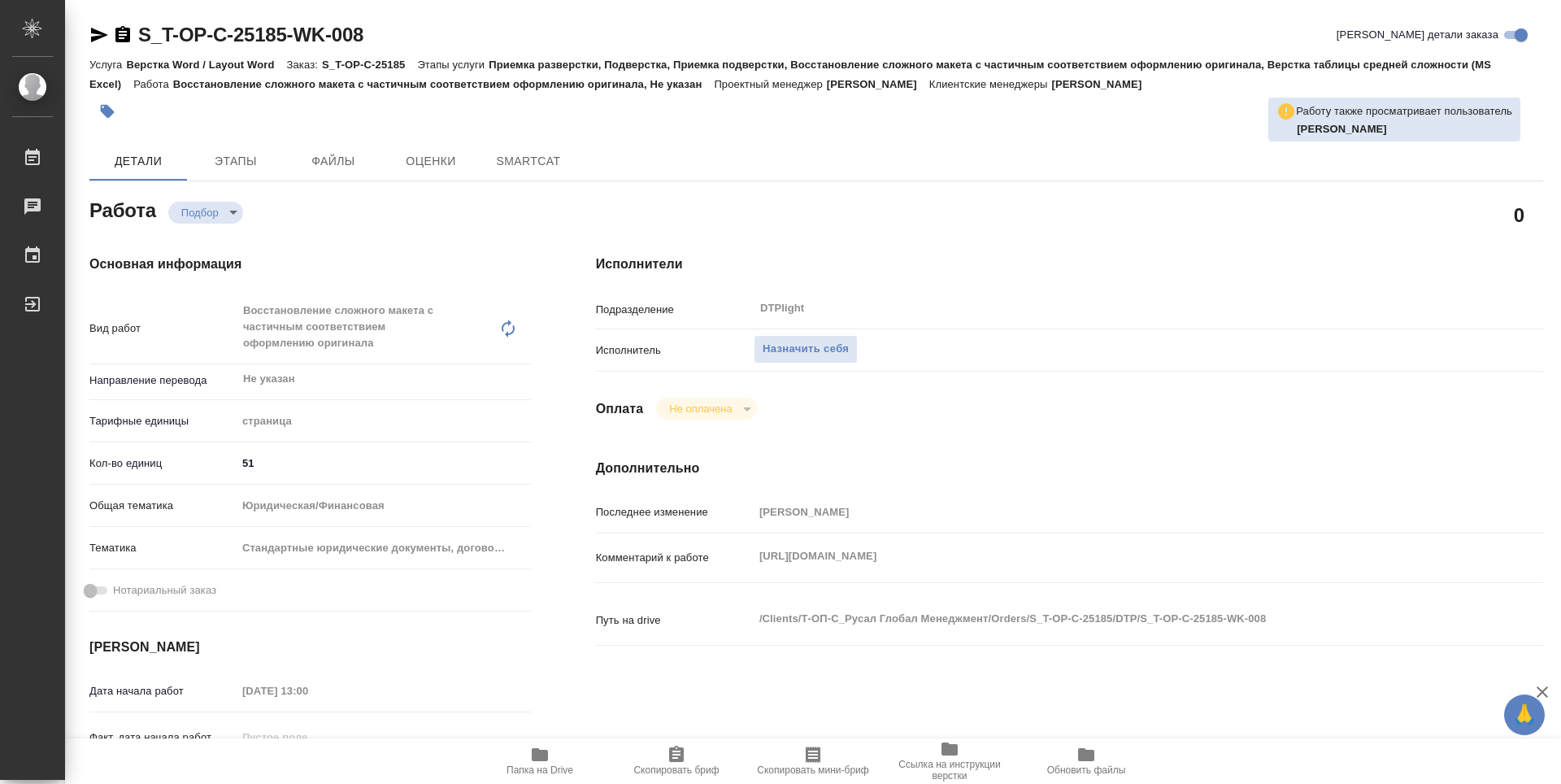
type textarea "x"
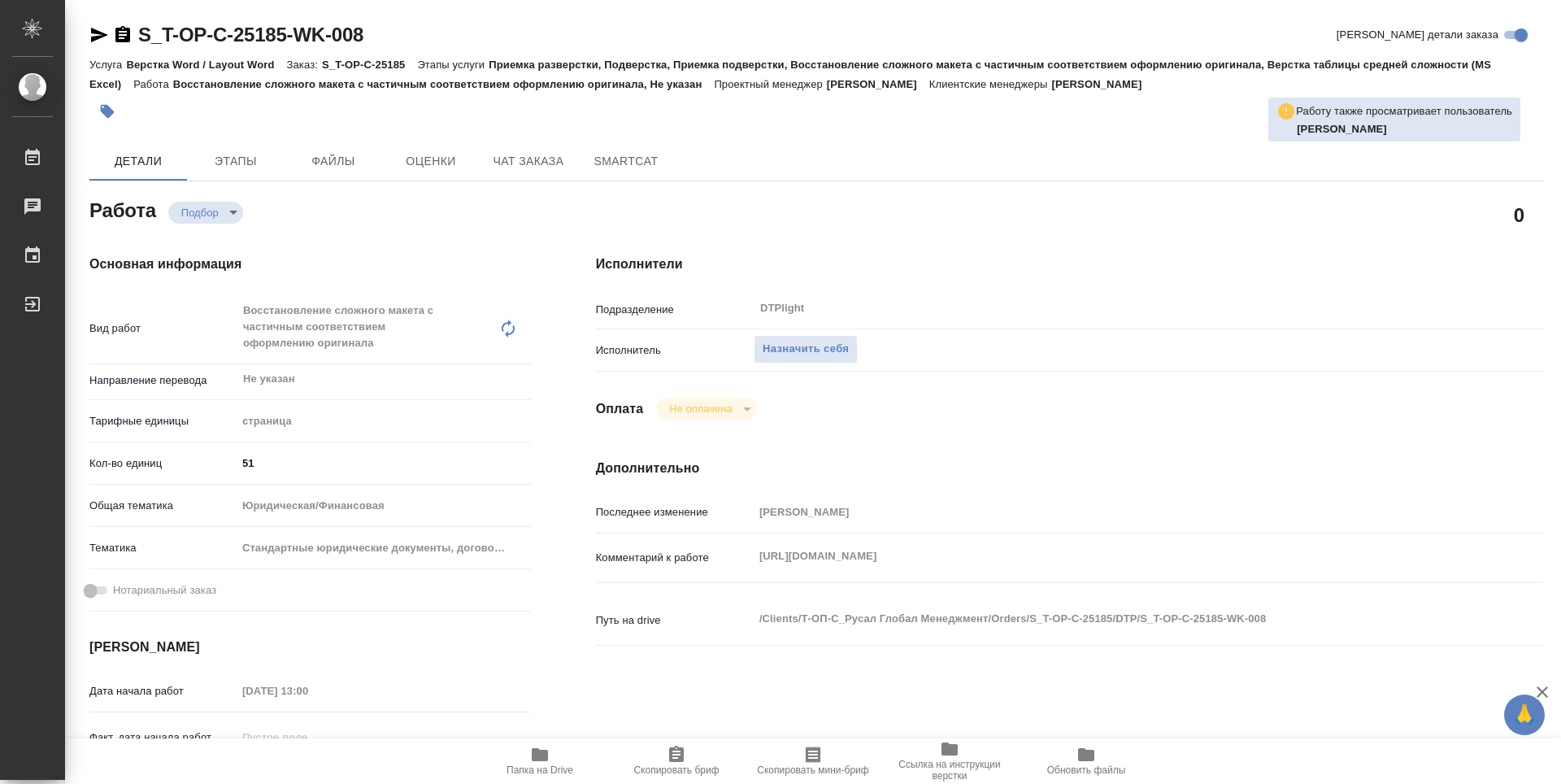
click at [739, 536] on div "Последнее изменение [PERSON_NAME] к работе [URL][DOMAIN_NAME] x Путь на drive /…" at bounding box center [1069, 581] width 947 height 168
type textarea "x"
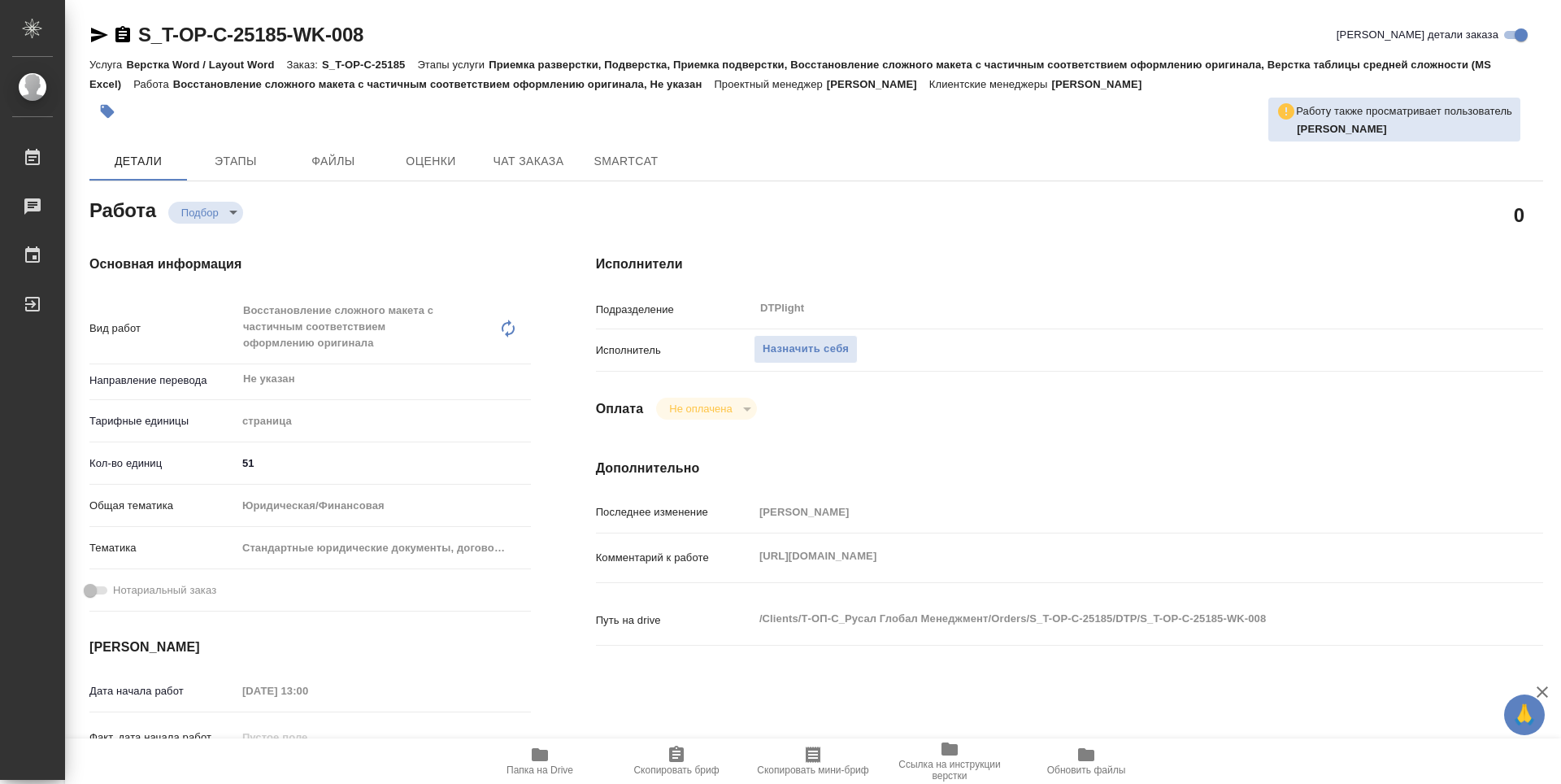
type textarea "x"
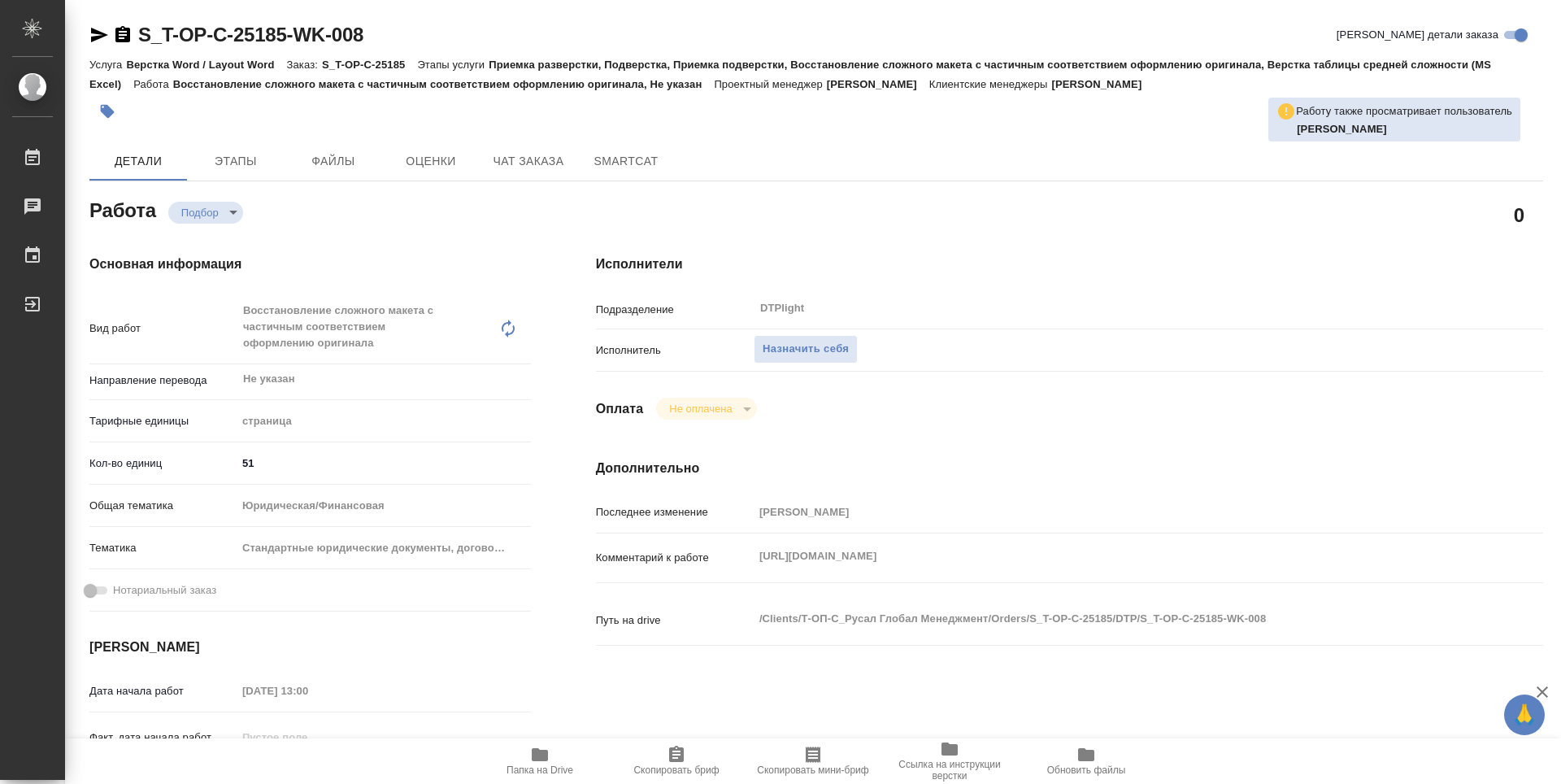
type textarea "x"
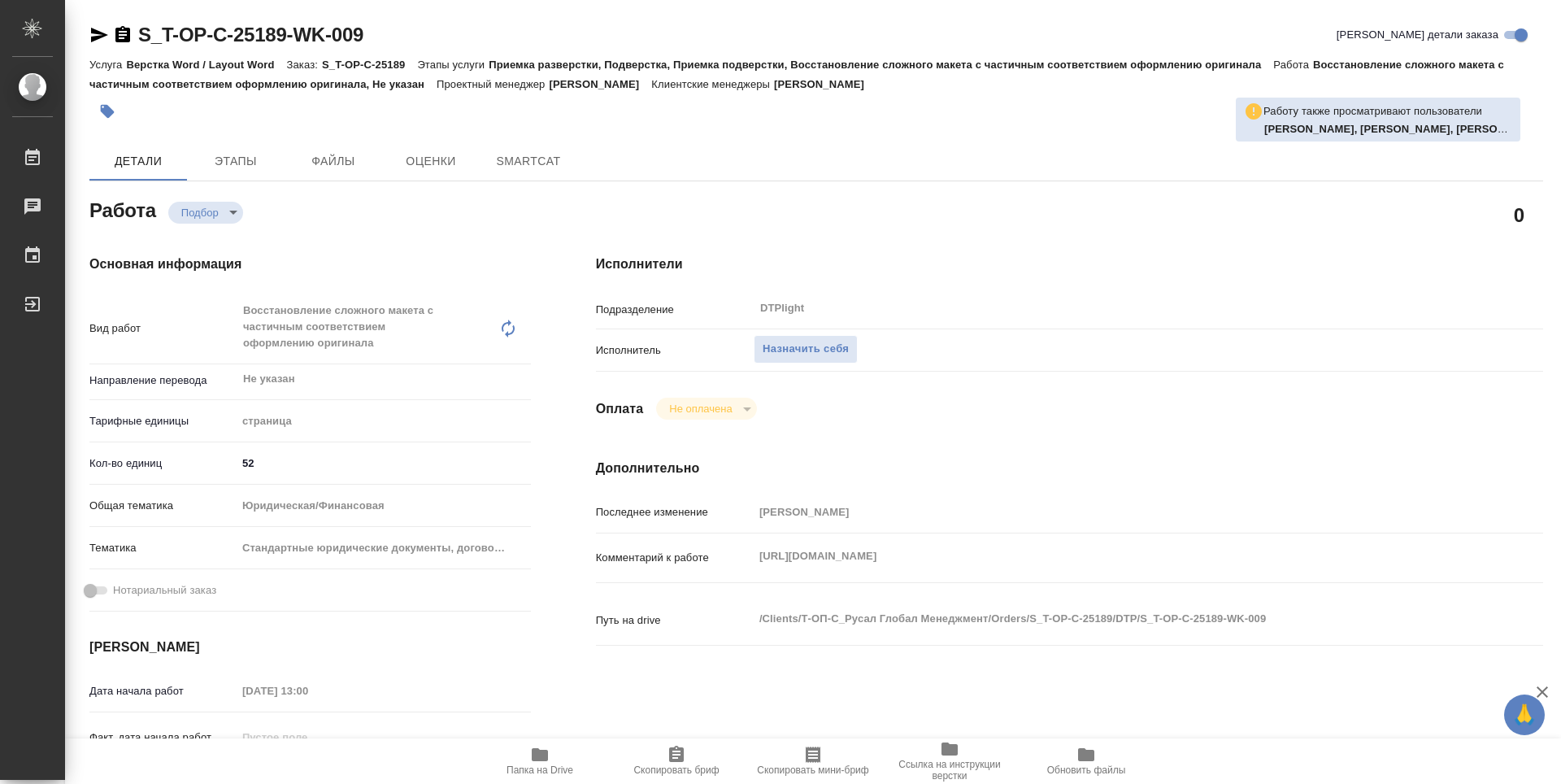
type textarea "x"
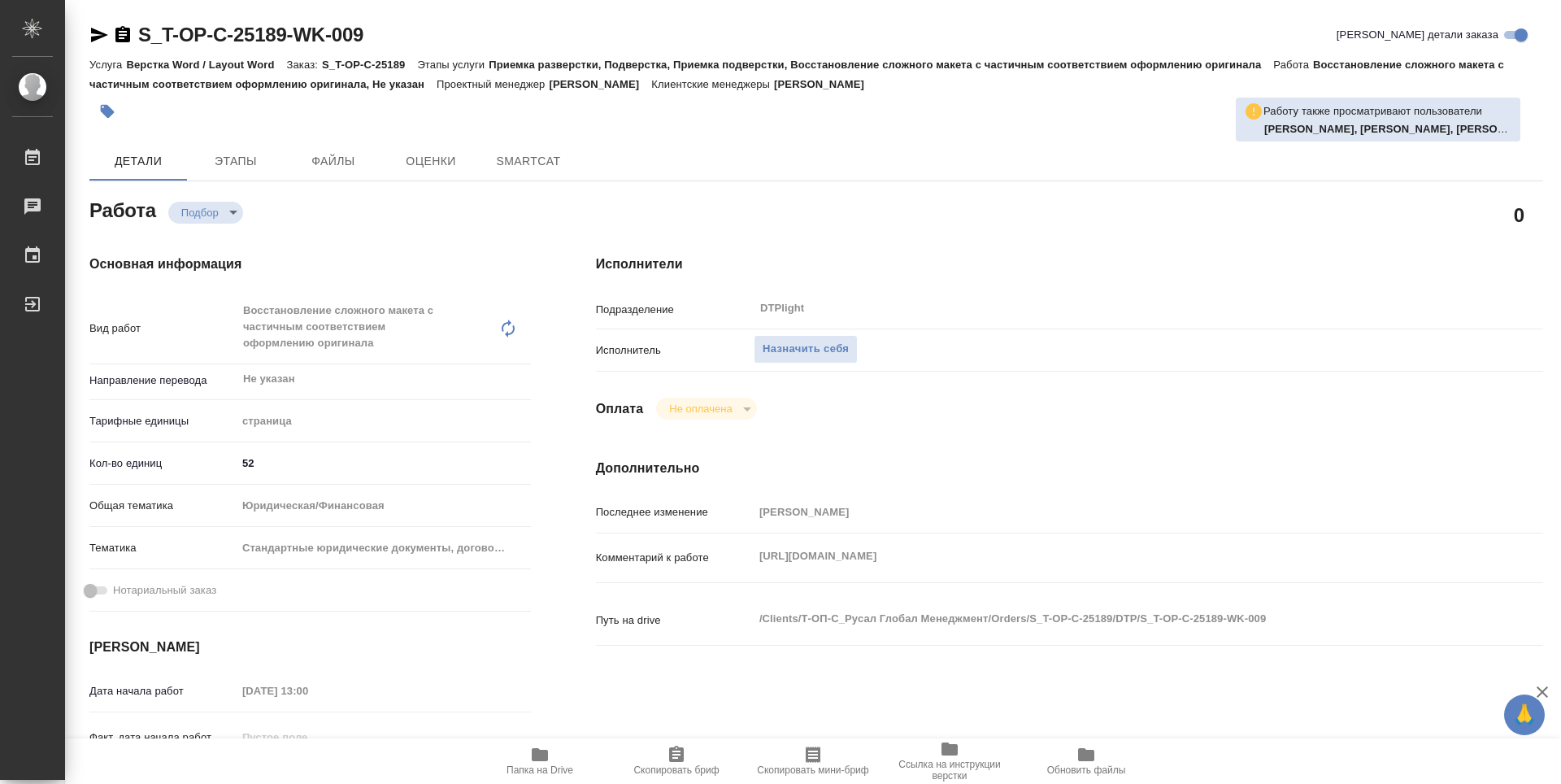
type textarea "x"
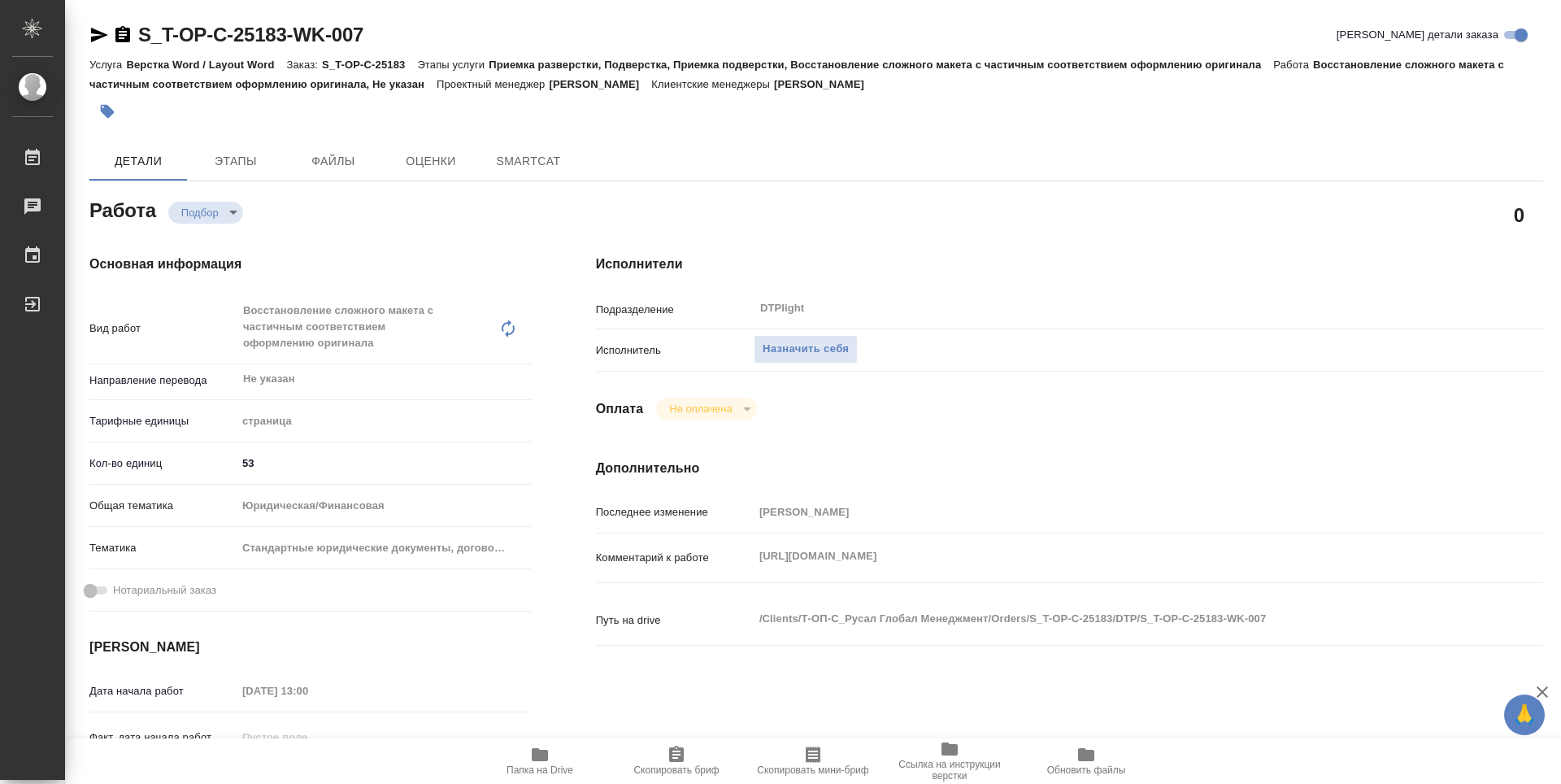
type textarea "x"
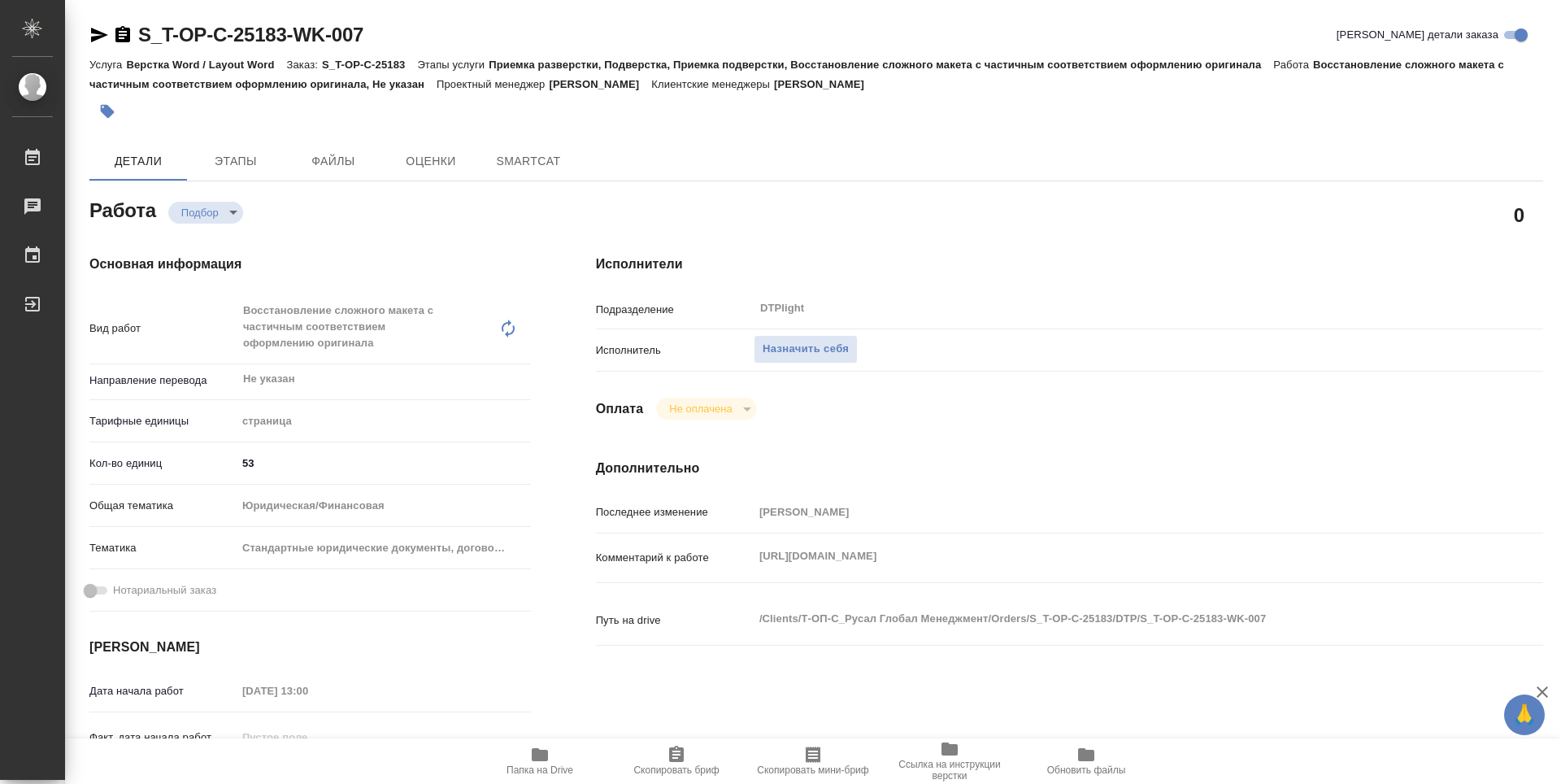
type textarea "x"
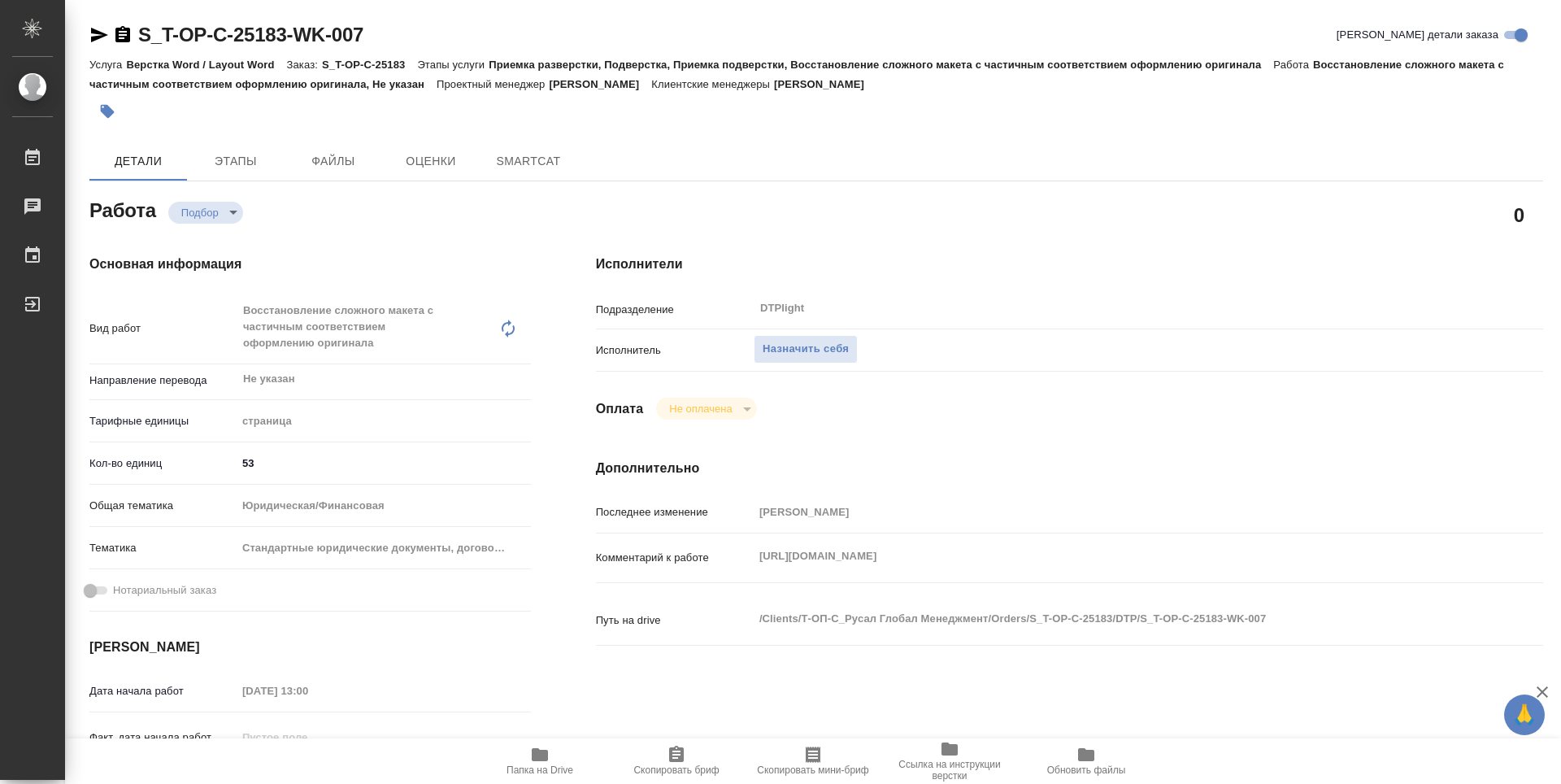
type textarea "x"
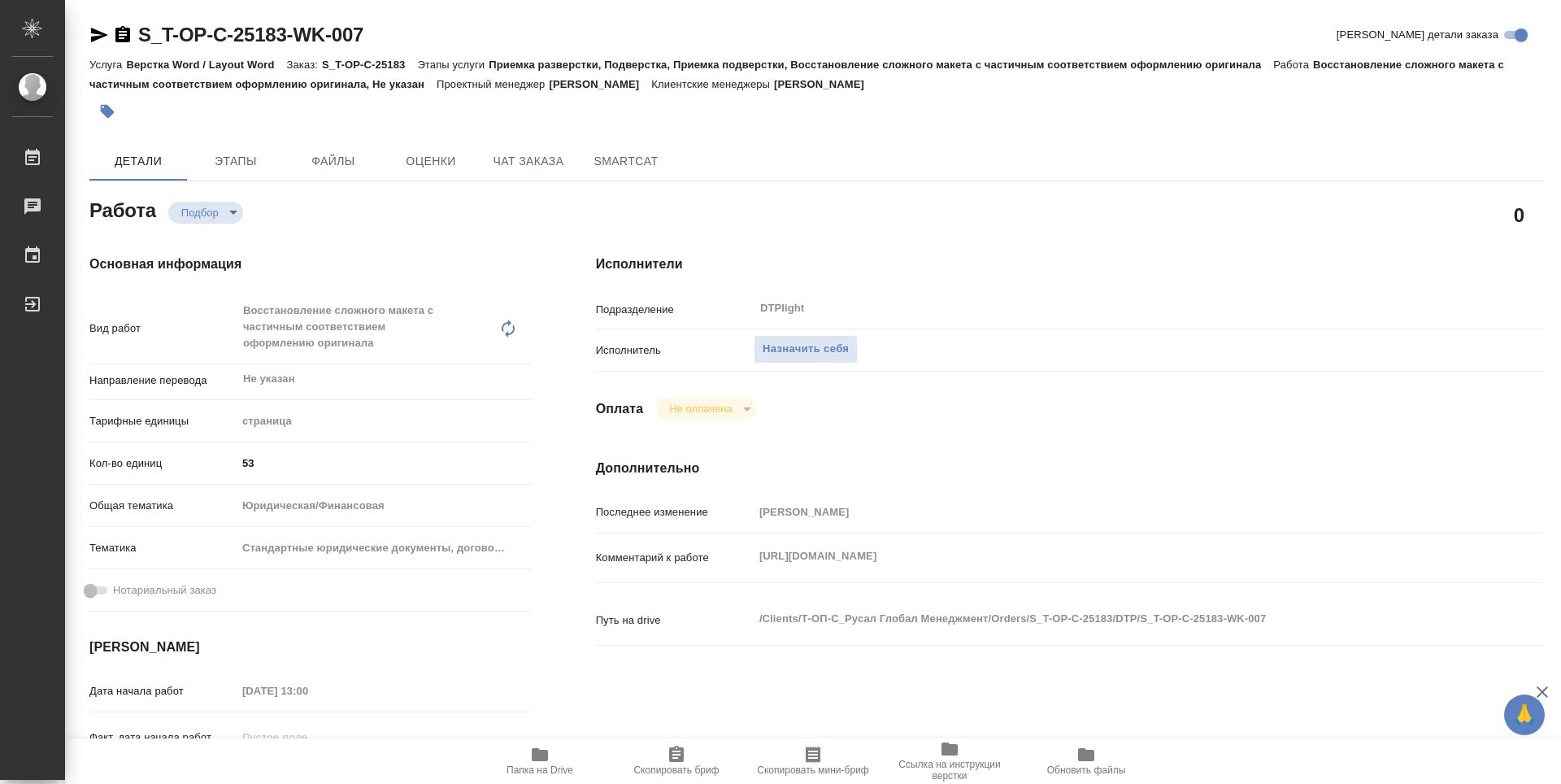
type textarea "x"
click at [746, 556] on div "Комментарий к работе [URL][DOMAIN_NAME] x" at bounding box center [1069, 557] width 947 height 35
type textarea "x"
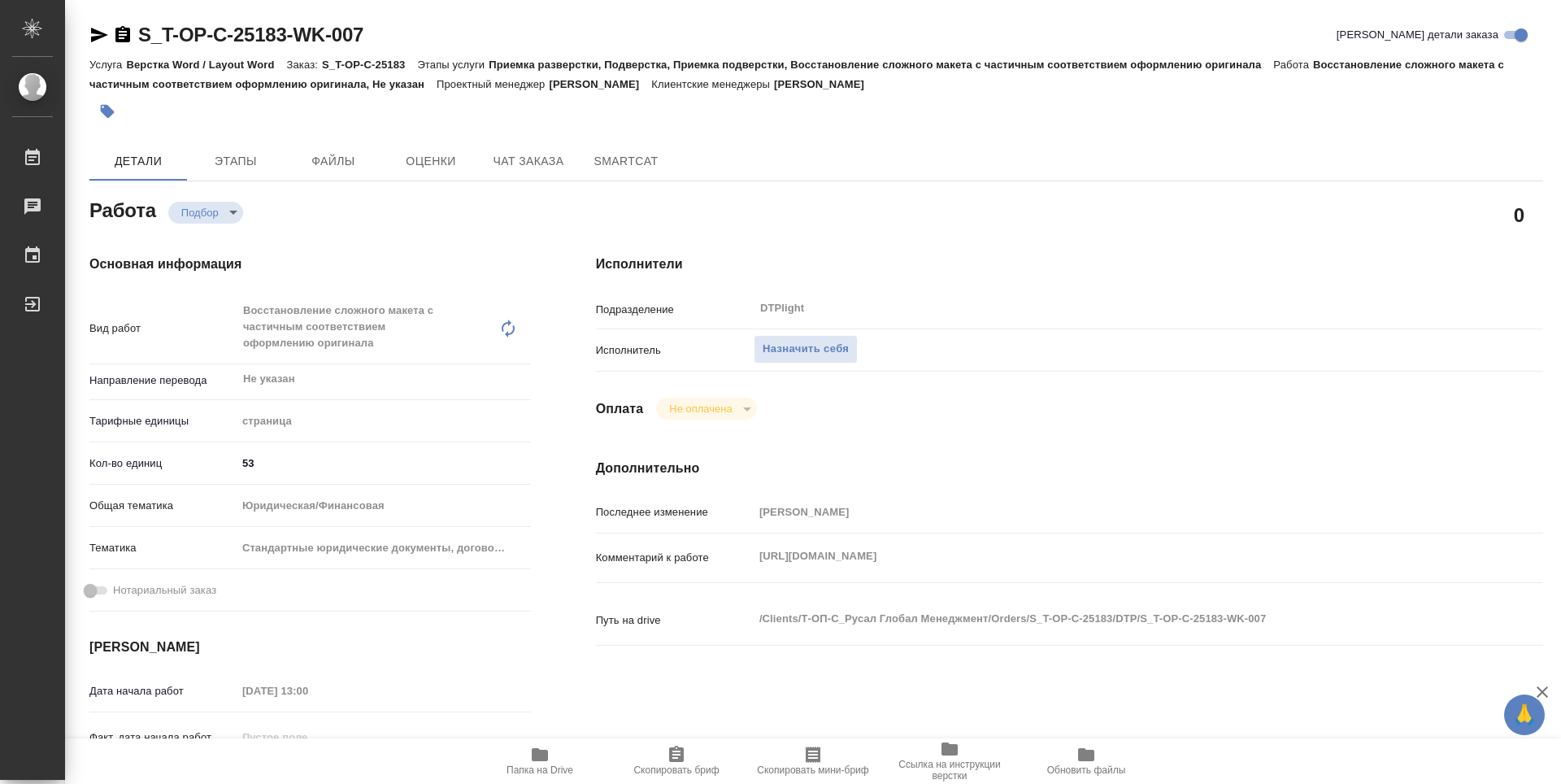
type textarea "x"
